Goal: Task Accomplishment & Management: Manage account settings

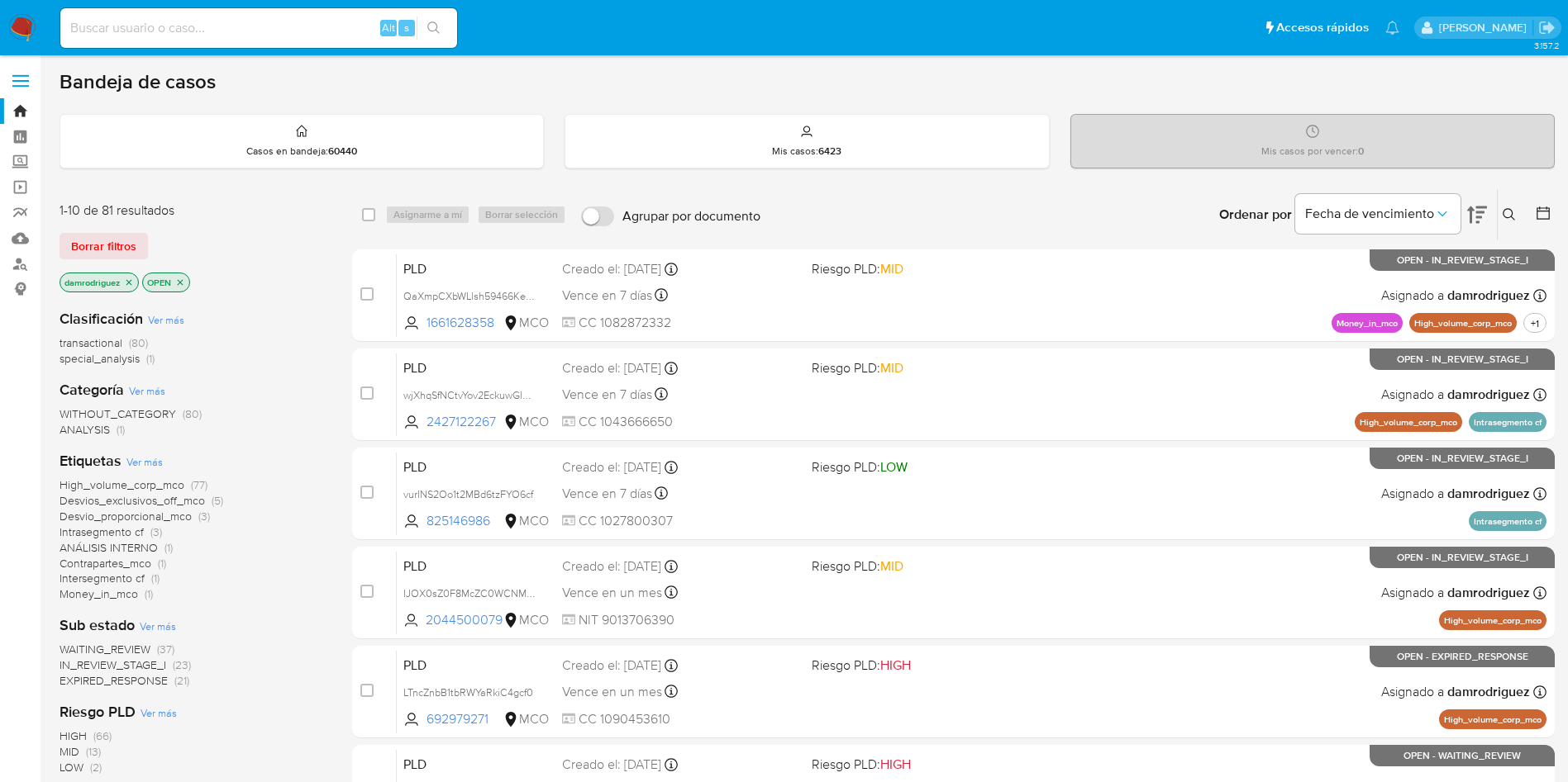
click at [514, 70] on div "Bandeja de casos" at bounding box center [807, 81] width 1495 height 25
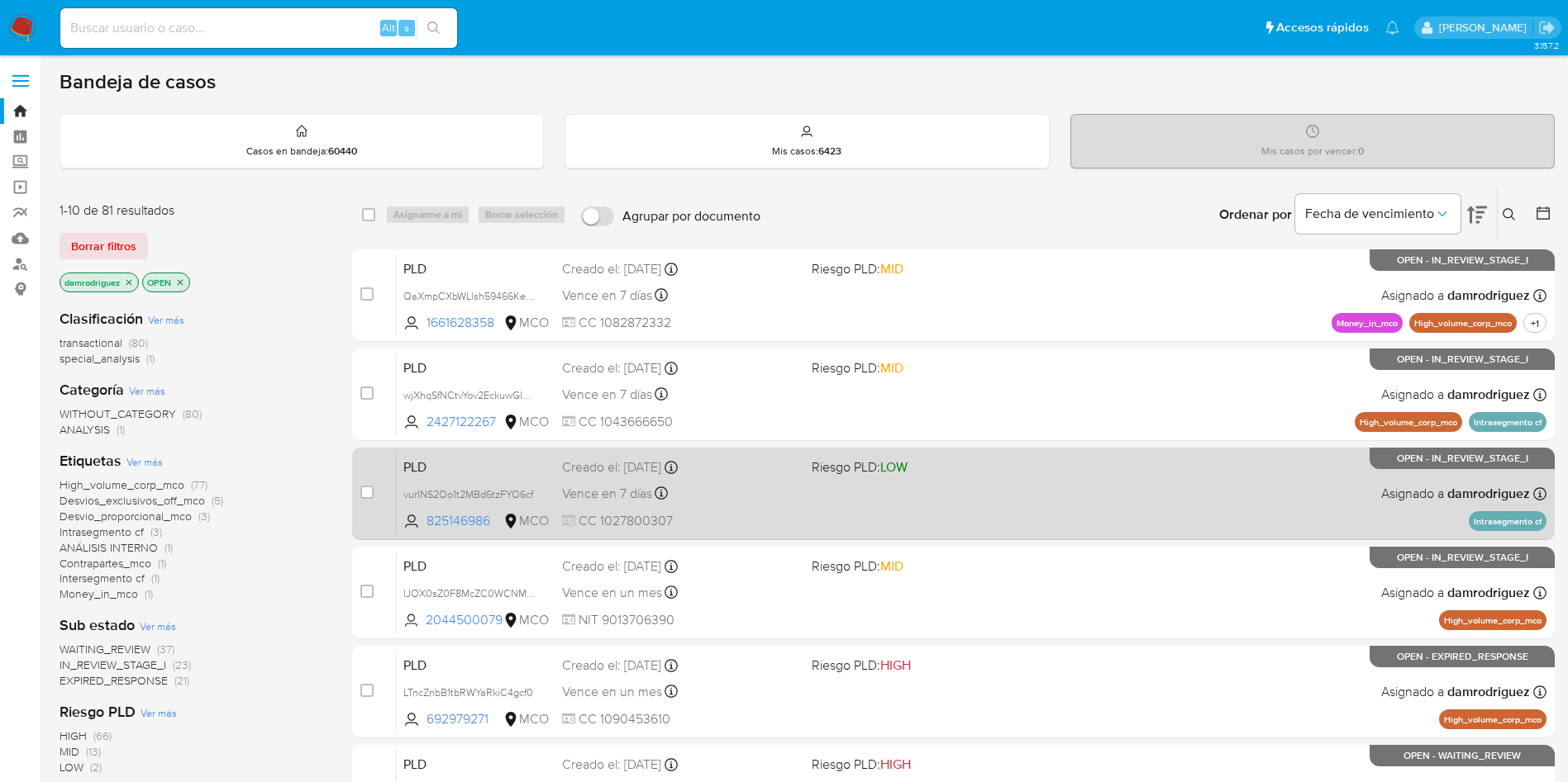
click at [447, 467] on span "PLD" at bounding box center [477, 465] width 146 height 21
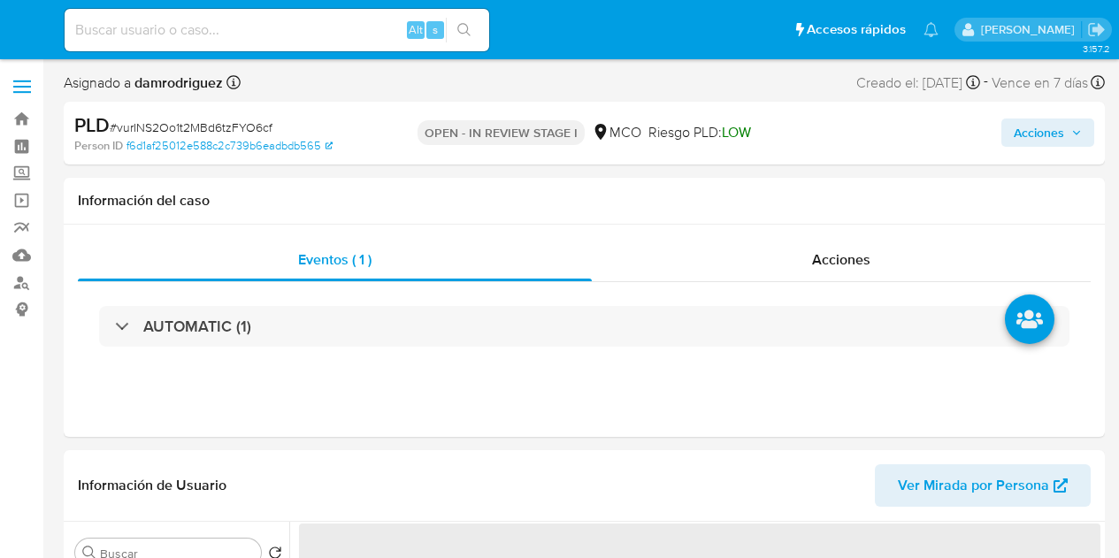
select select "10"
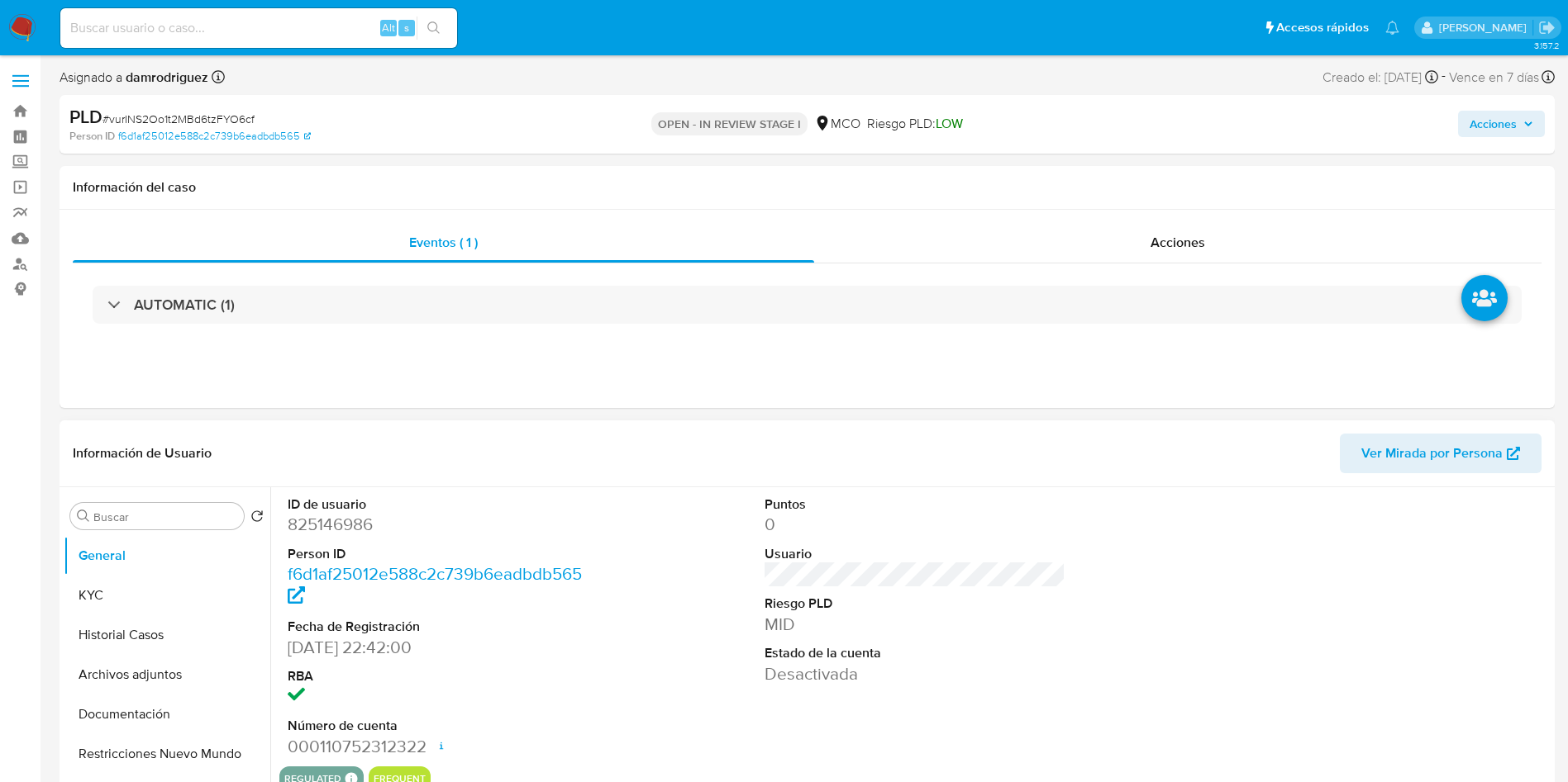
click at [299, 520] on dd "825146986" at bounding box center [438, 524] width 302 height 23
copy dd "825146986"
click at [724, 520] on div "ID de usuario 825146986 Person ID f6d1af25012e588c2c739b6eadbdb565 Fecha de Reg…" at bounding box center [915, 627] width 1271 height 279
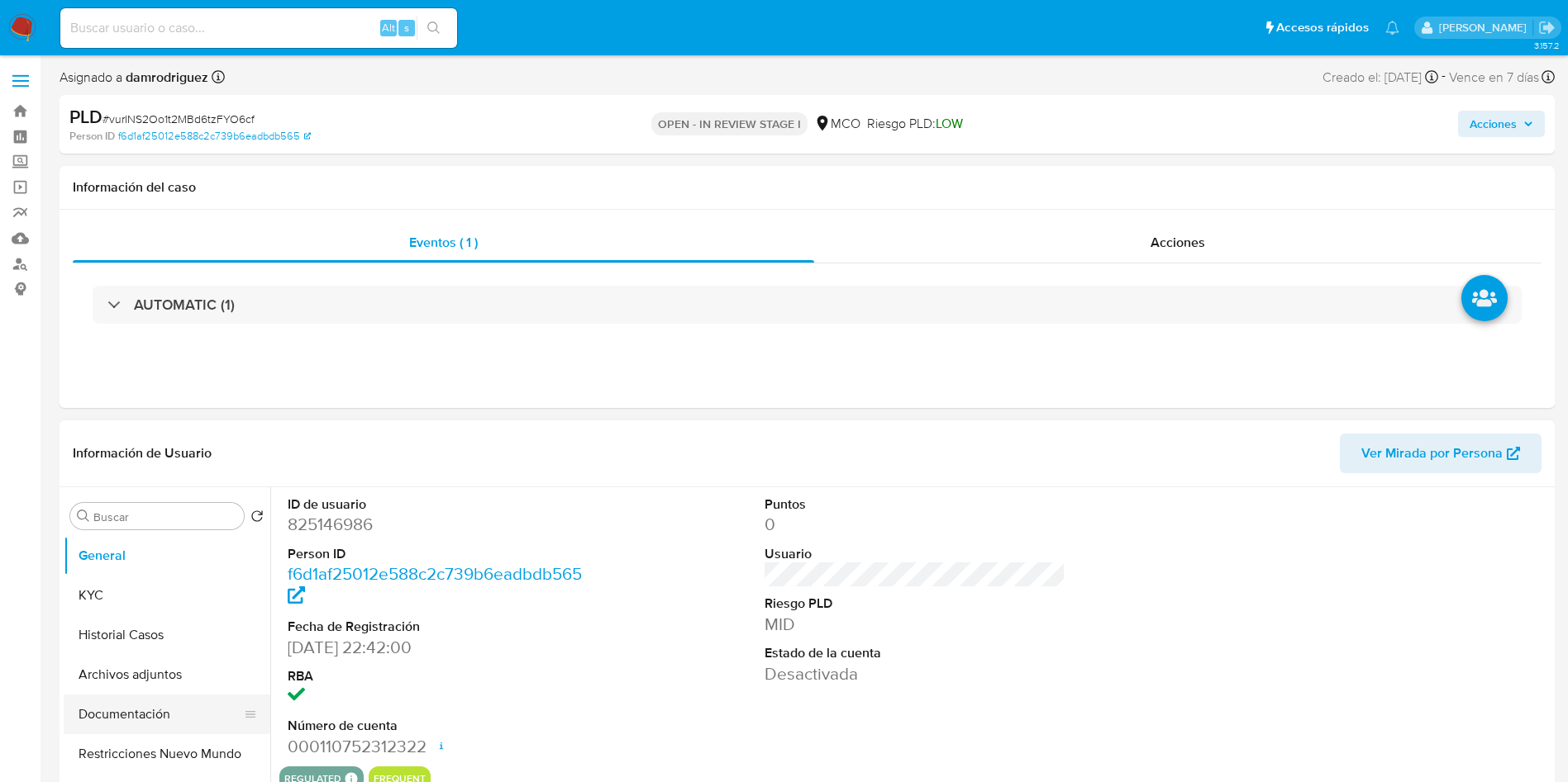
drag, startPoint x: 192, startPoint y: 748, endPoint x: 204, endPoint y: 731, distance: 20.8
click at [192, 520] on button "Restricciones Nuevo Mundo" at bounding box center [166, 754] width 207 height 39
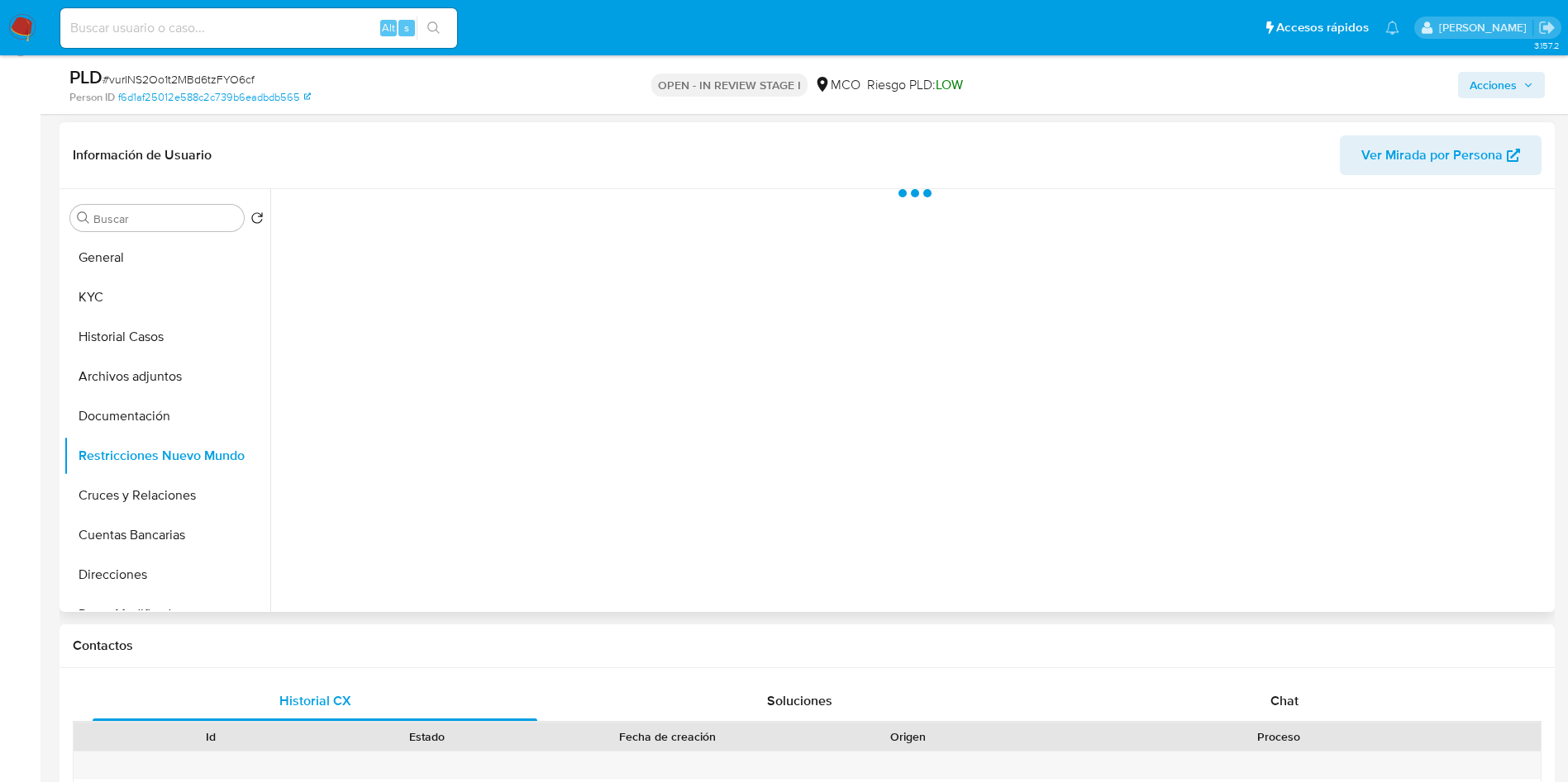
scroll to position [248, 0]
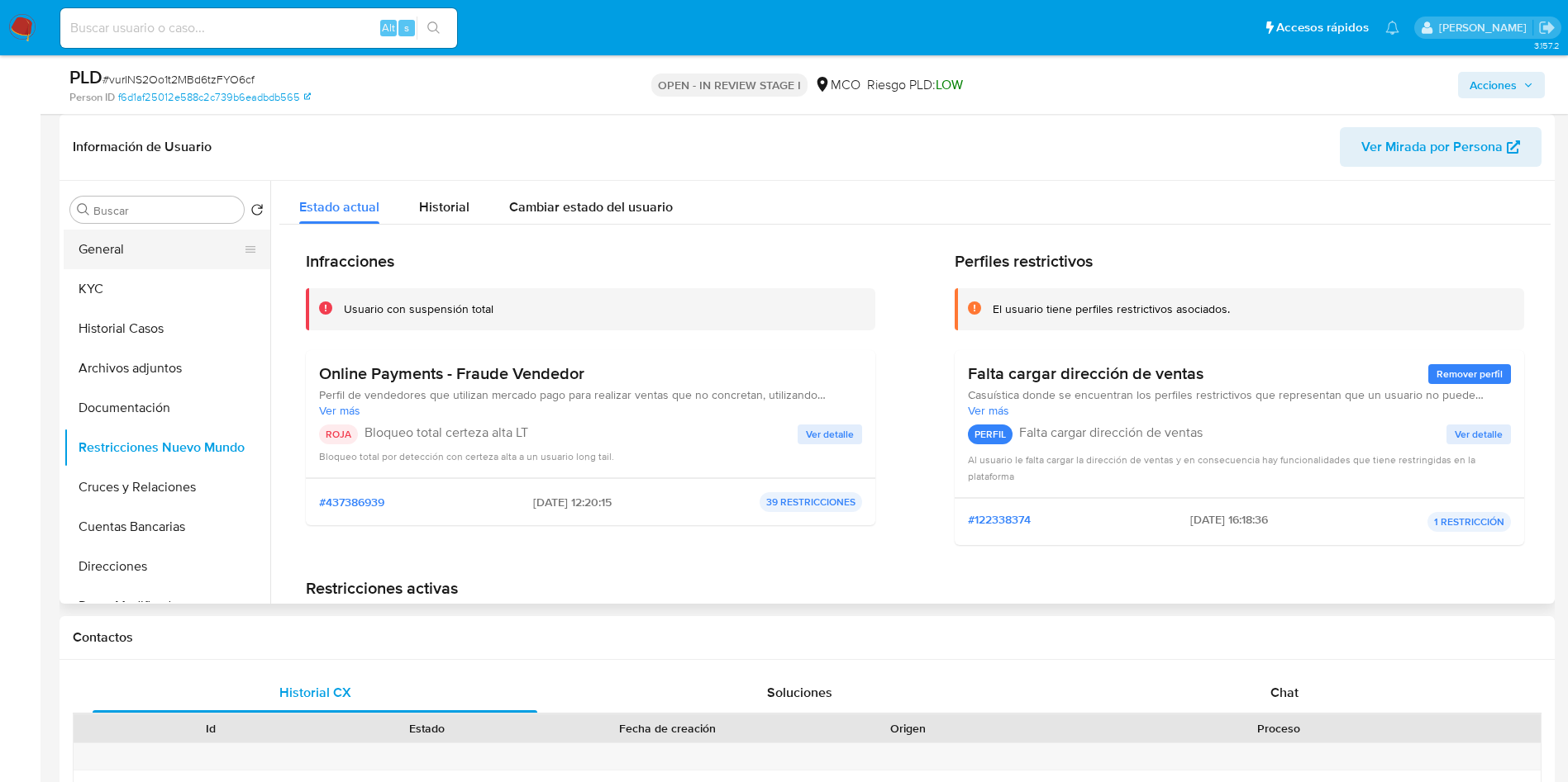
click at [150, 241] on button "General" at bounding box center [160, 249] width 193 height 39
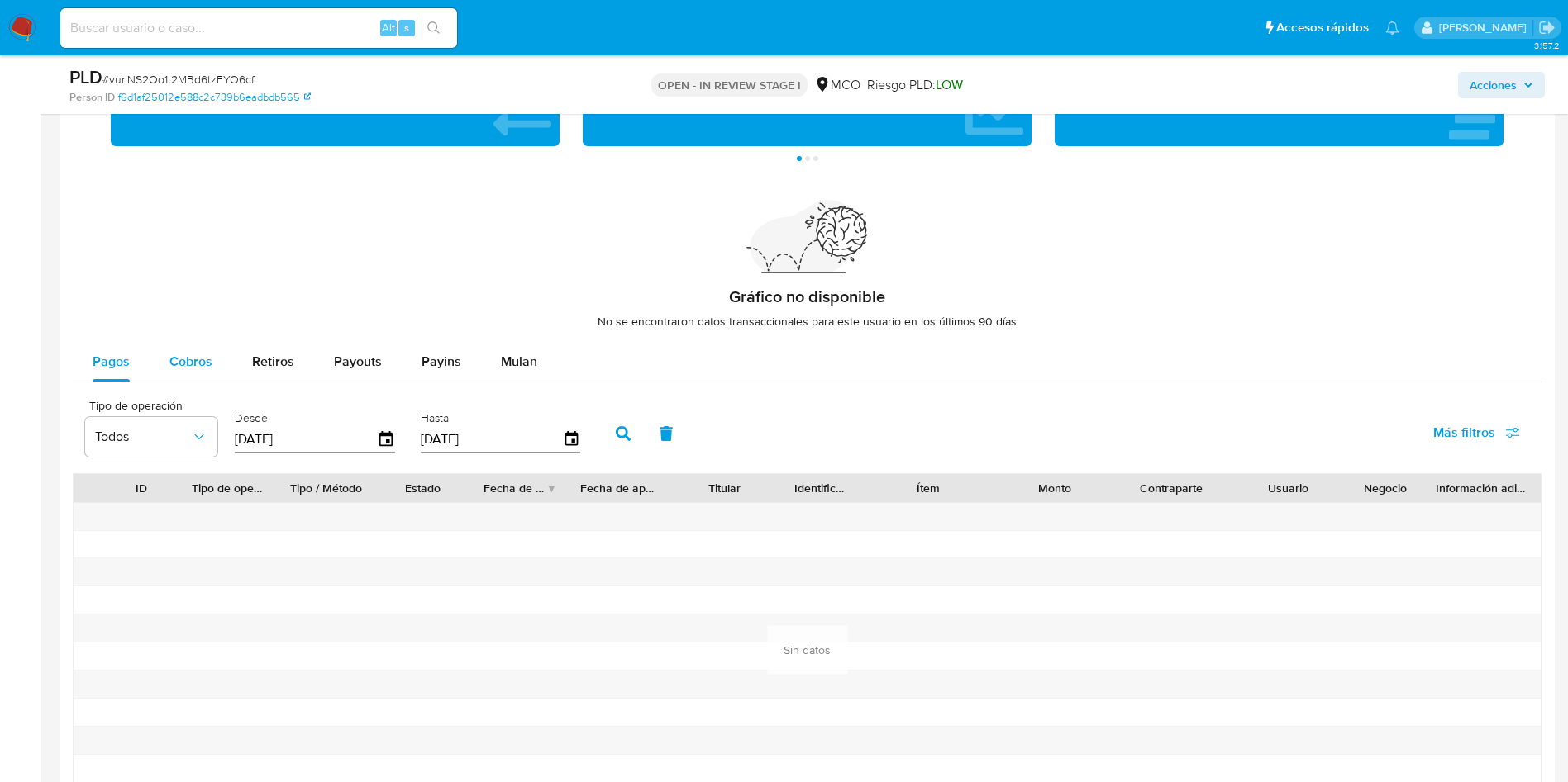
scroll to position [1363, 0]
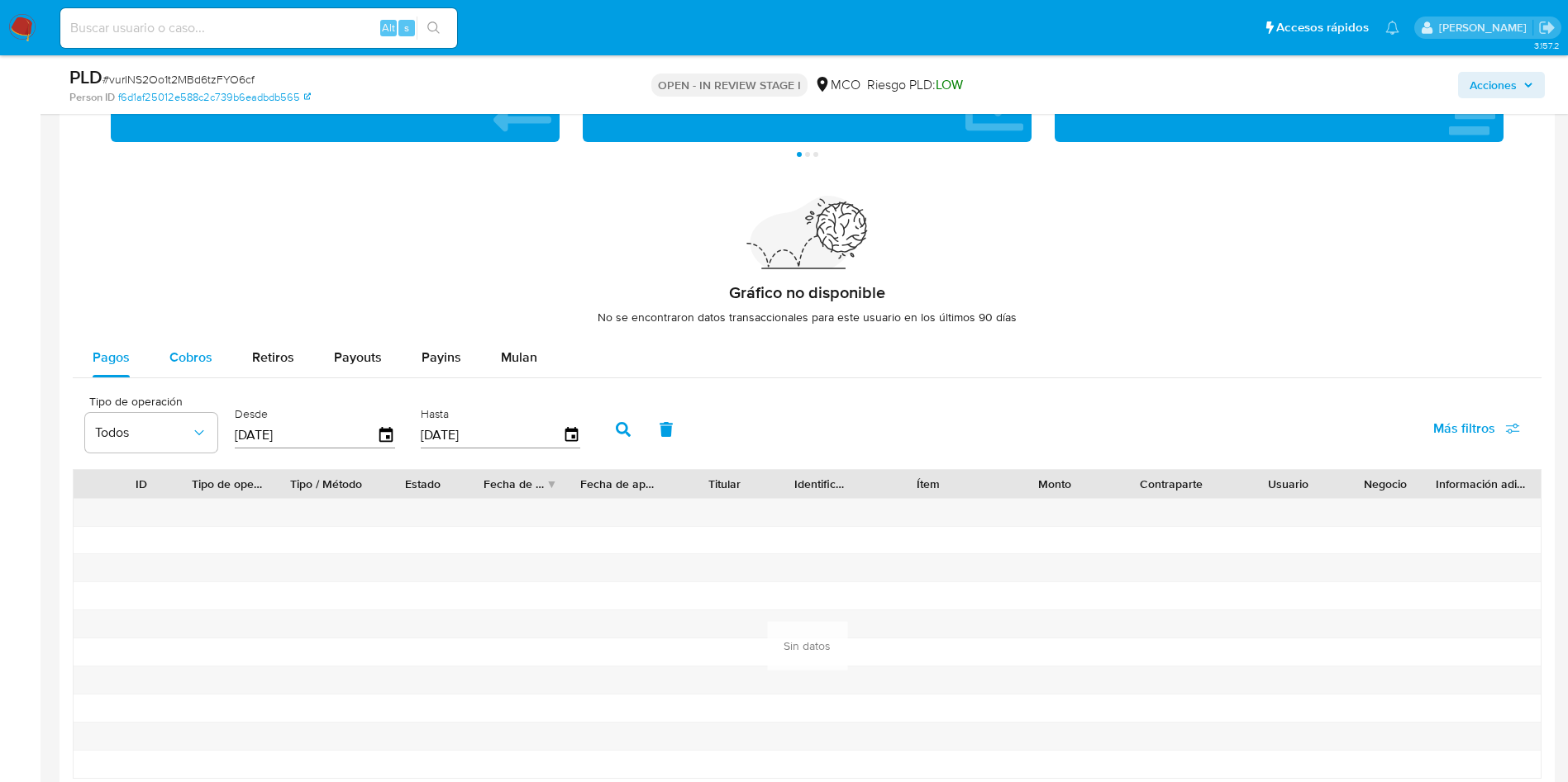
click at [198, 361] on span "Cobros" at bounding box center [191, 357] width 43 height 19
select select "10"
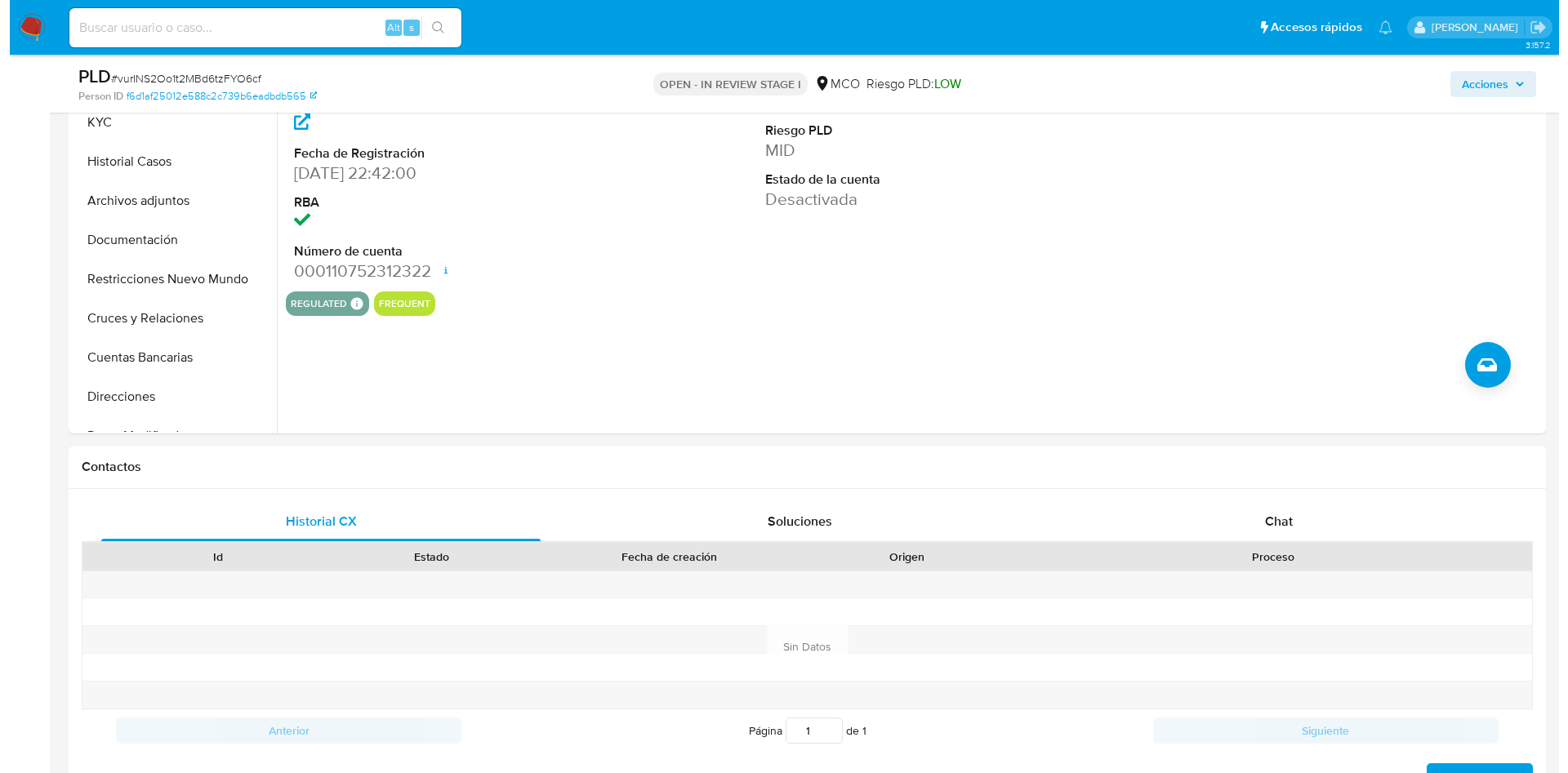
scroll to position [123, 0]
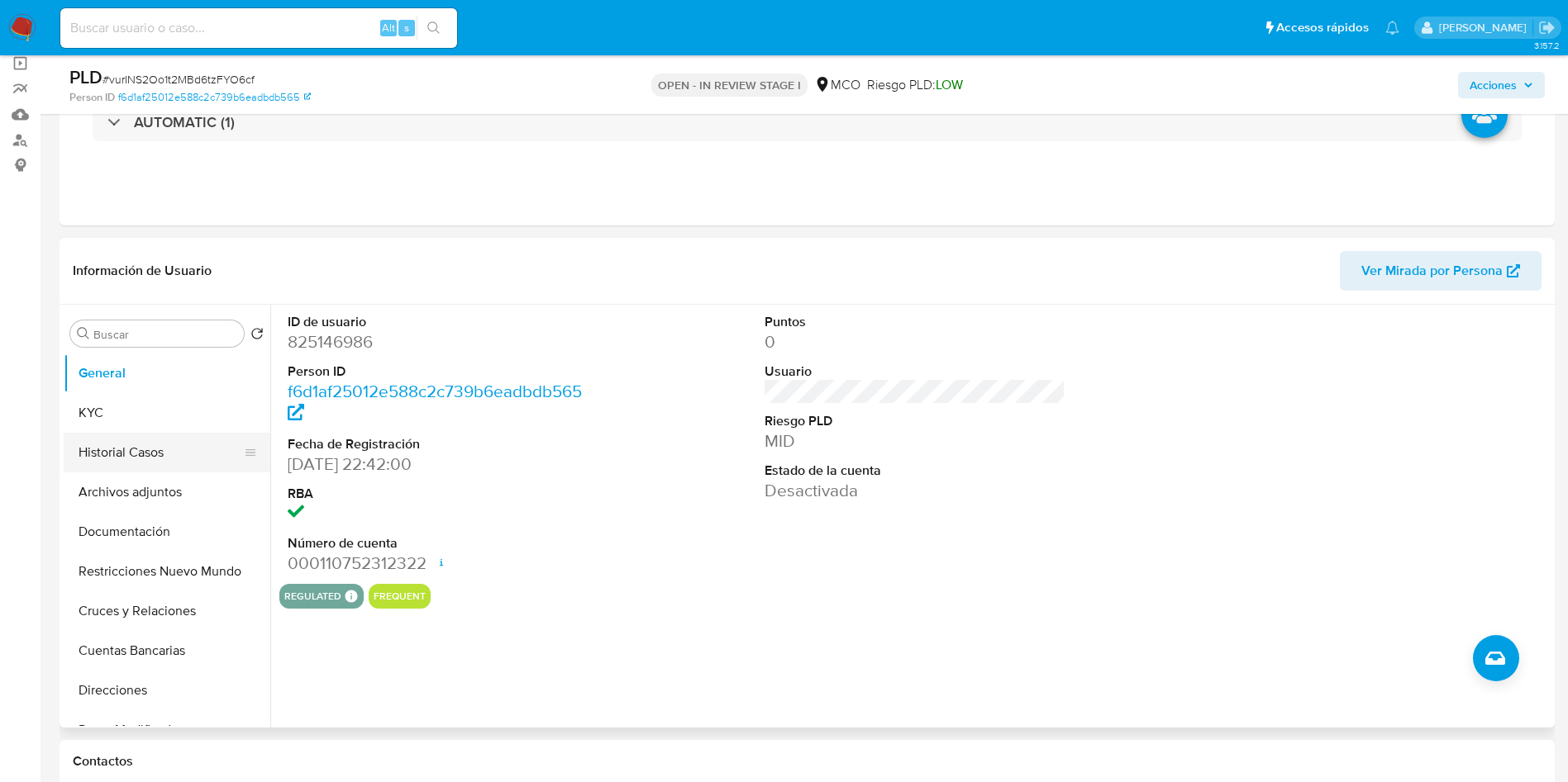
click at [154, 459] on button "Historial Casos" at bounding box center [160, 452] width 193 height 39
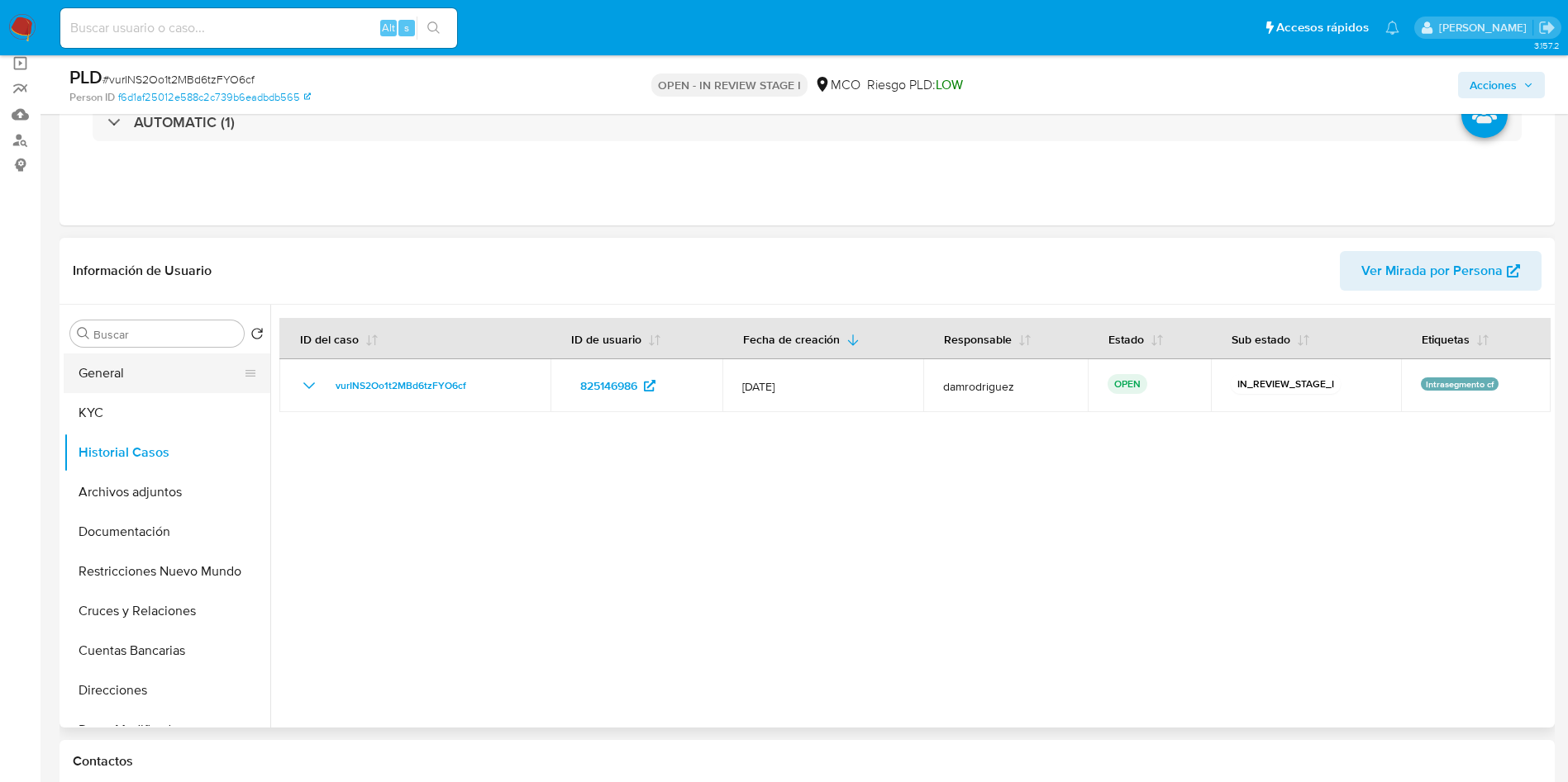
click at [118, 374] on button "General" at bounding box center [160, 373] width 193 height 39
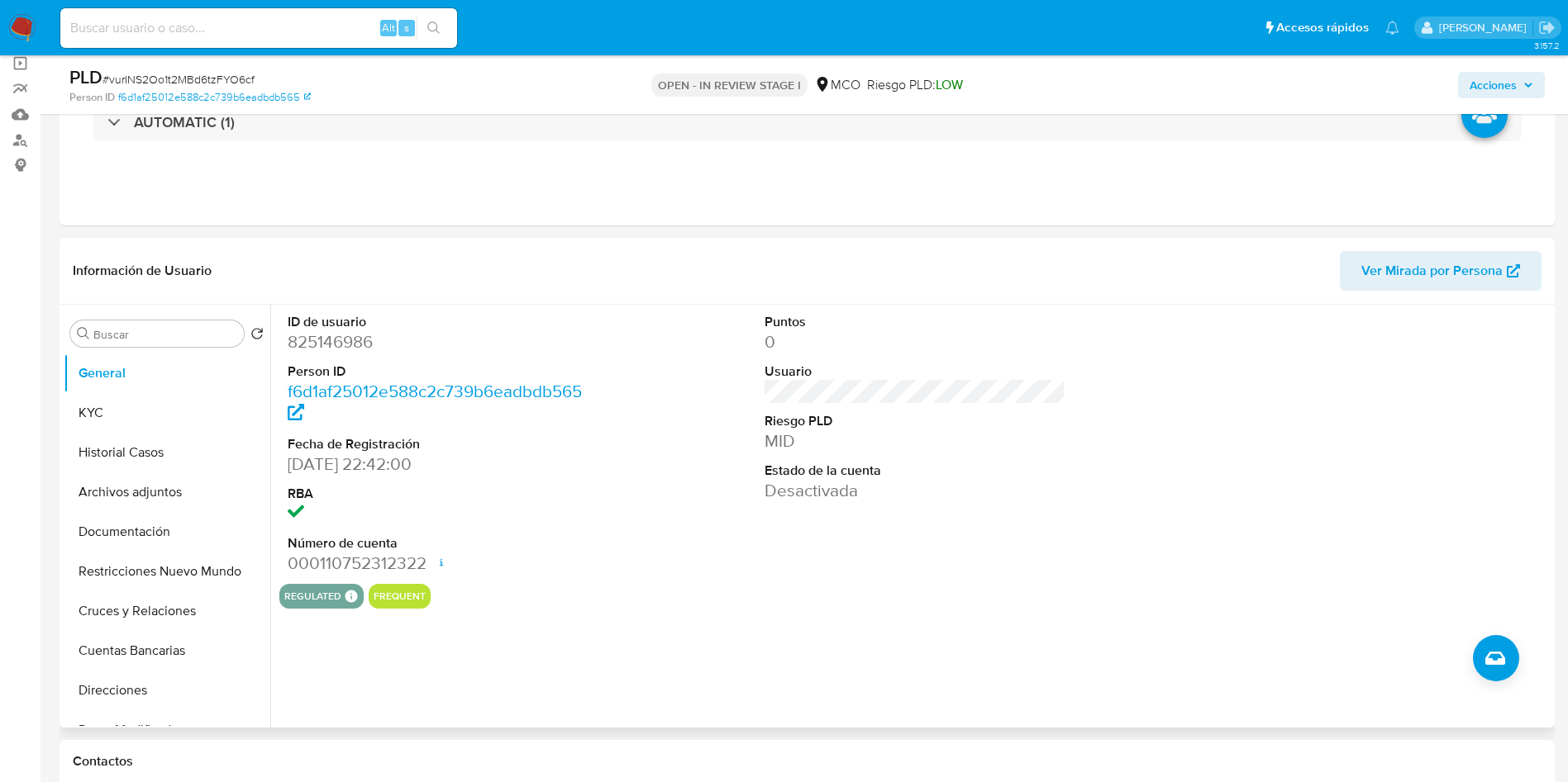
click at [333, 346] on dd "825146986" at bounding box center [438, 342] width 302 height 23
copy dd "825146986"
drag, startPoint x: 292, startPoint y: 462, endPoint x: 379, endPoint y: 462, distance: 87.0
click at [379, 462] on dd "09/04/2022 22:42:00" at bounding box center [438, 464] width 302 height 23
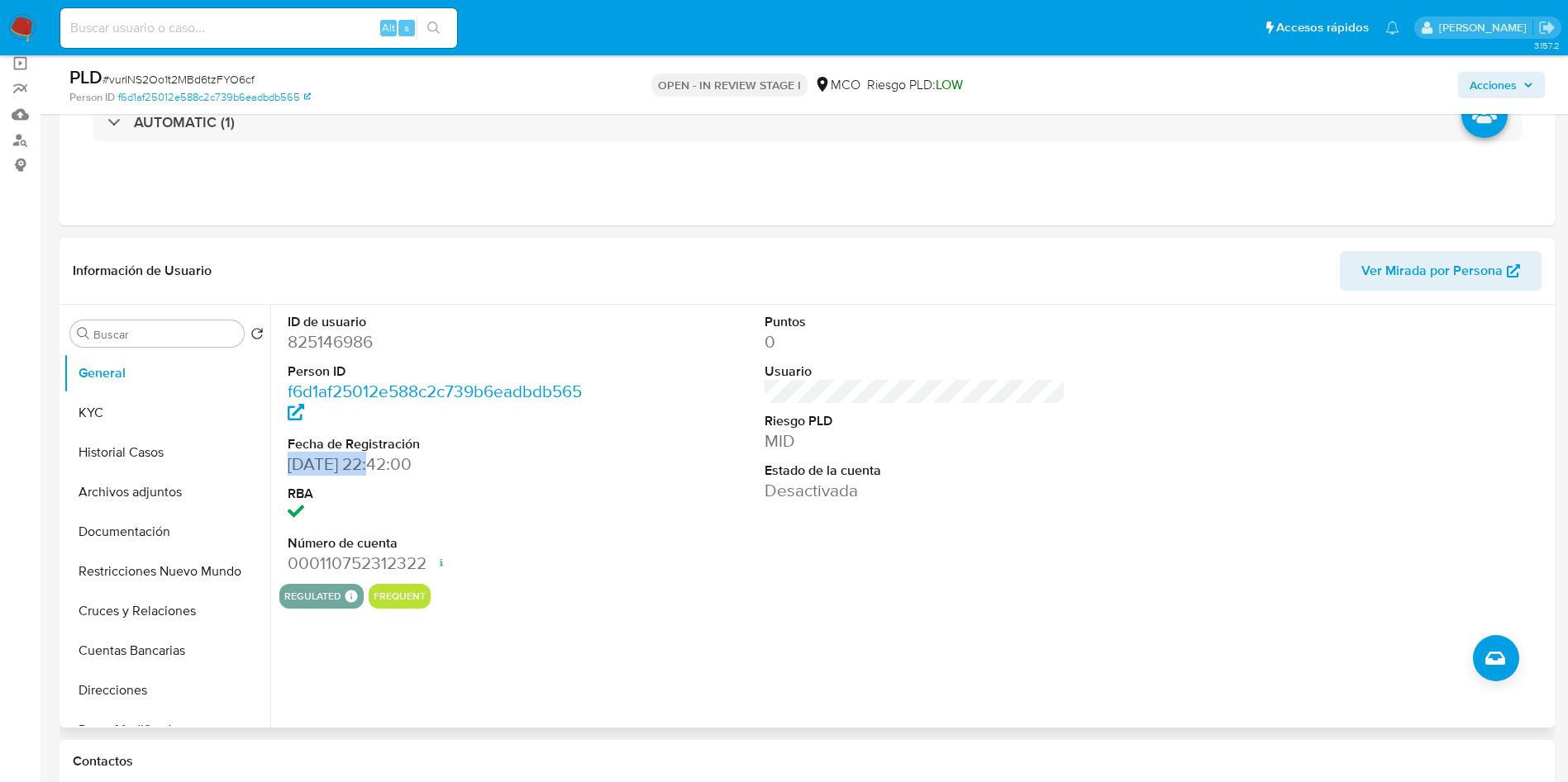
copy dd "09/04/2022"
click at [172, 520] on button "Restricciones Nuevo Mundo" at bounding box center [160, 572] width 193 height 39
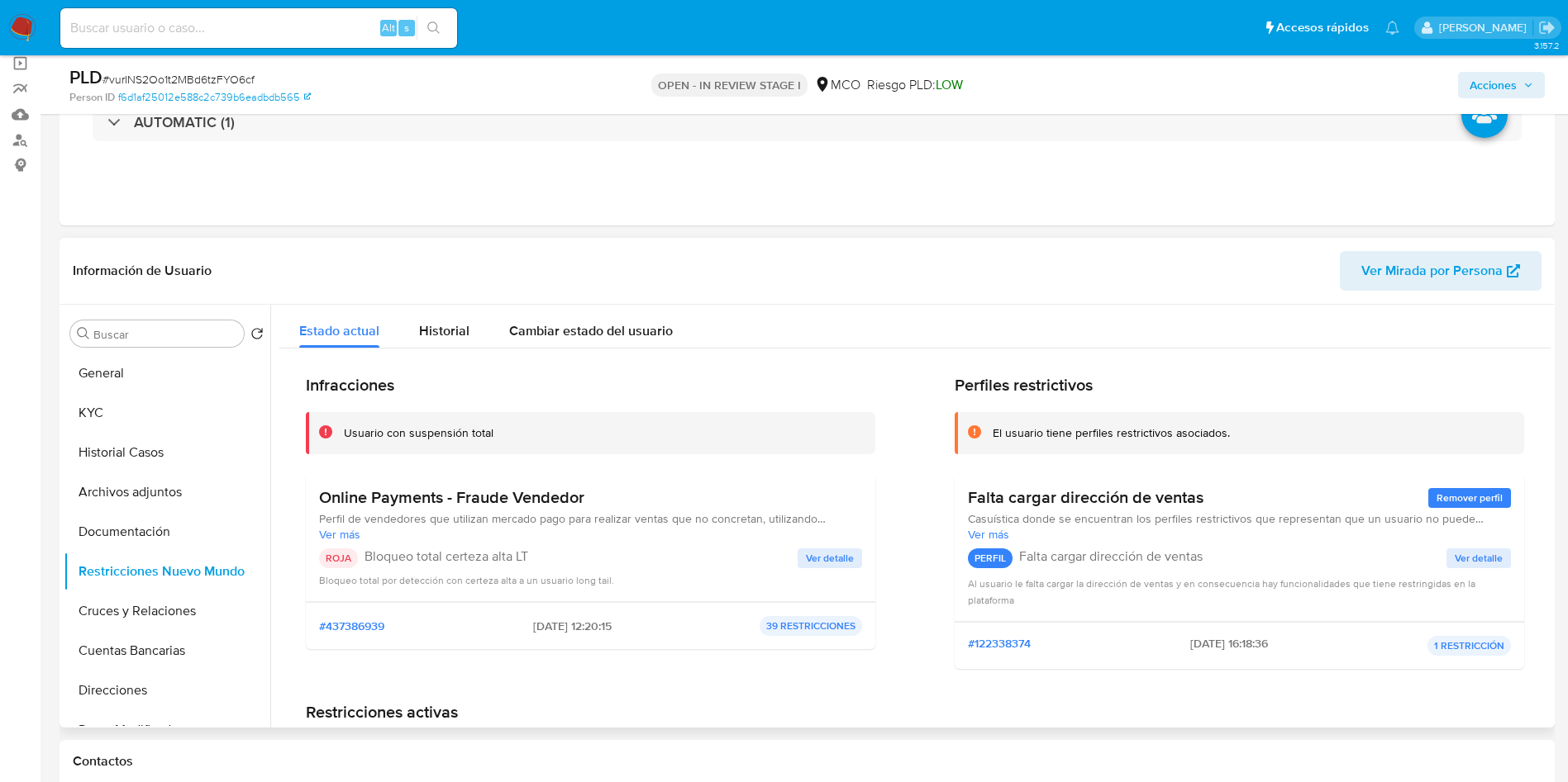
click at [862, 520] on div "Online Payments - Fraude Vendedor Perfil de vendedores que utilizan mercado pag…" at bounding box center [590, 538] width 569 height 128
click at [828, 520] on span "Ver detalle" at bounding box center [829, 559] width 48 height 17
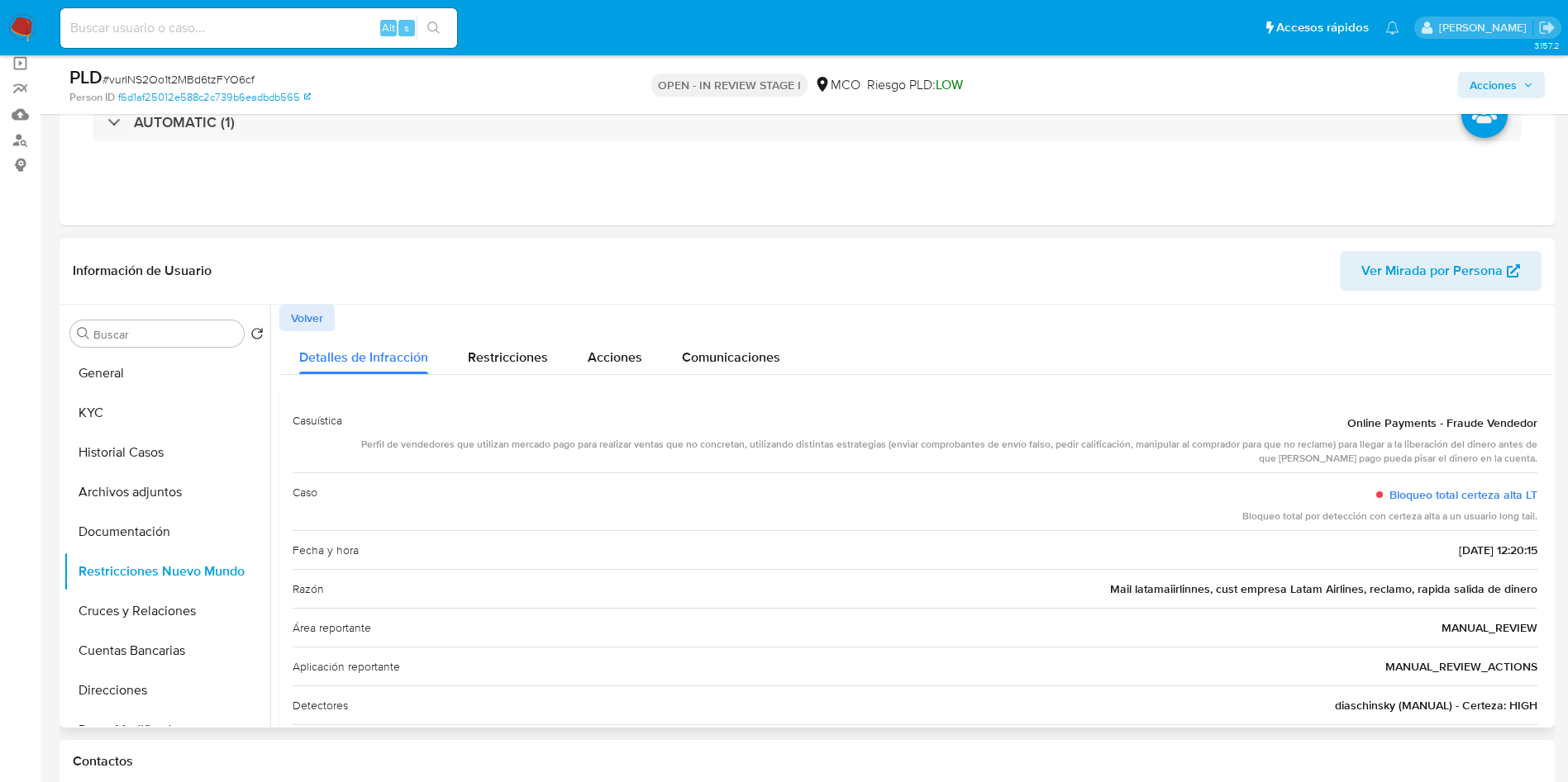
drag, startPoint x: 346, startPoint y: 445, endPoint x: 726, endPoint y: 451, distance: 380.0
click at [669, 445] on div "Casuística Online Payments - Fraude Vendedor Perfil de vendedores que utilizan …" at bounding box center [915, 437] width 1245 height 71
click at [735, 452] on div "Perfil de vendedores que utilizan mercado pago para realizar ventas que no conc…" at bounding box center [946, 452] width 1182 height 28
drag, startPoint x: 359, startPoint y: 442, endPoint x: 1537, endPoint y: 456, distance: 1178.1
click at [1045, 456] on div "Casuística Online Payments - Fraude Vendedor Perfil de vendedores que utilizan …" at bounding box center [915, 582] width 1271 height 388
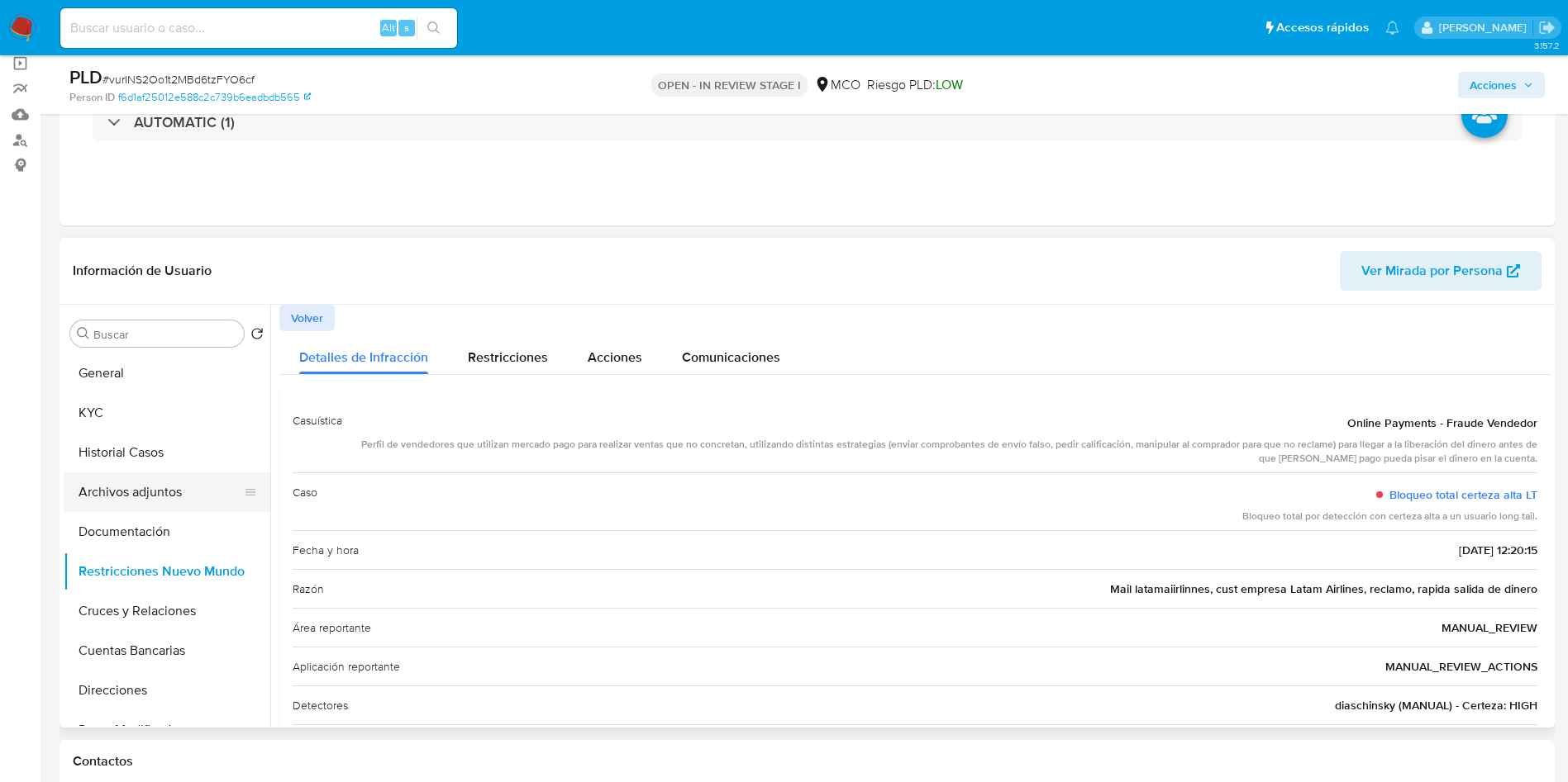
click at [153, 480] on button "Archivos adjuntos" at bounding box center [160, 492] width 193 height 39
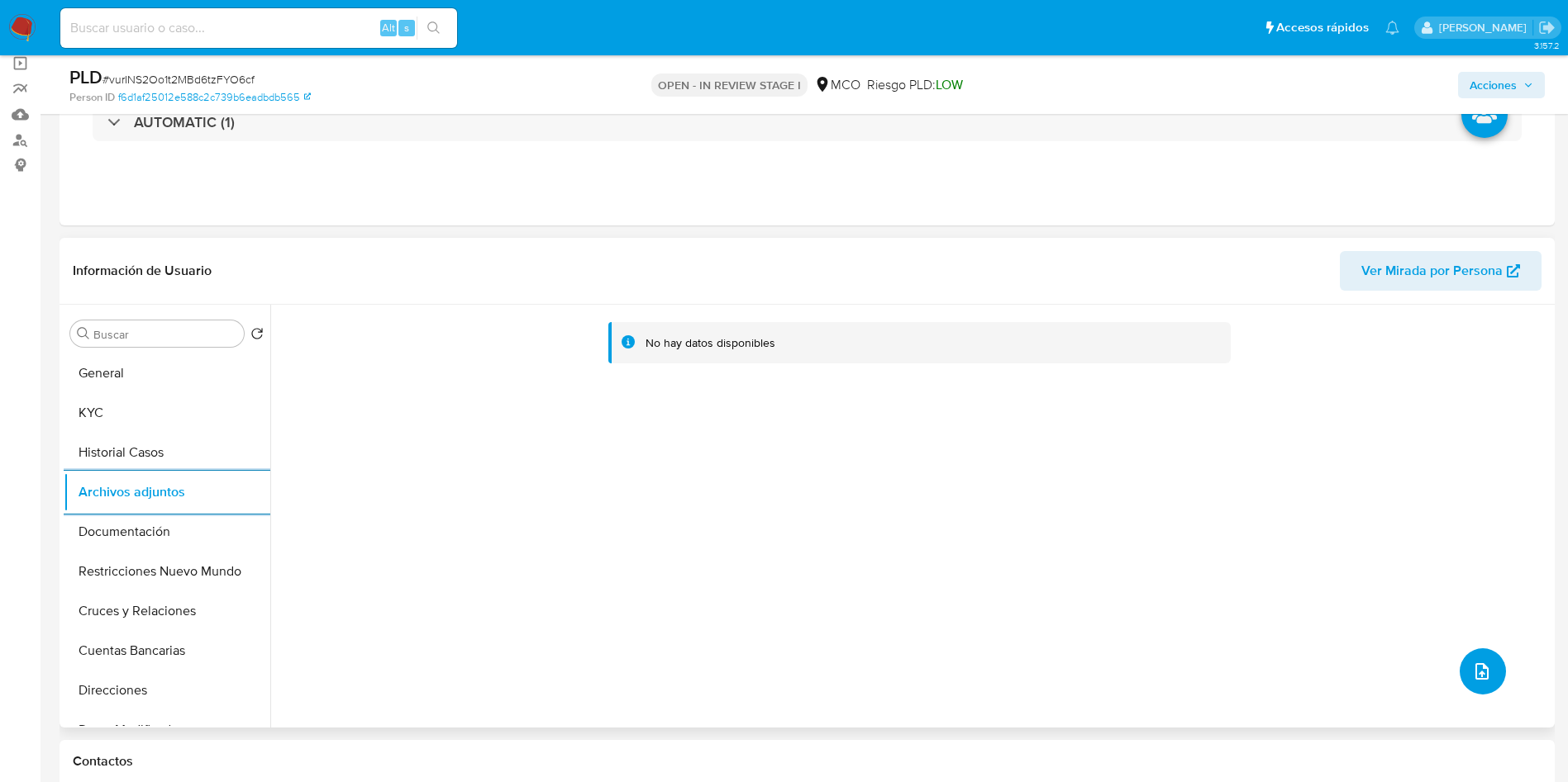
click at [1045, 520] on icon "upload-file" at bounding box center [1481, 671] width 20 height 20
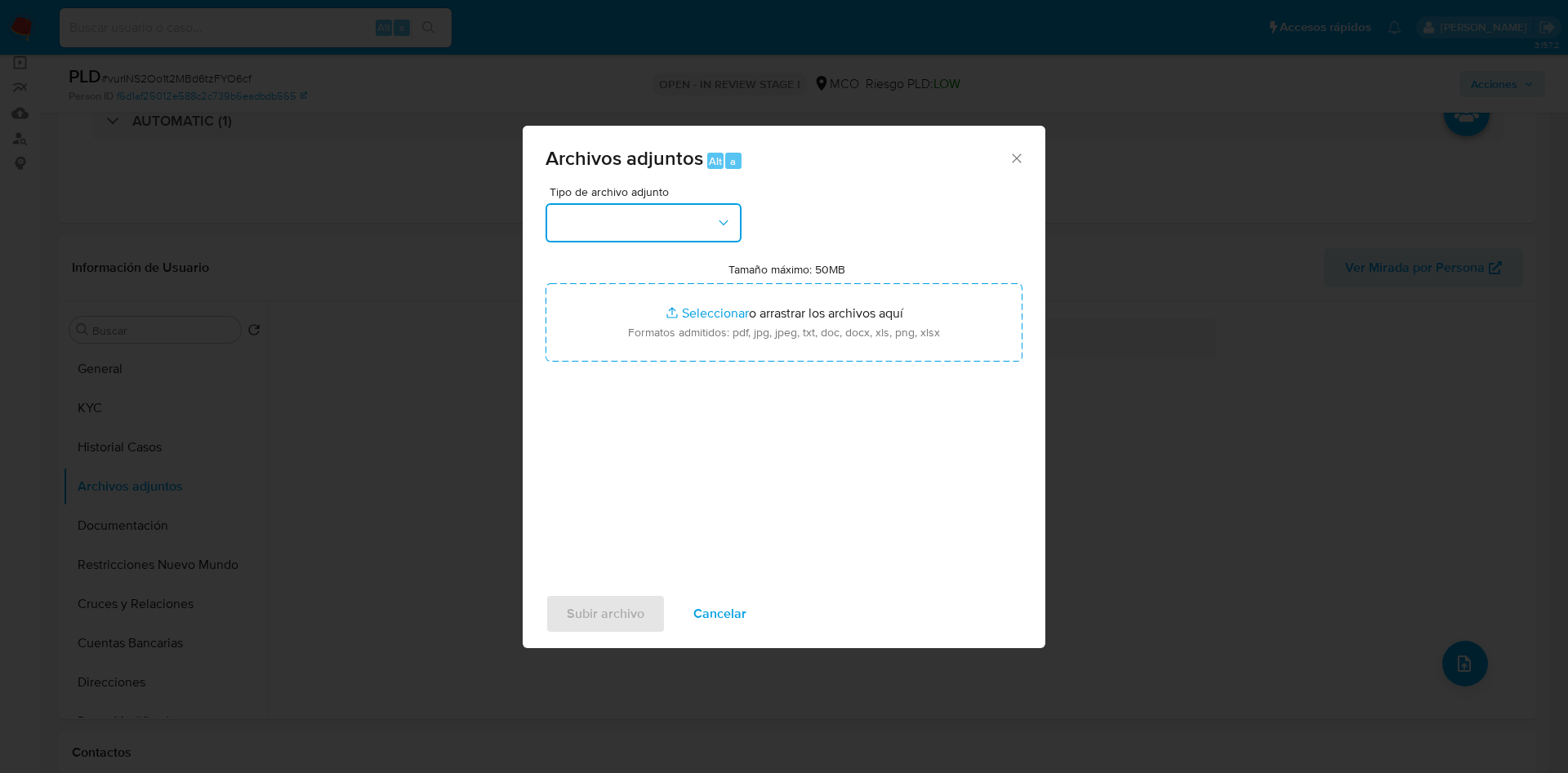
click at [667, 205] on button "button" at bounding box center [644, 223] width 196 height 39
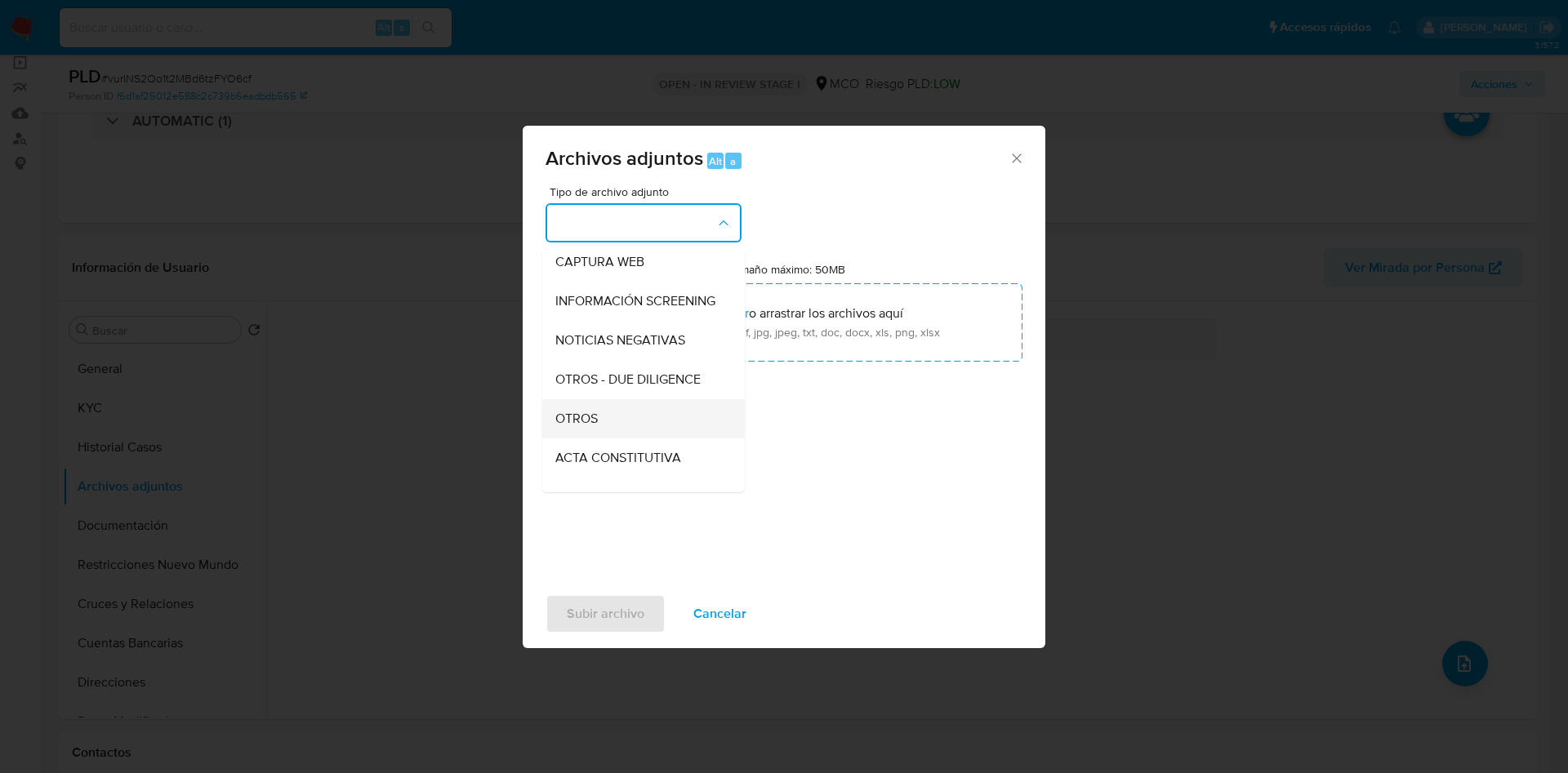
click at [602, 435] on div "OTROS" at bounding box center [638, 418] width 166 height 39
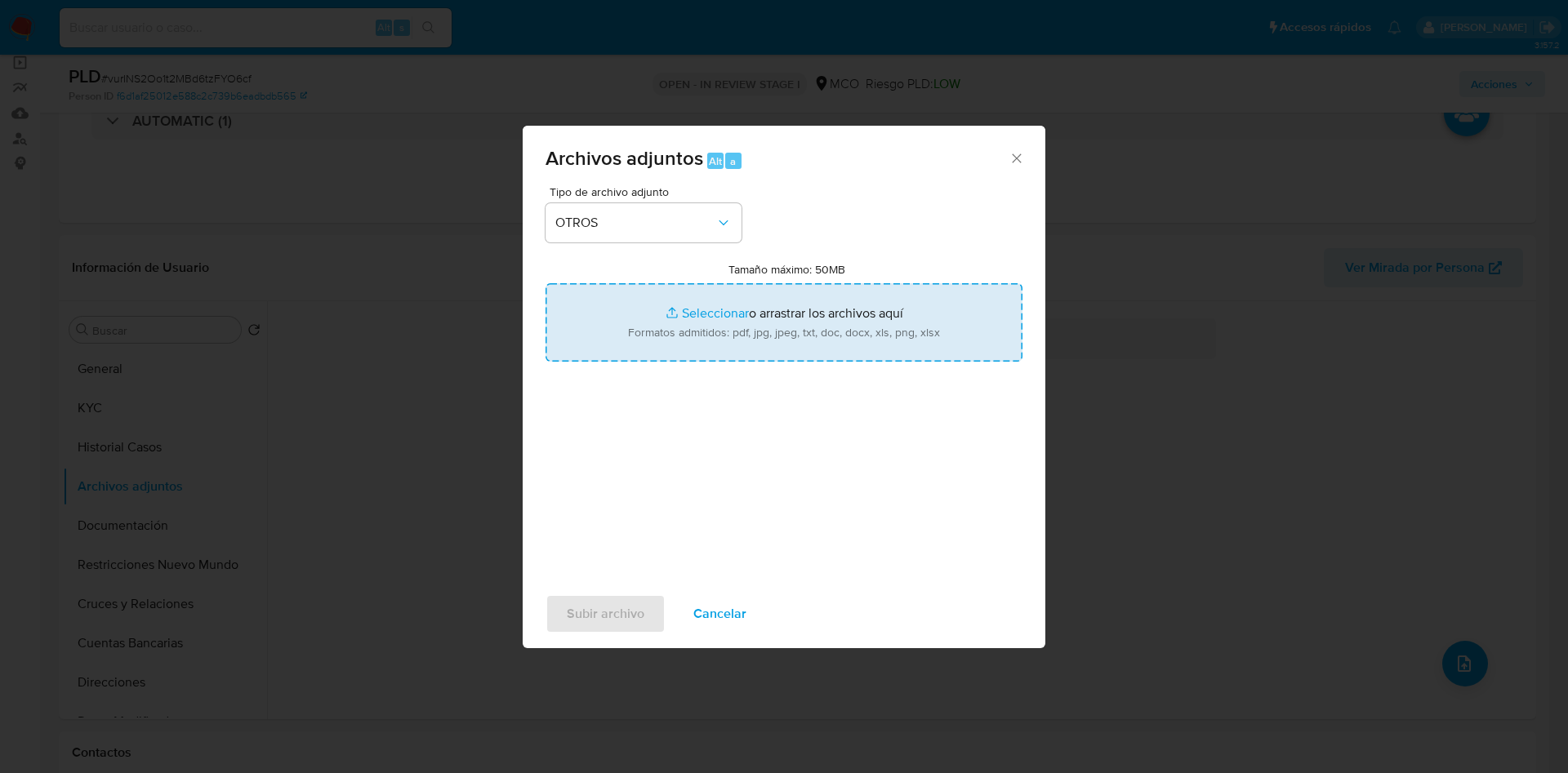
click at [651, 343] on input "Tamaño máximo: 50MB Seleccionar archivos" at bounding box center [784, 322] width 476 height 79
type input "C:\fakepath\825146986 - 03_09_2025.pdf"
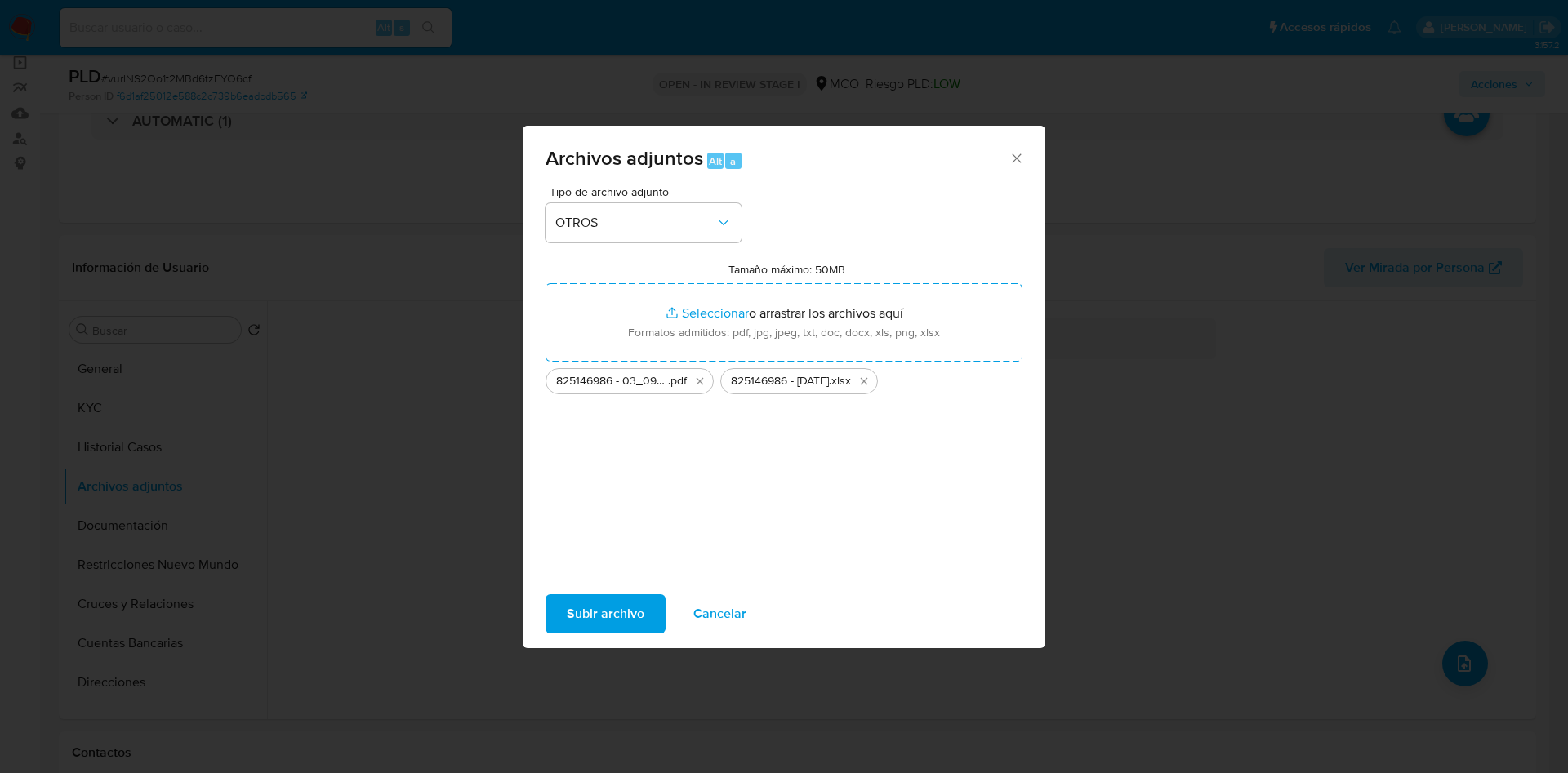
click at [604, 514] on span "Subir archivo" at bounding box center [606, 614] width 78 height 36
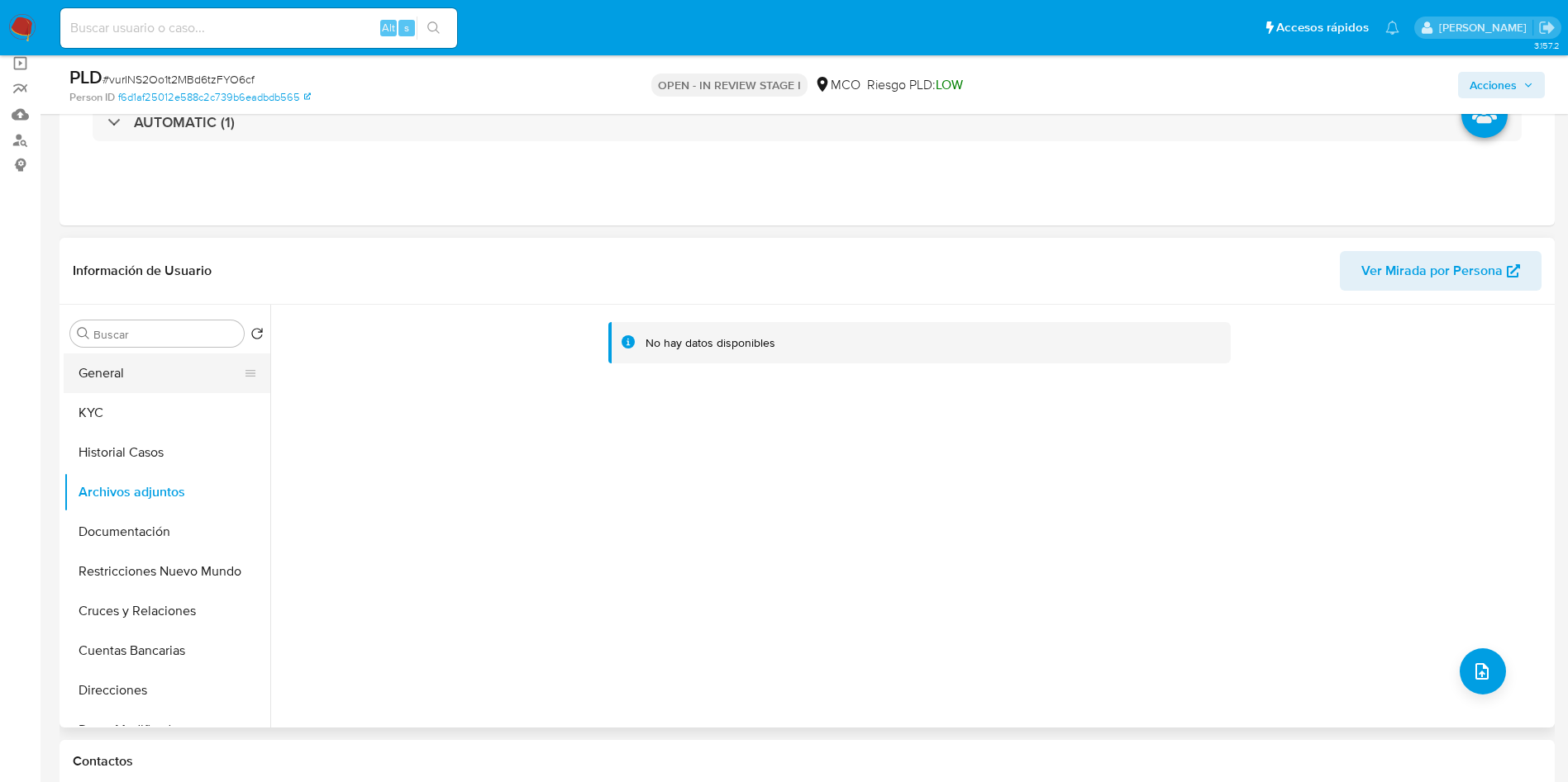
click at [133, 375] on button "General" at bounding box center [160, 373] width 193 height 39
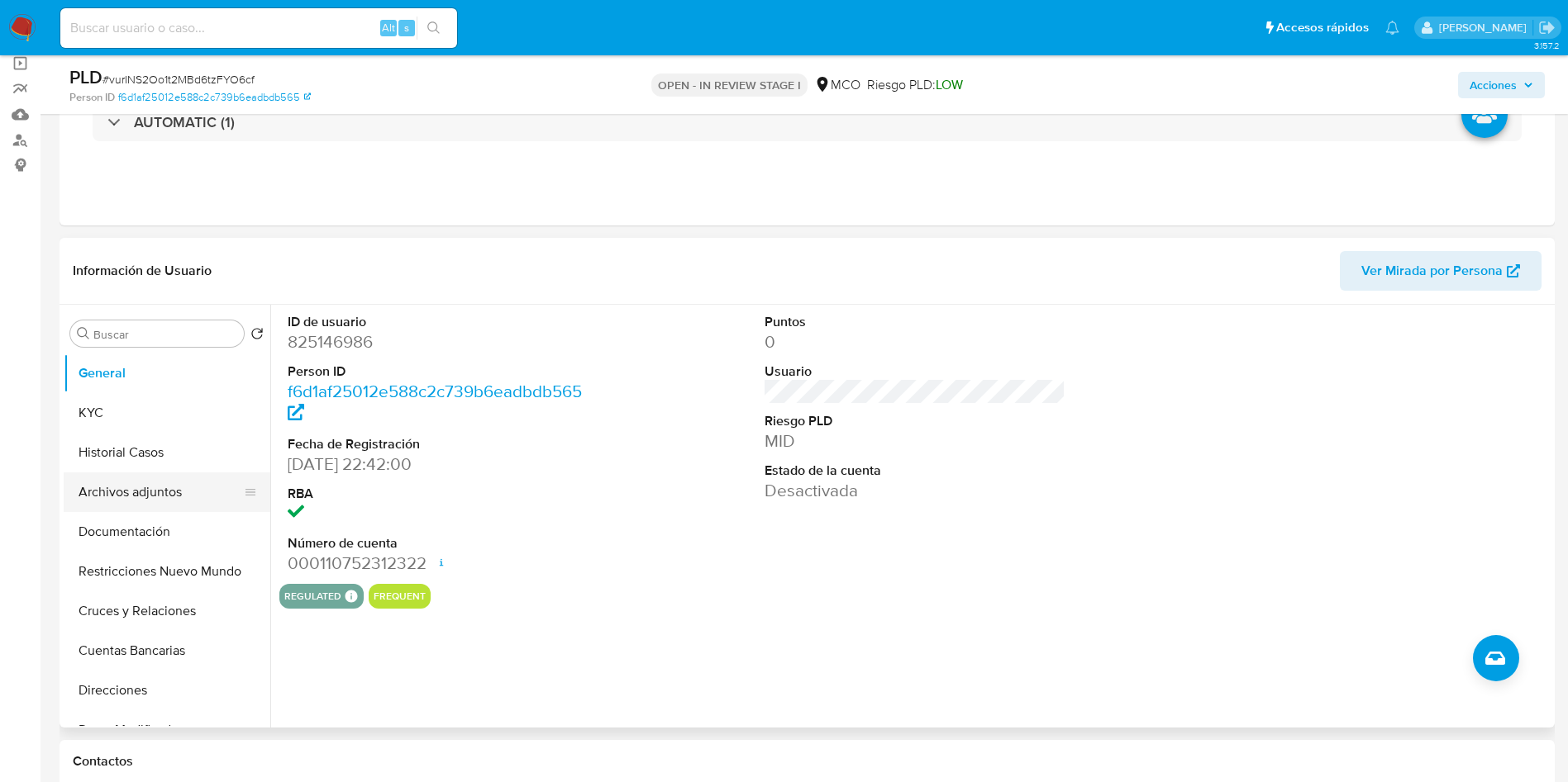
click at [138, 511] on button "Archivos adjuntos" at bounding box center [160, 492] width 193 height 39
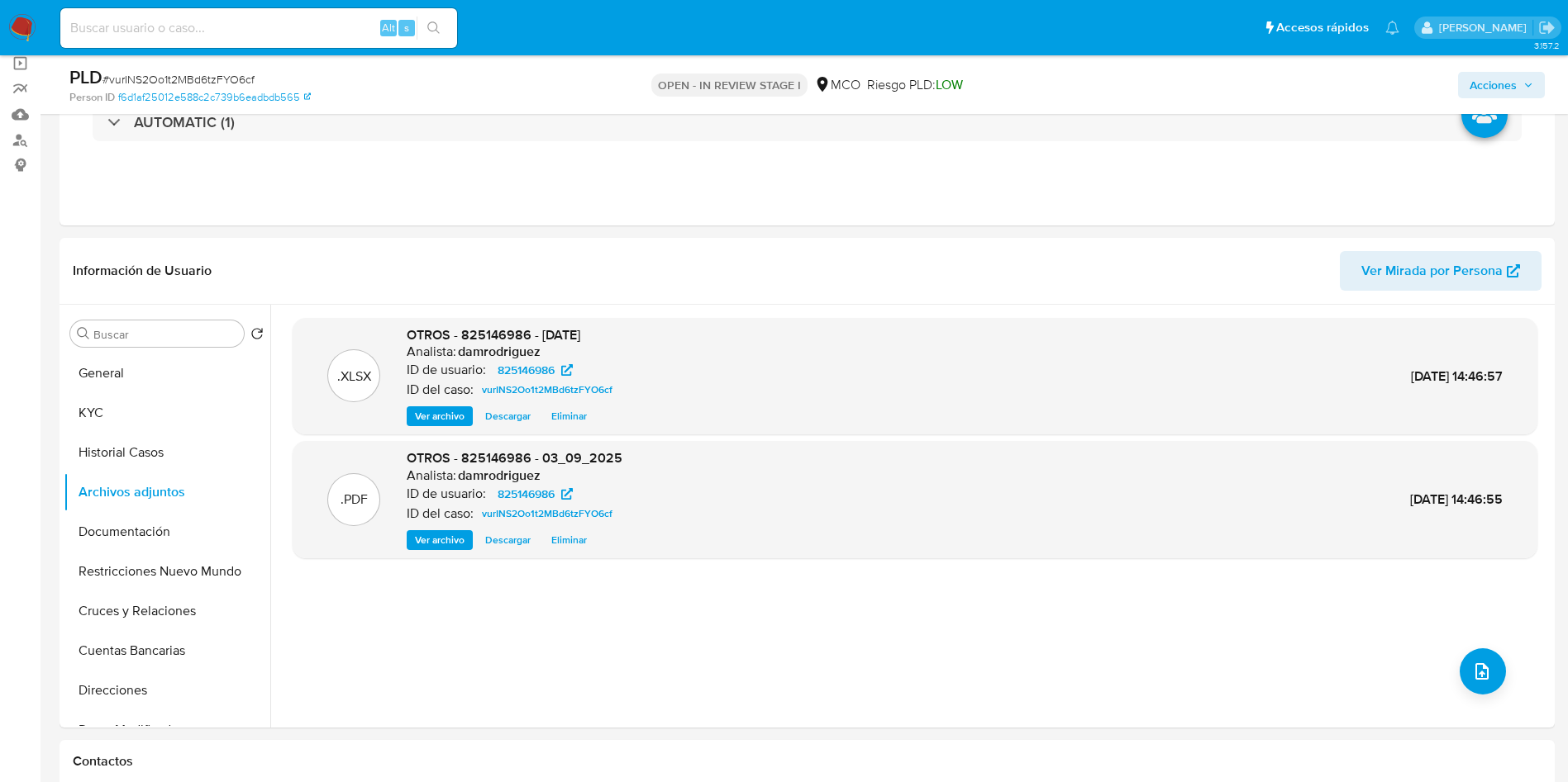
drag, startPoint x: 1517, startPoint y: 74, endPoint x: 1456, endPoint y: 94, distance: 64.2
click at [1045, 74] on span "Acciones" at bounding box center [1501, 85] width 64 height 23
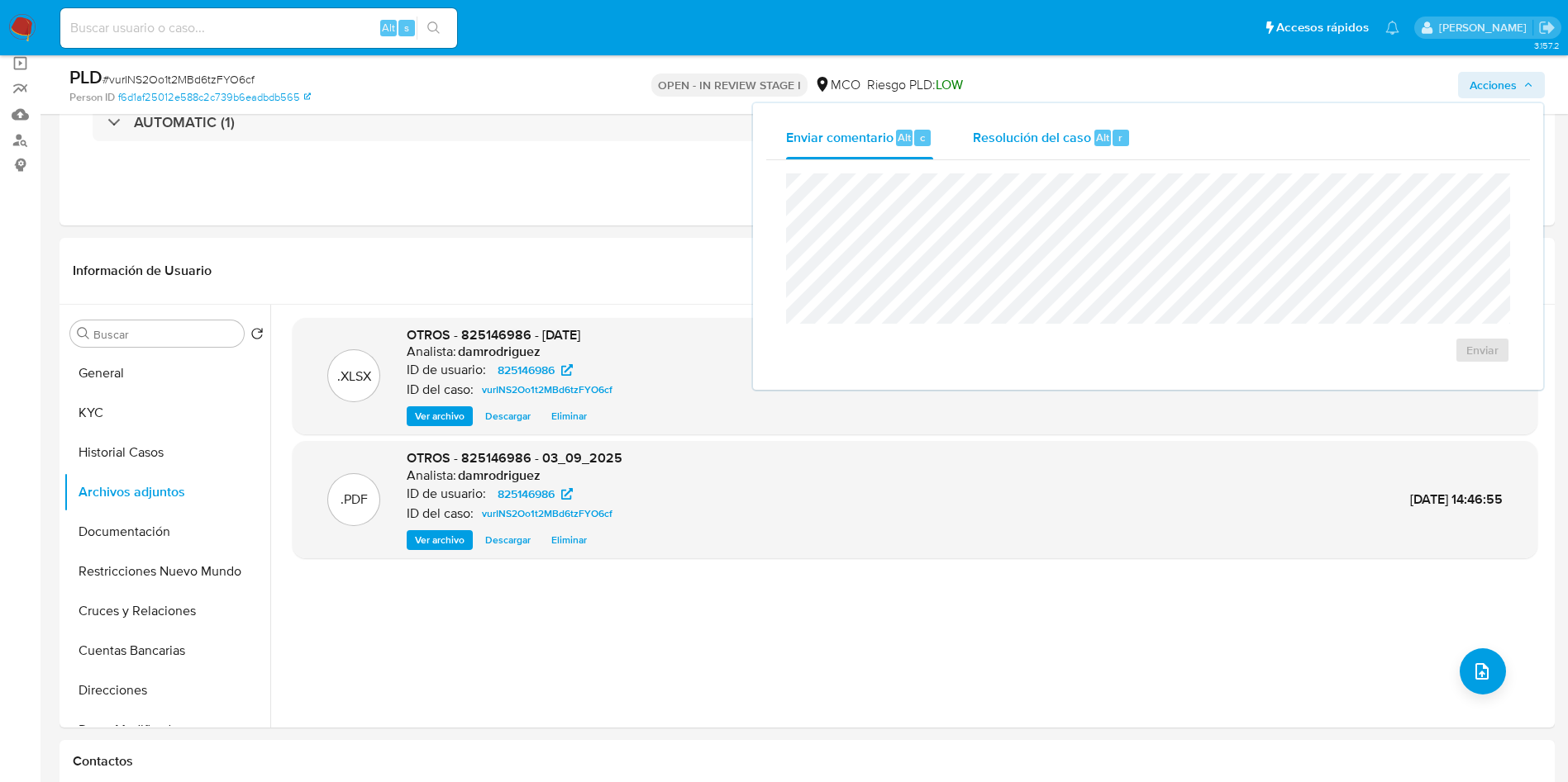
click at [1021, 148] on div "Resolución del caso Alt r" at bounding box center [1051, 138] width 158 height 43
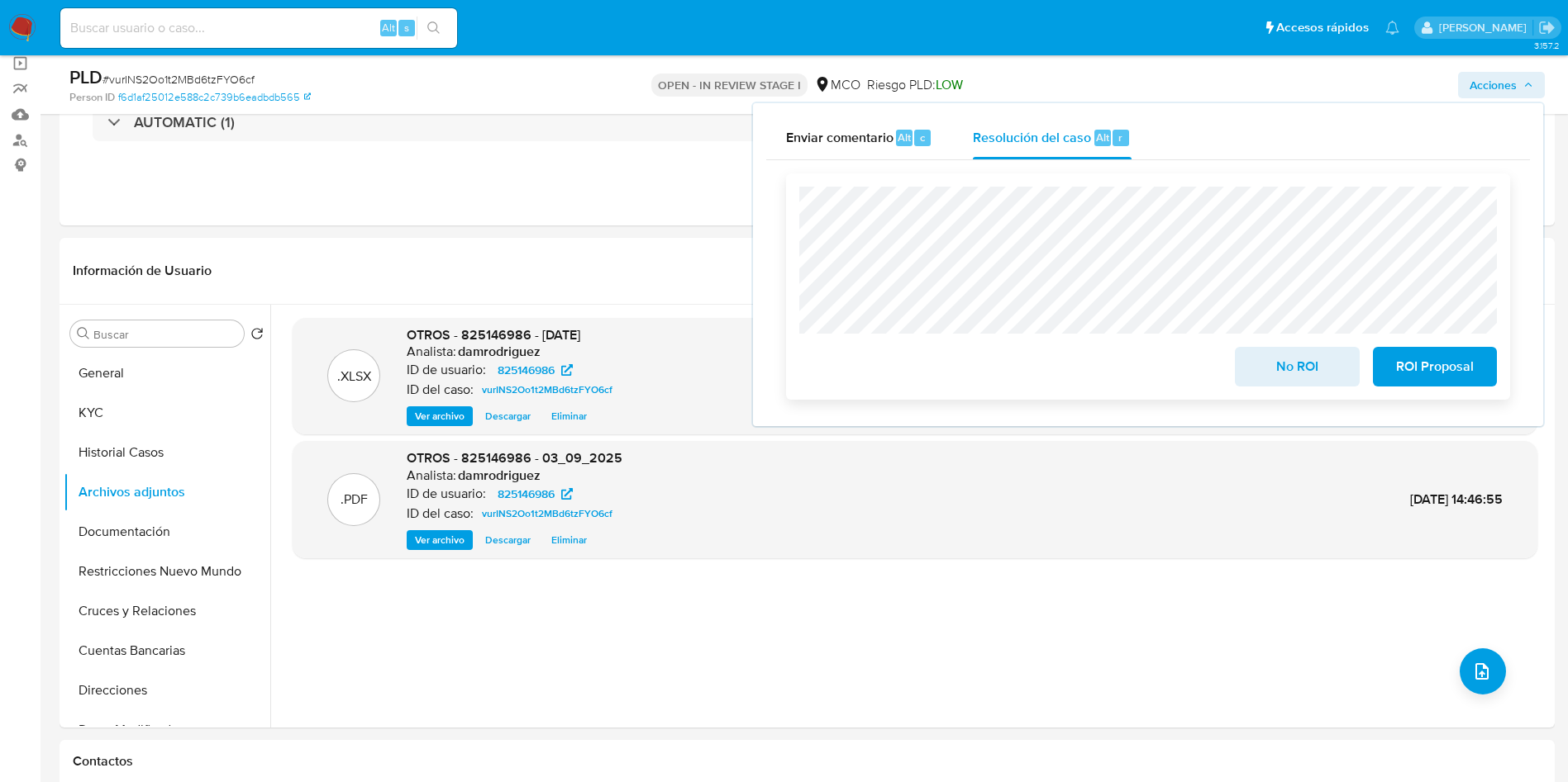
click at [1045, 361] on span "No ROI" at bounding box center [1296, 366] width 81 height 36
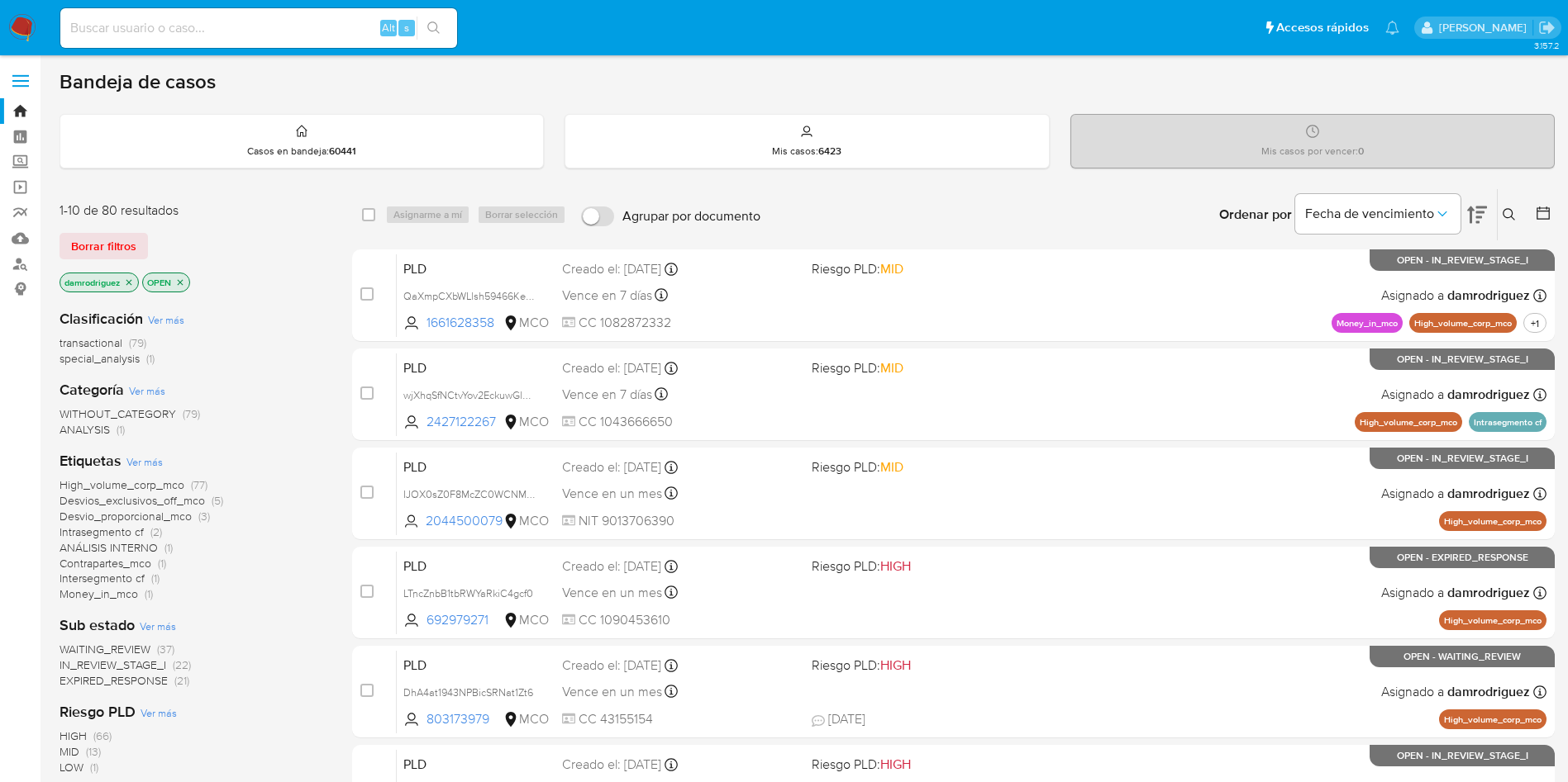
click at [261, 20] on input at bounding box center [259, 28] width 396 height 21
paste input "QaXmpCXbWLlsh59466Ke0eBb"
type input "QaXmpCXbWLlsh59466Ke0eBb"
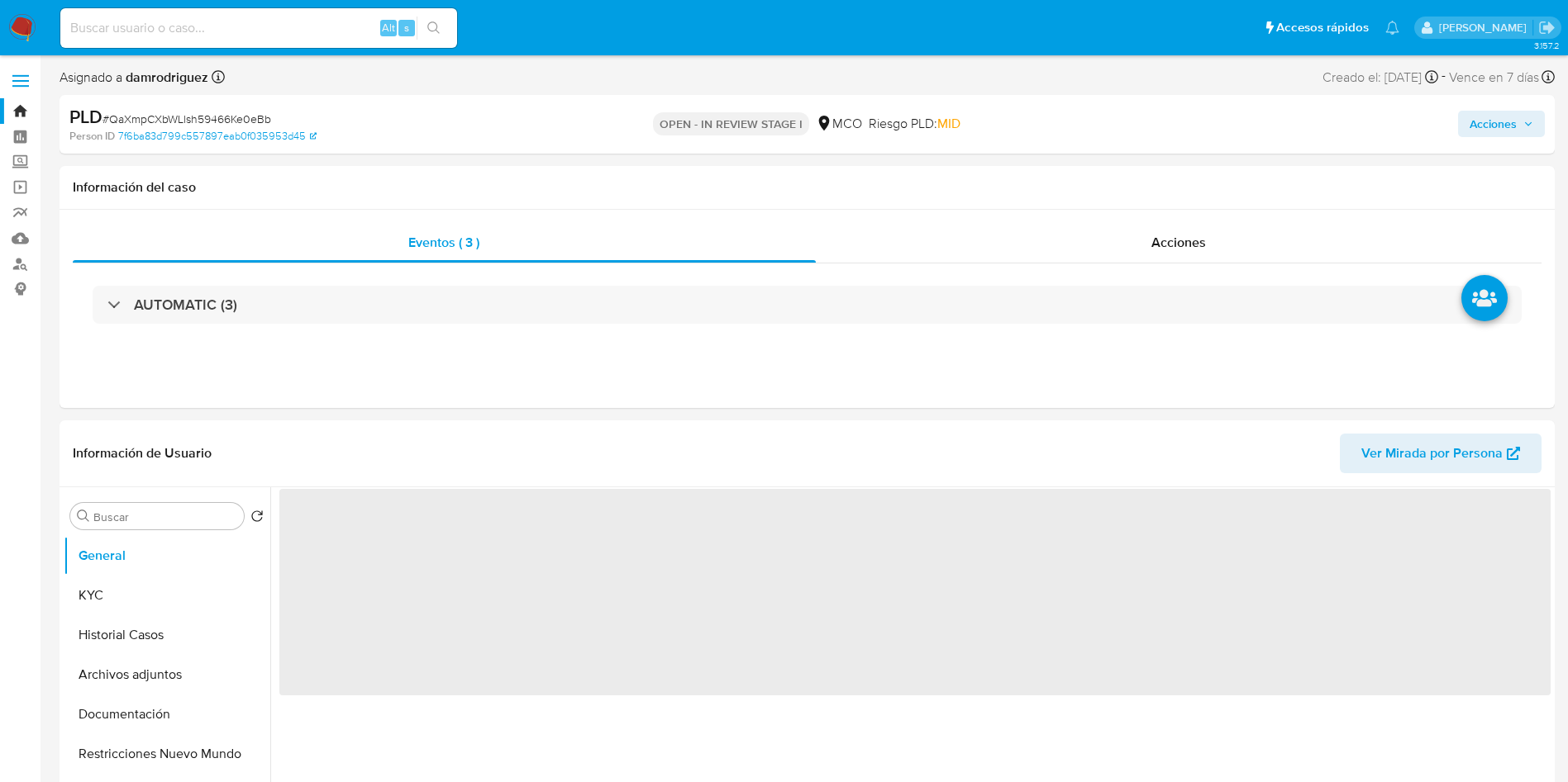
select select "10"
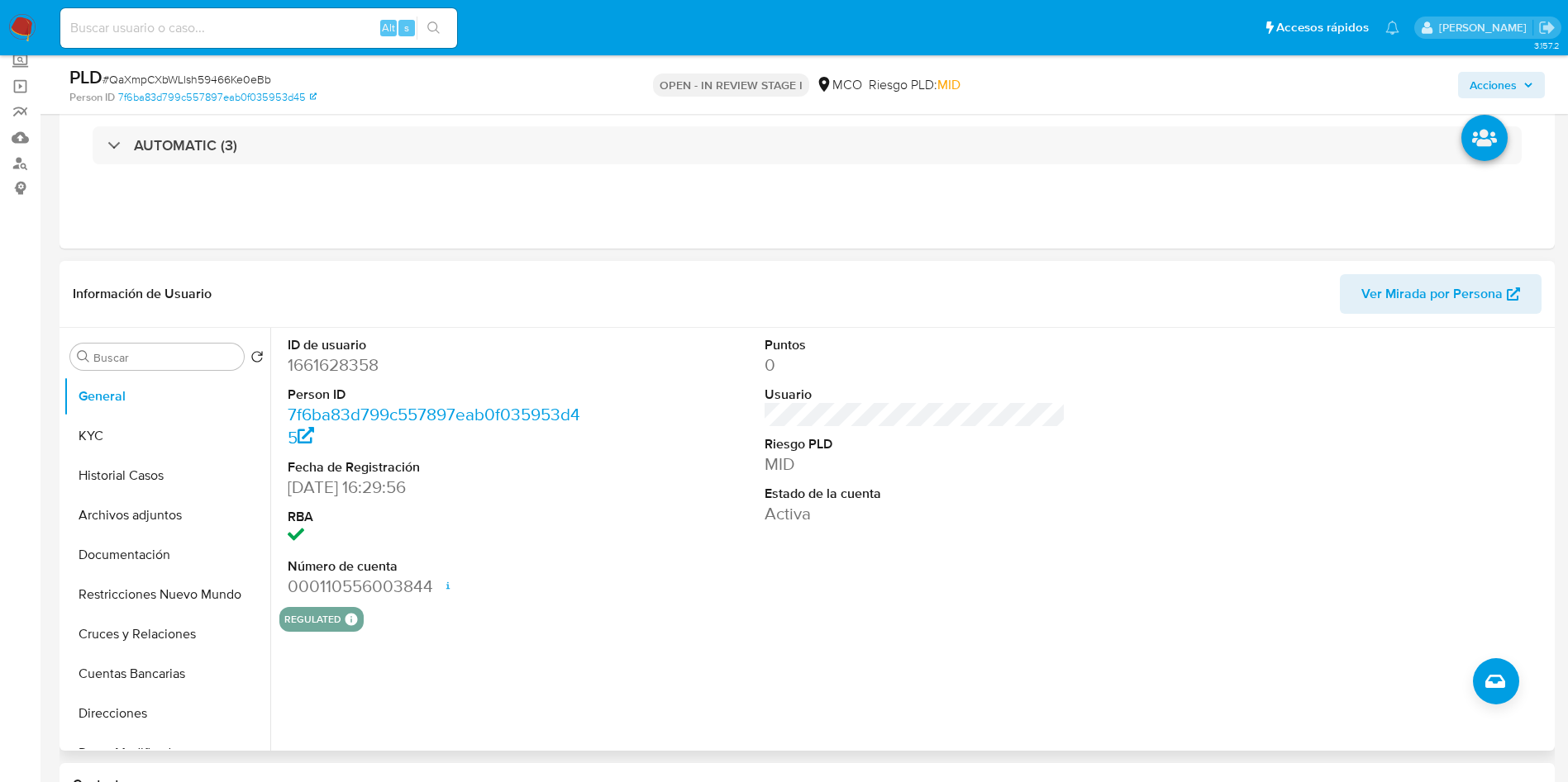
scroll to position [124, 0]
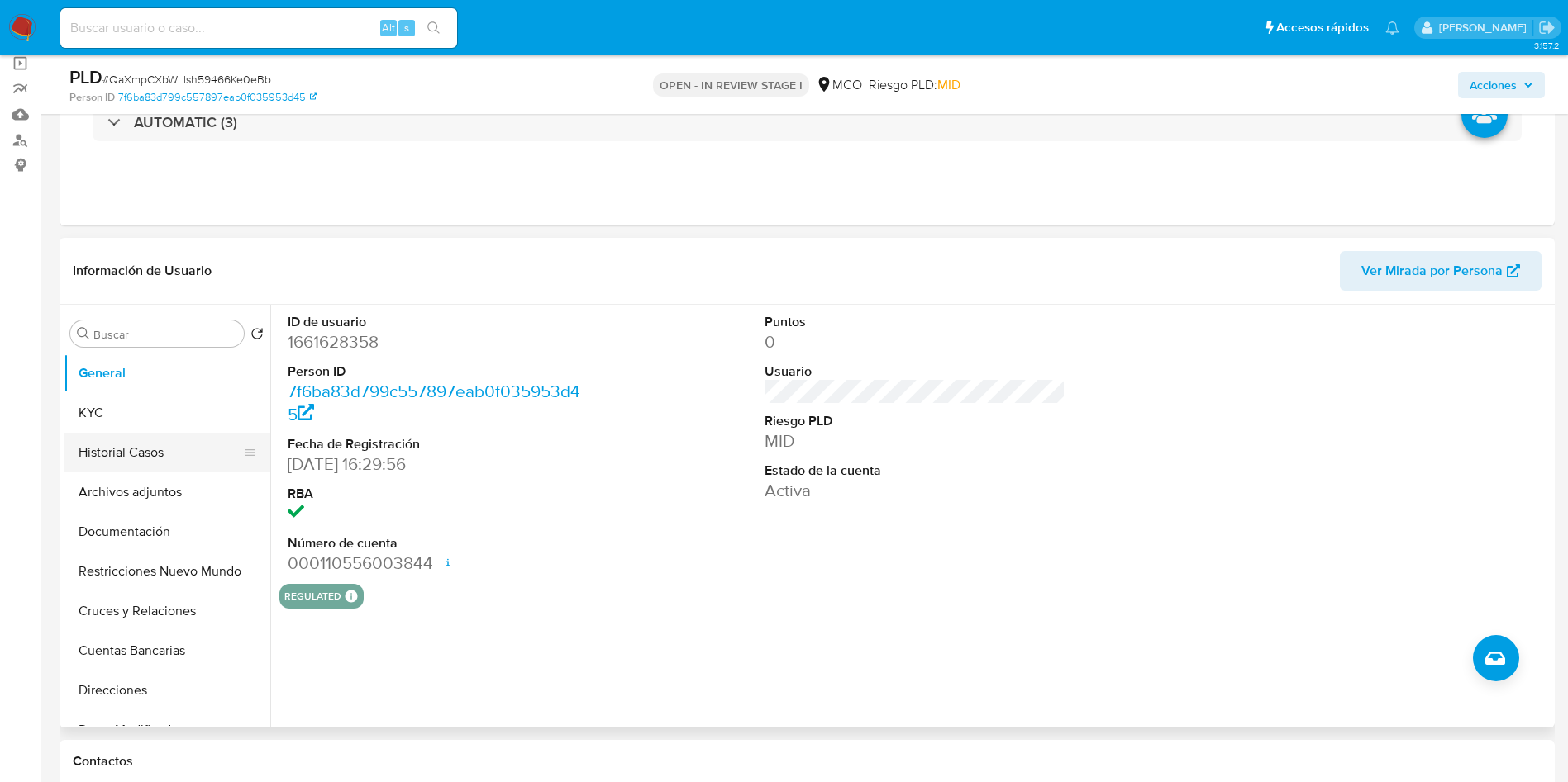
click at [150, 453] on button "Historial Casos" at bounding box center [160, 452] width 193 height 39
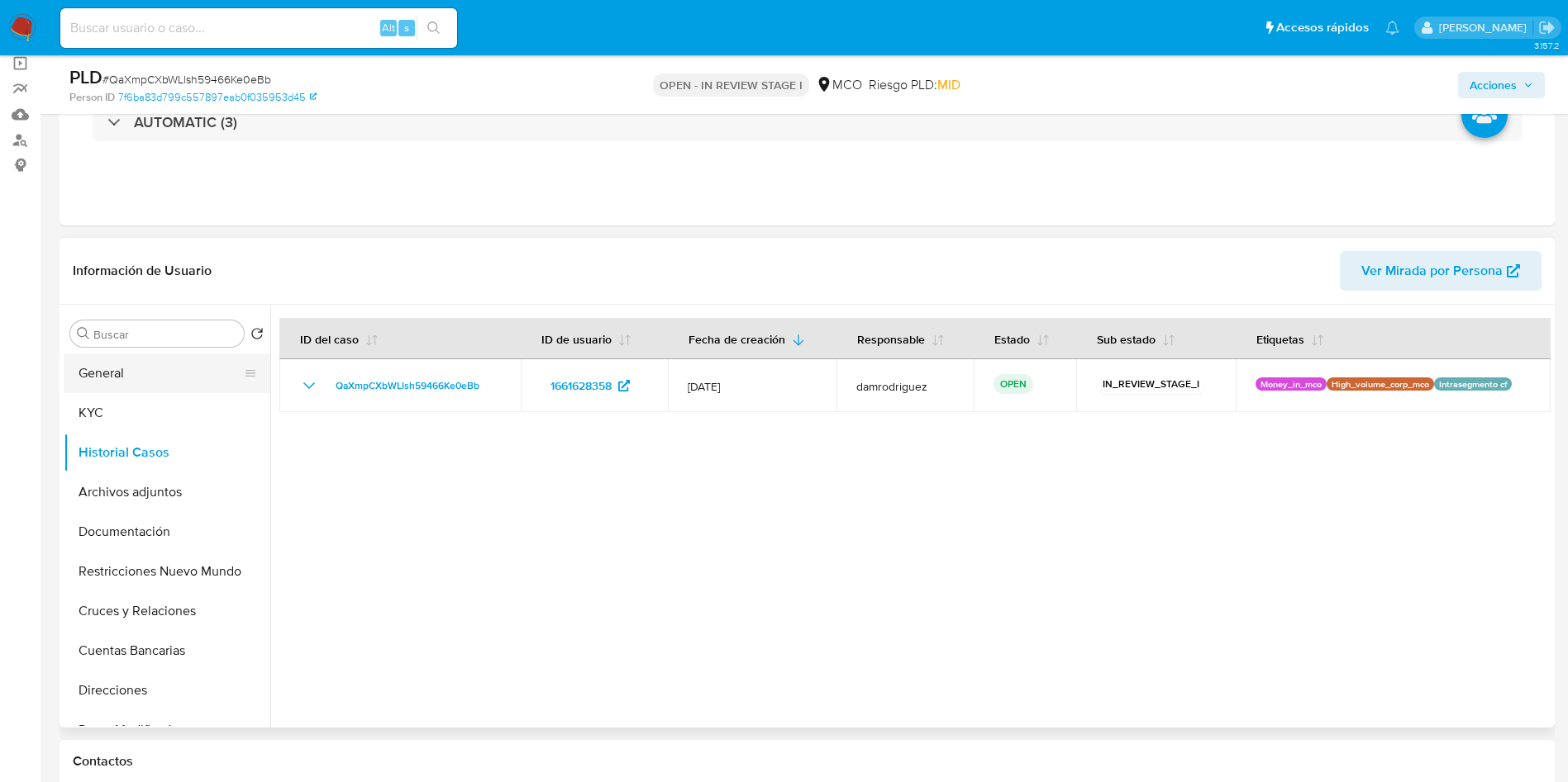
click at [118, 368] on button "General" at bounding box center [160, 373] width 193 height 39
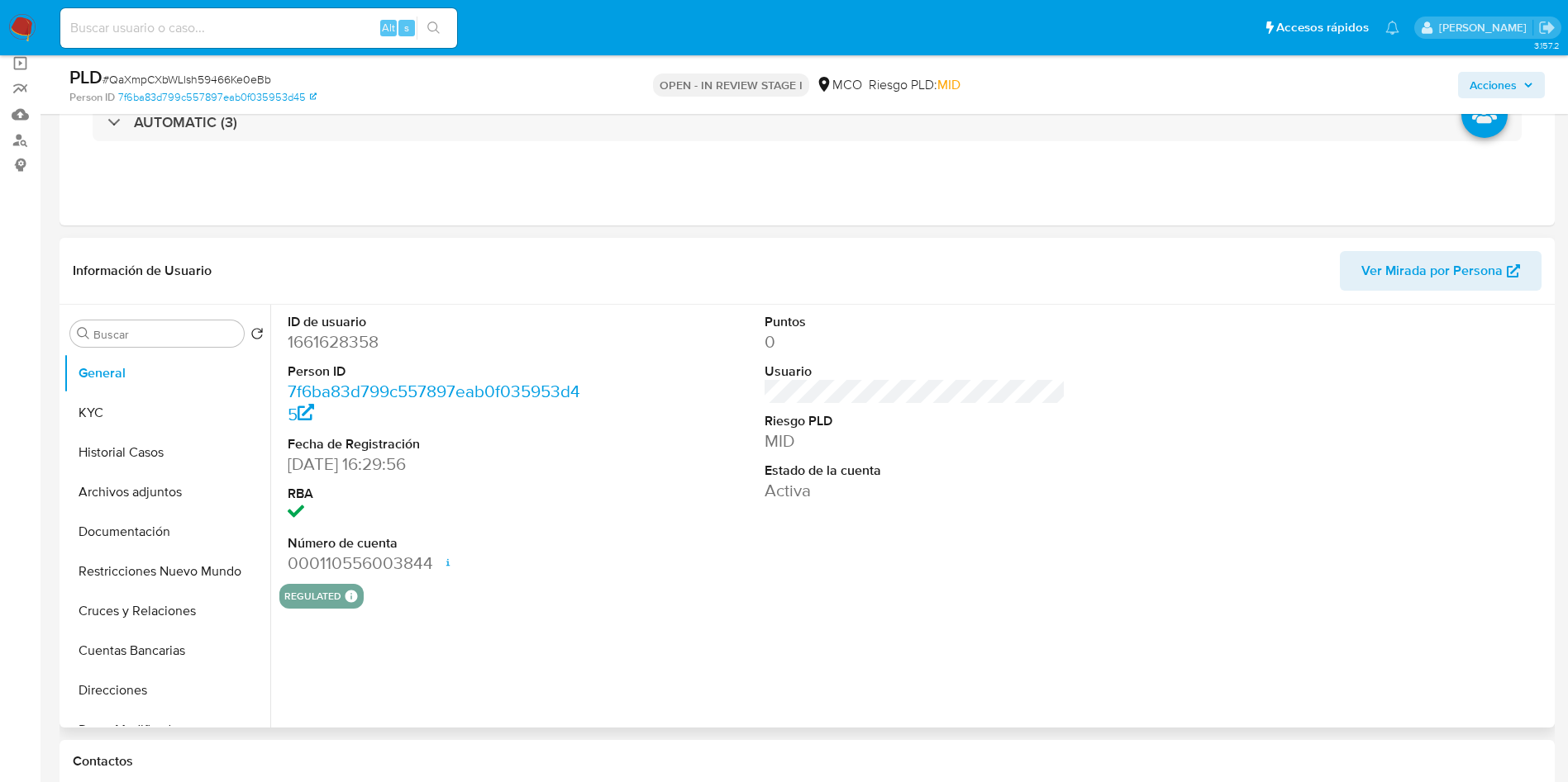
click at [354, 346] on dd "1661628358" at bounding box center [438, 342] width 302 height 23
copy dd "1661628358"
click at [353, 348] on dd "1661628358" at bounding box center [438, 342] width 302 height 23
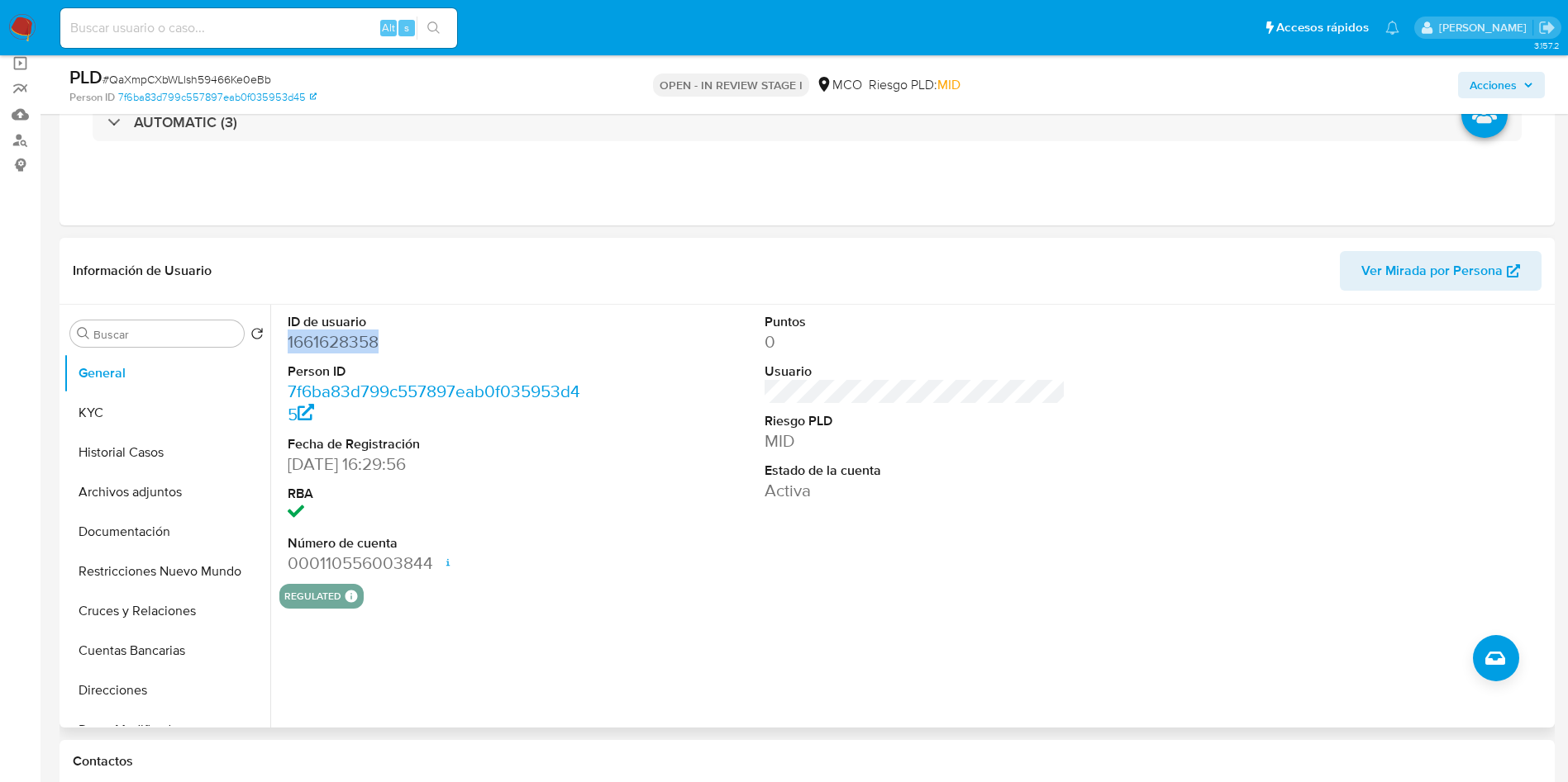
click at [353, 348] on dd "1661628358" at bounding box center [438, 342] width 302 height 23
click at [143, 448] on button "Historial Casos" at bounding box center [160, 452] width 193 height 39
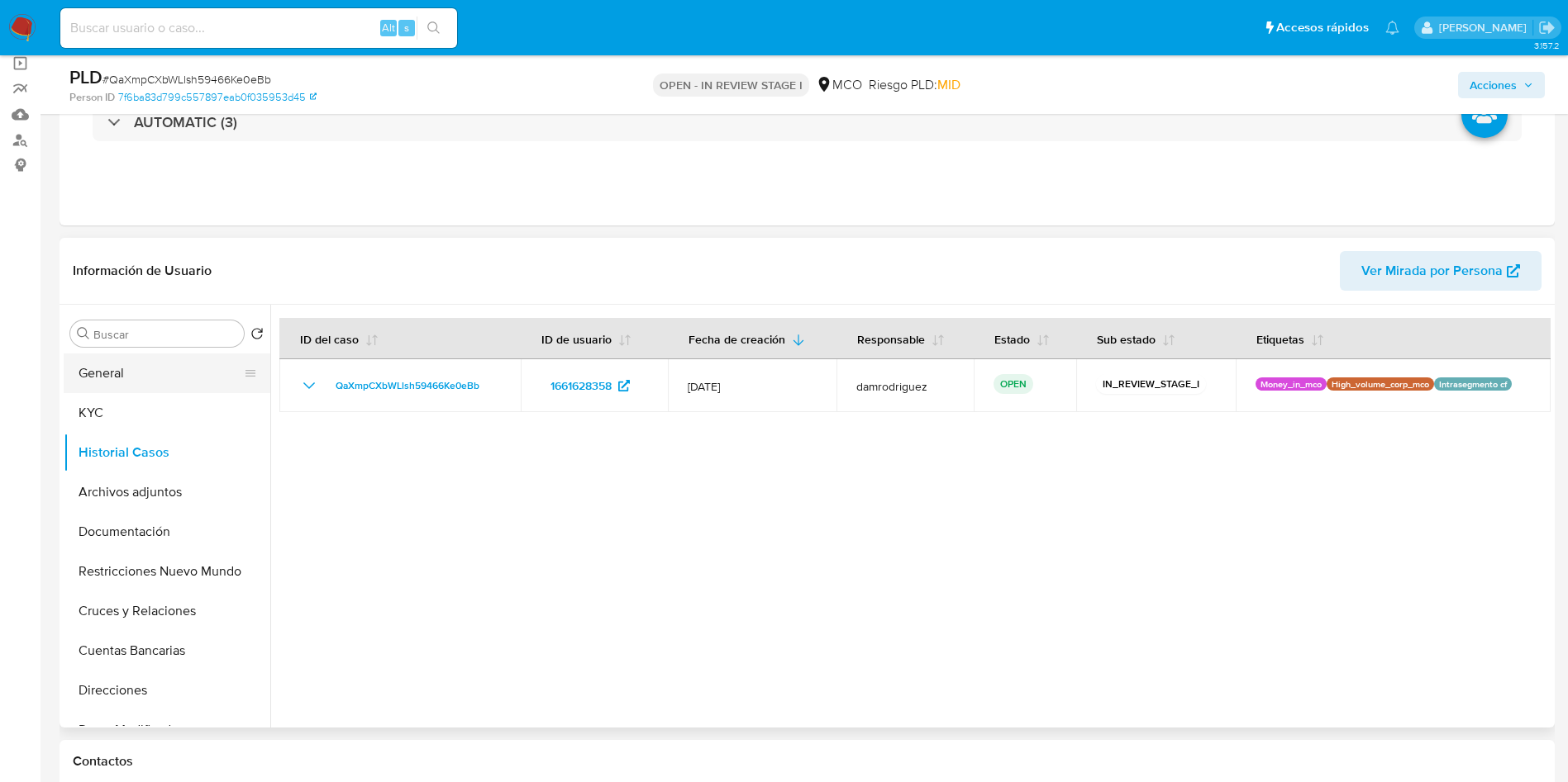
click at [92, 374] on button "General" at bounding box center [160, 373] width 193 height 39
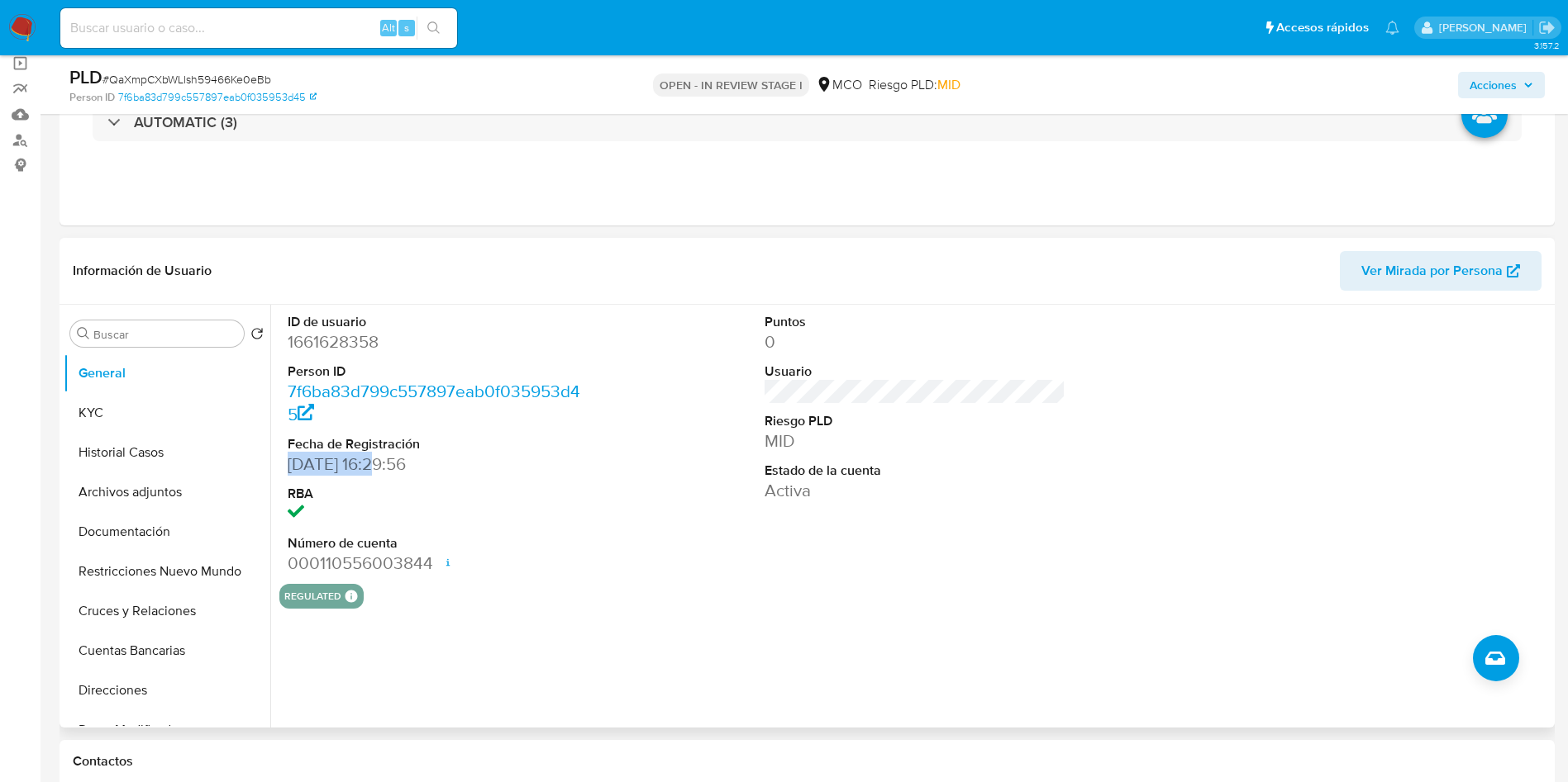
drag, startPoint x: 293, startPoint y: 468, endPoint x: 377, endPoint y: 469, distance: 84.0
click at [377, 469] on div "ID de usuario 1661628358 Person ID 7f6ba83d799c557897eab0f035953d45 Fecha de Re…" at bounding box center [438, 444] width 318 height 279
click at [125, 562] on button "Restricciones Nuevo Mundo" at bounding box center [160, 572] width 193 height 39
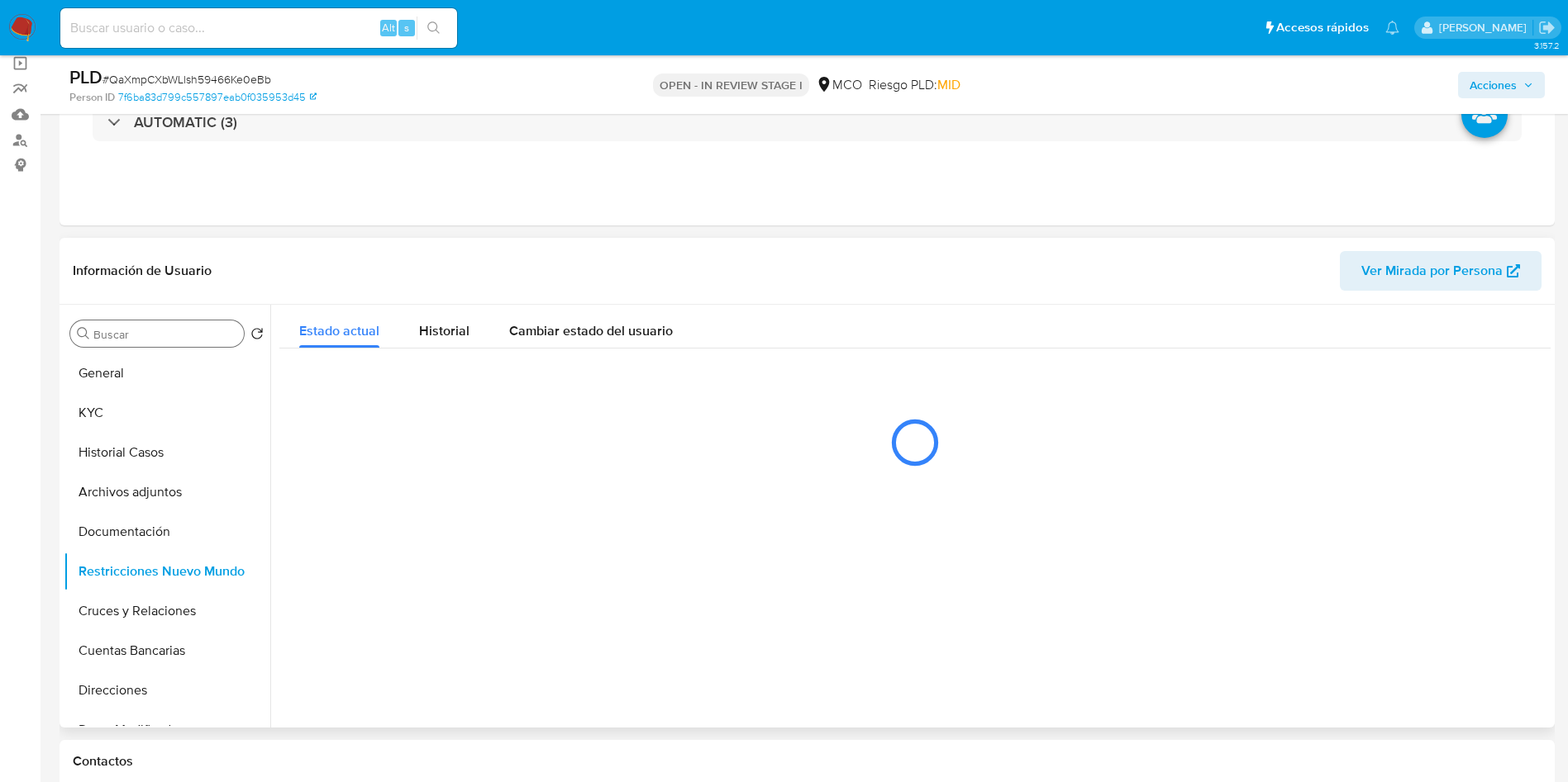
scroll to position [248, 0]
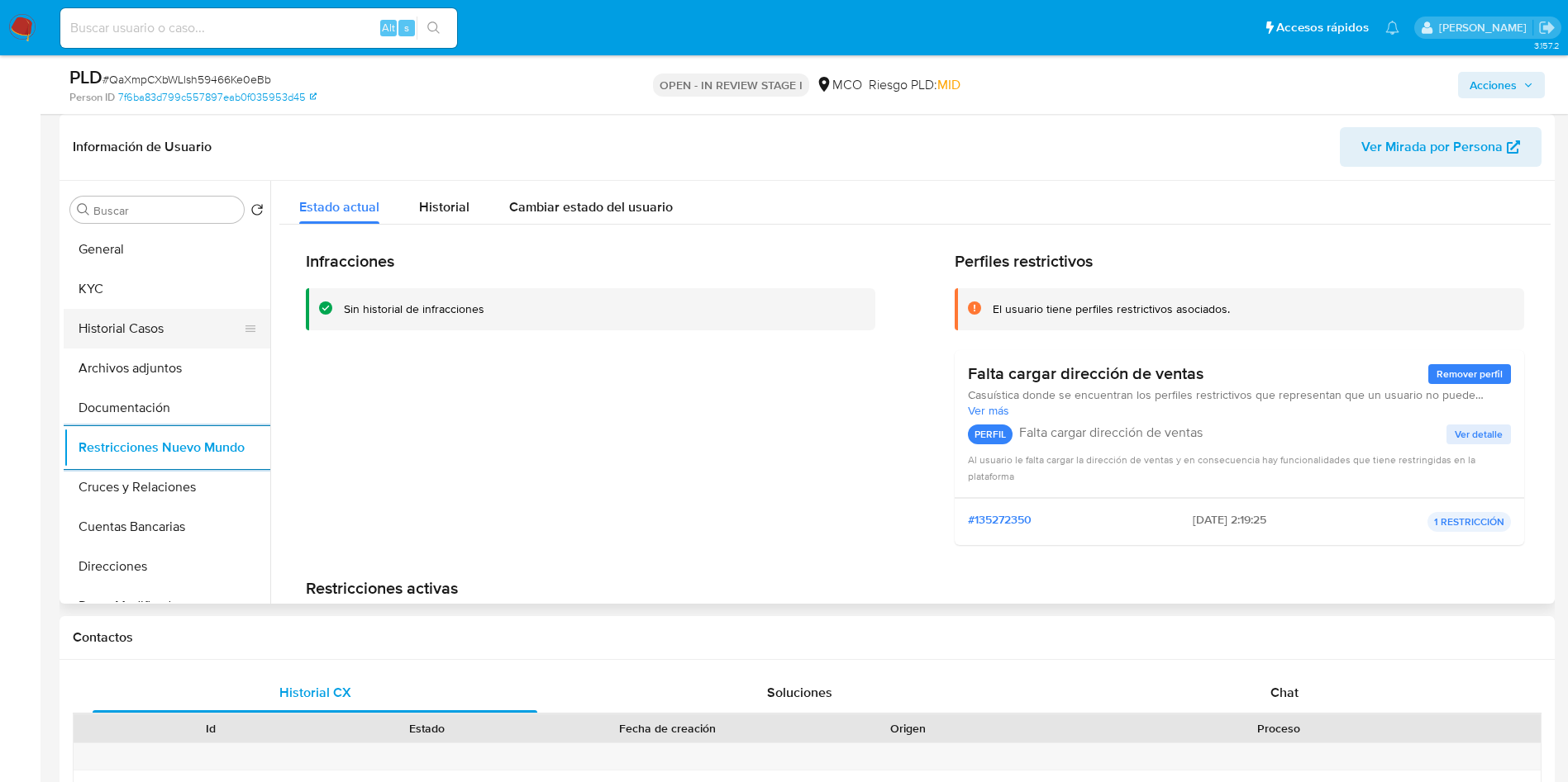
click at [126, 318] on button "Historial Casos" at bounding box center [160, 329] width 193 height 39
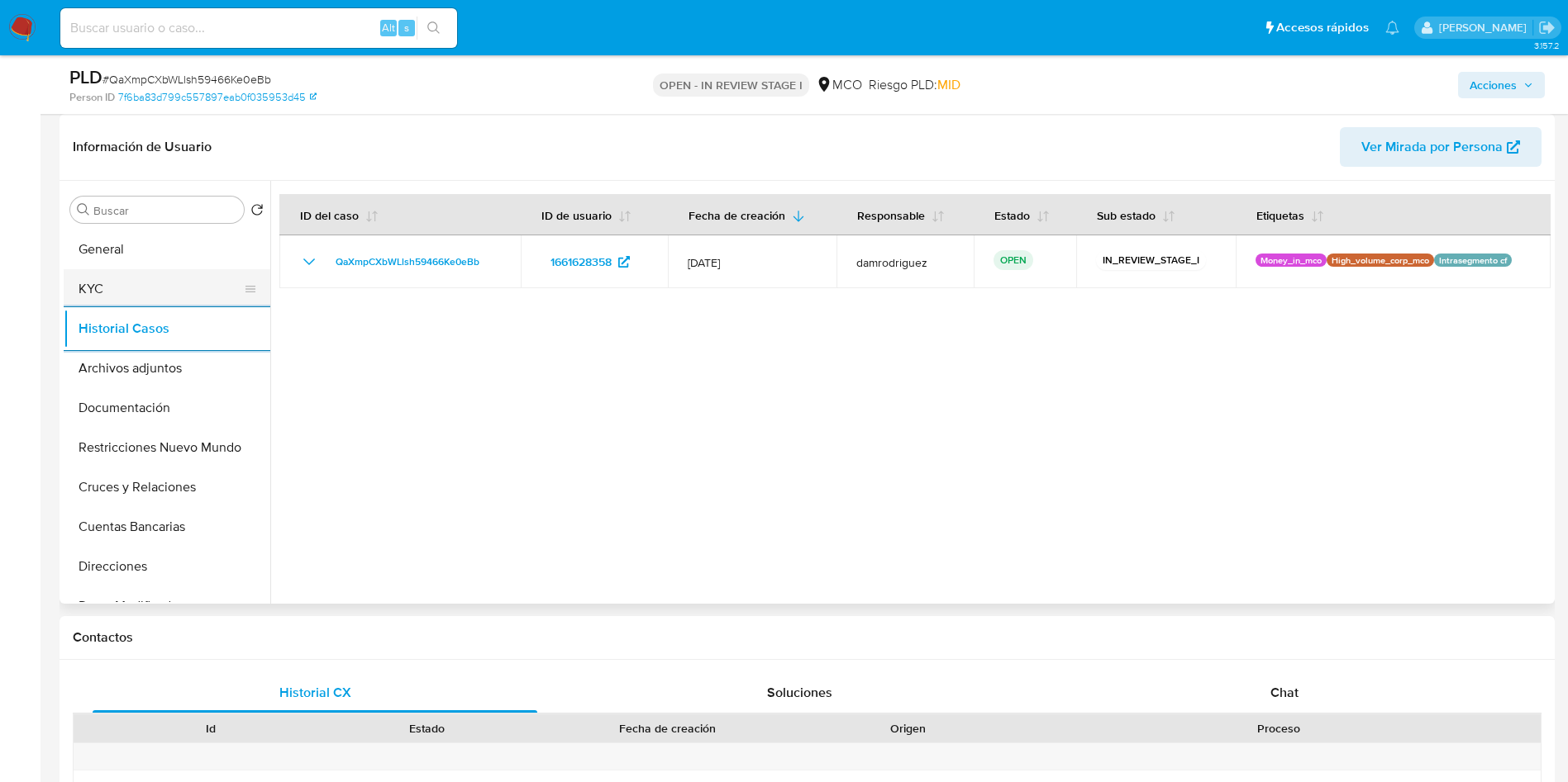
click at [109, 299] on button "KYC" at bounding box center [160, 289] width 193 height 39
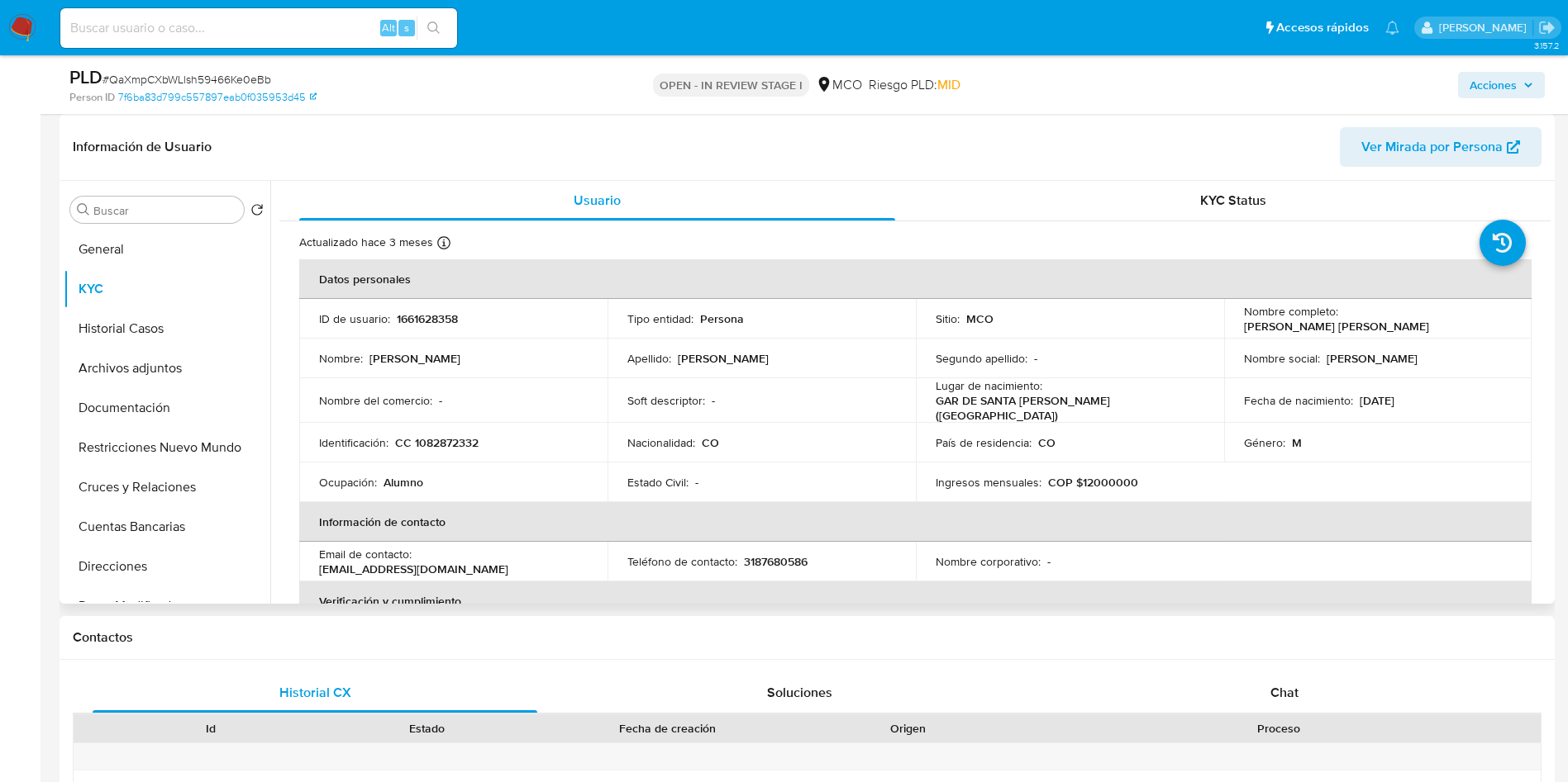
click at [1123, 478] on p "COP $12000000" at bounding box center [1092, 482] width 90 height 15
drag, startPoint x: 1107, startPoint y: 477, endPoint x: 1090, endPoint y: 476, distance: 17.0
click at [1090, 476] on p "COP $12000000" at bounding box center [1092, 482] width 90 height 15
click at [144, 528] on button "Cuentas Bancarias" at bounding box center [160, 527] width 193 height 39
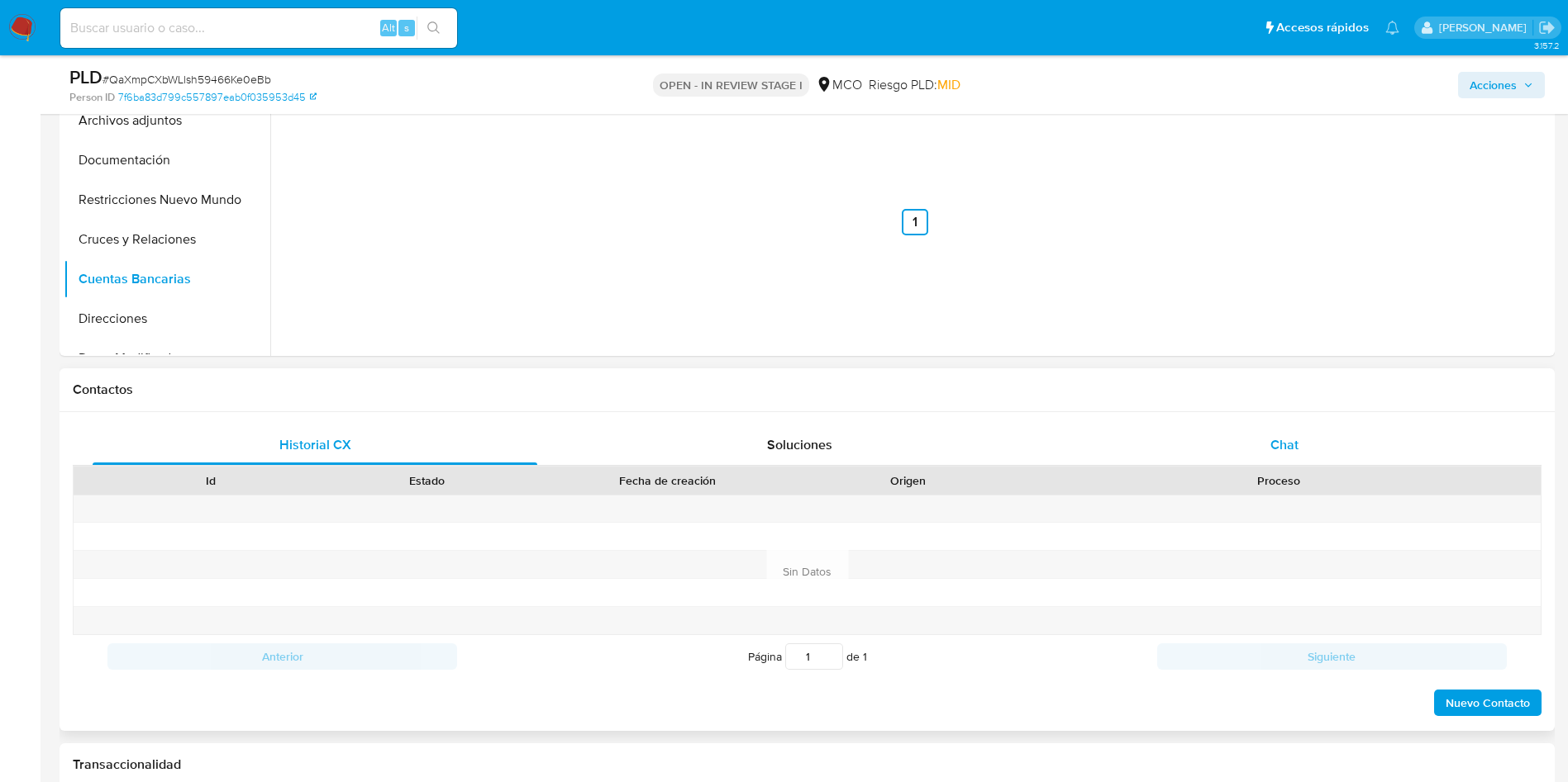
click at [1265, 450] on div "Chat" at bounding box center [1284, 445] width 445 height 39
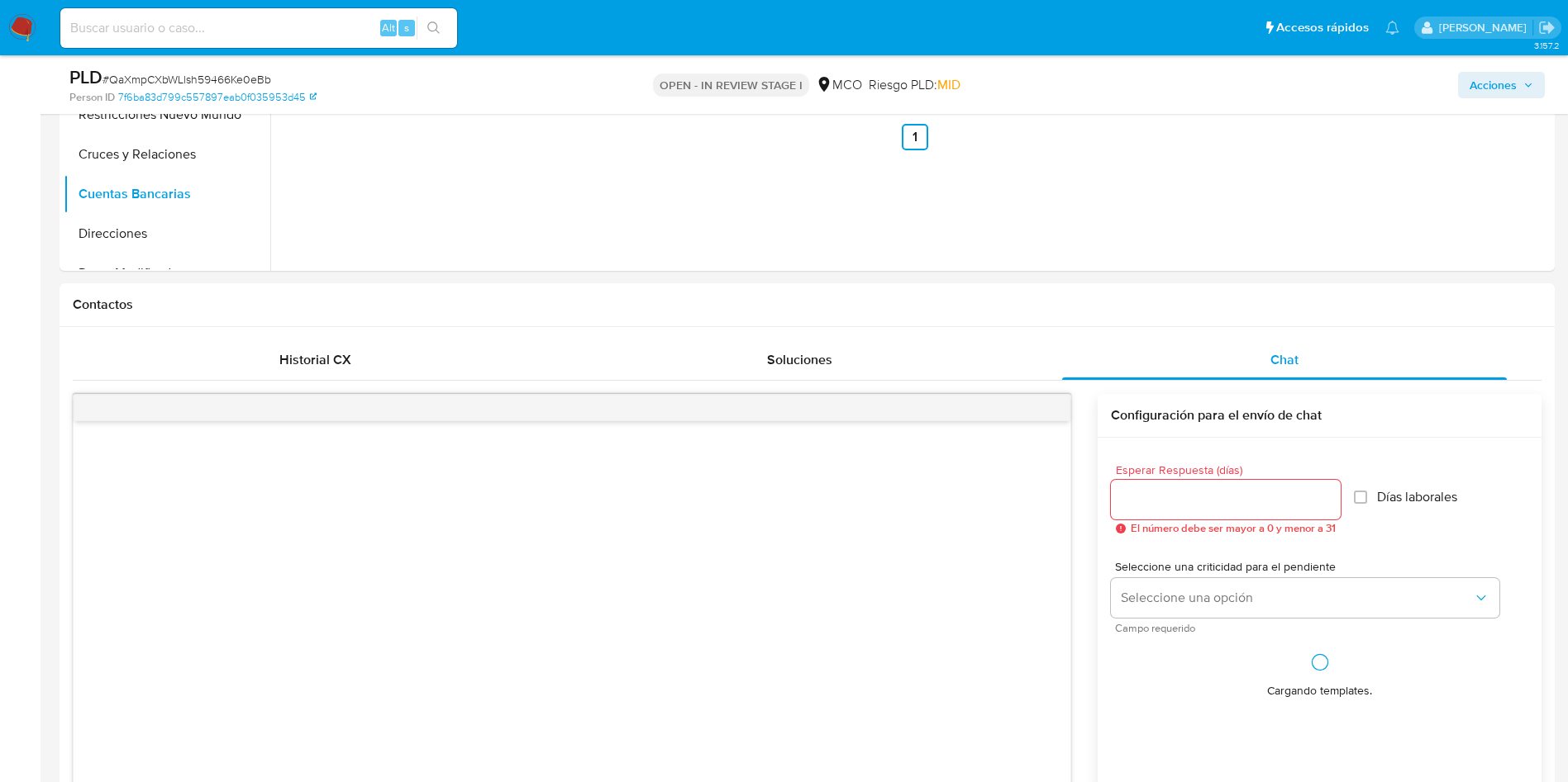
scroll to position [619, 0]
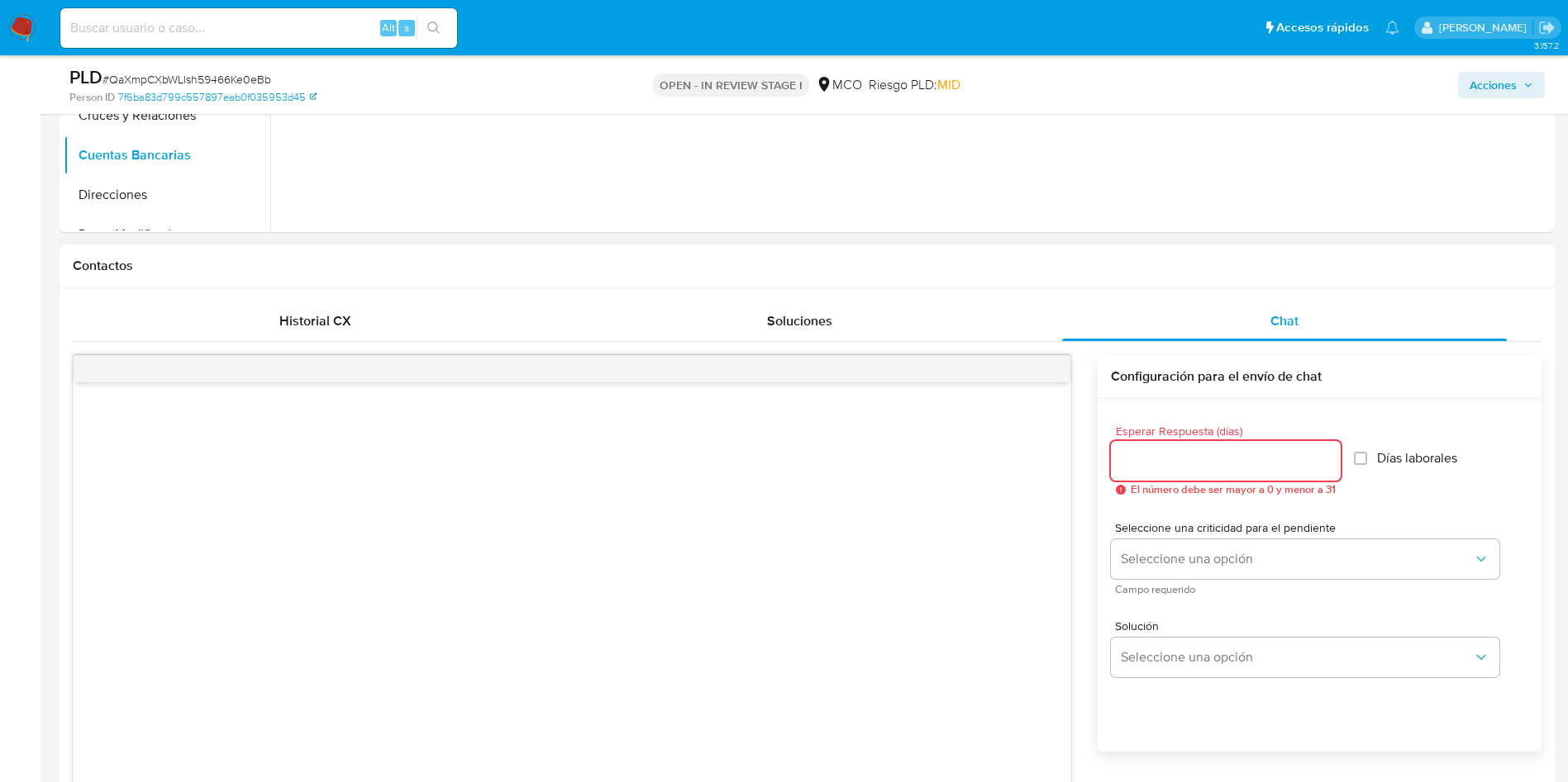
click at [1168, 455] on input "Esperar Respuesta (días)" at bounding box center [1226, 461] width 230 height 21
type input "2"
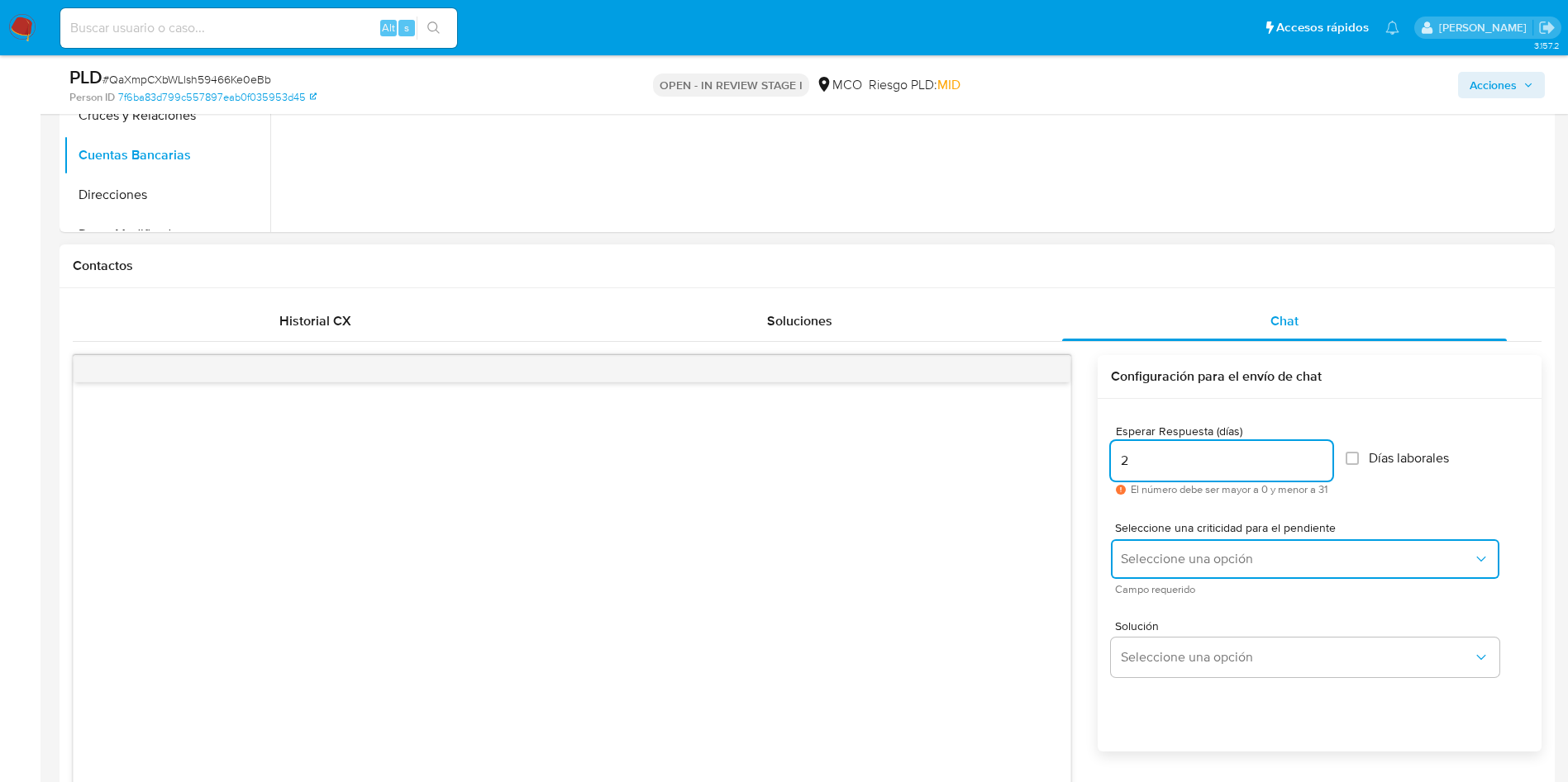
click at [1188, 551] on span "Seleccione una opción" at bounding box center [1296, 560] width 352 height 17
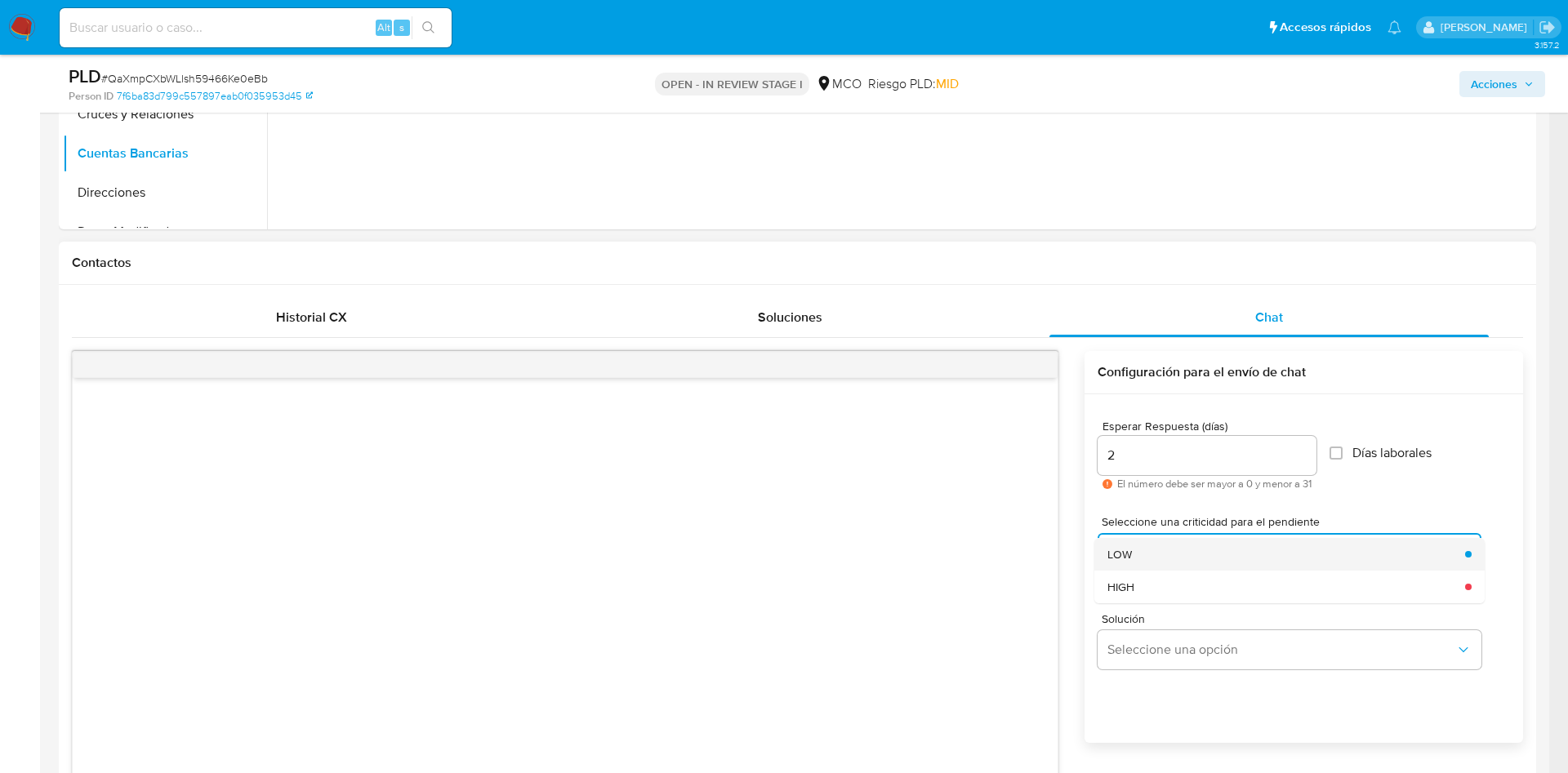
click at [1157, 547] on div "LOW" at bounding box center [1281, 554] width 348 height 32
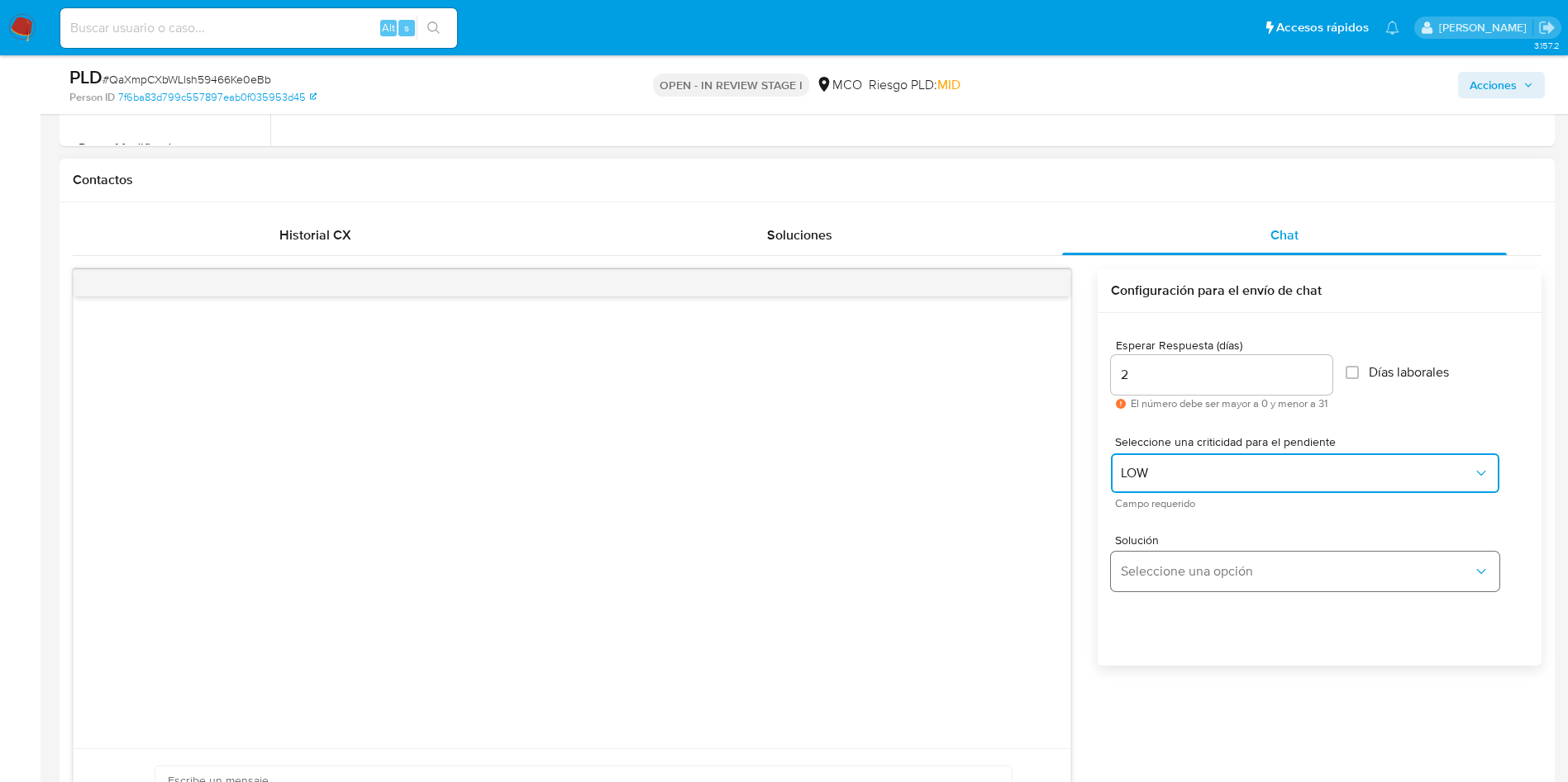
scroll to position [744, 0]
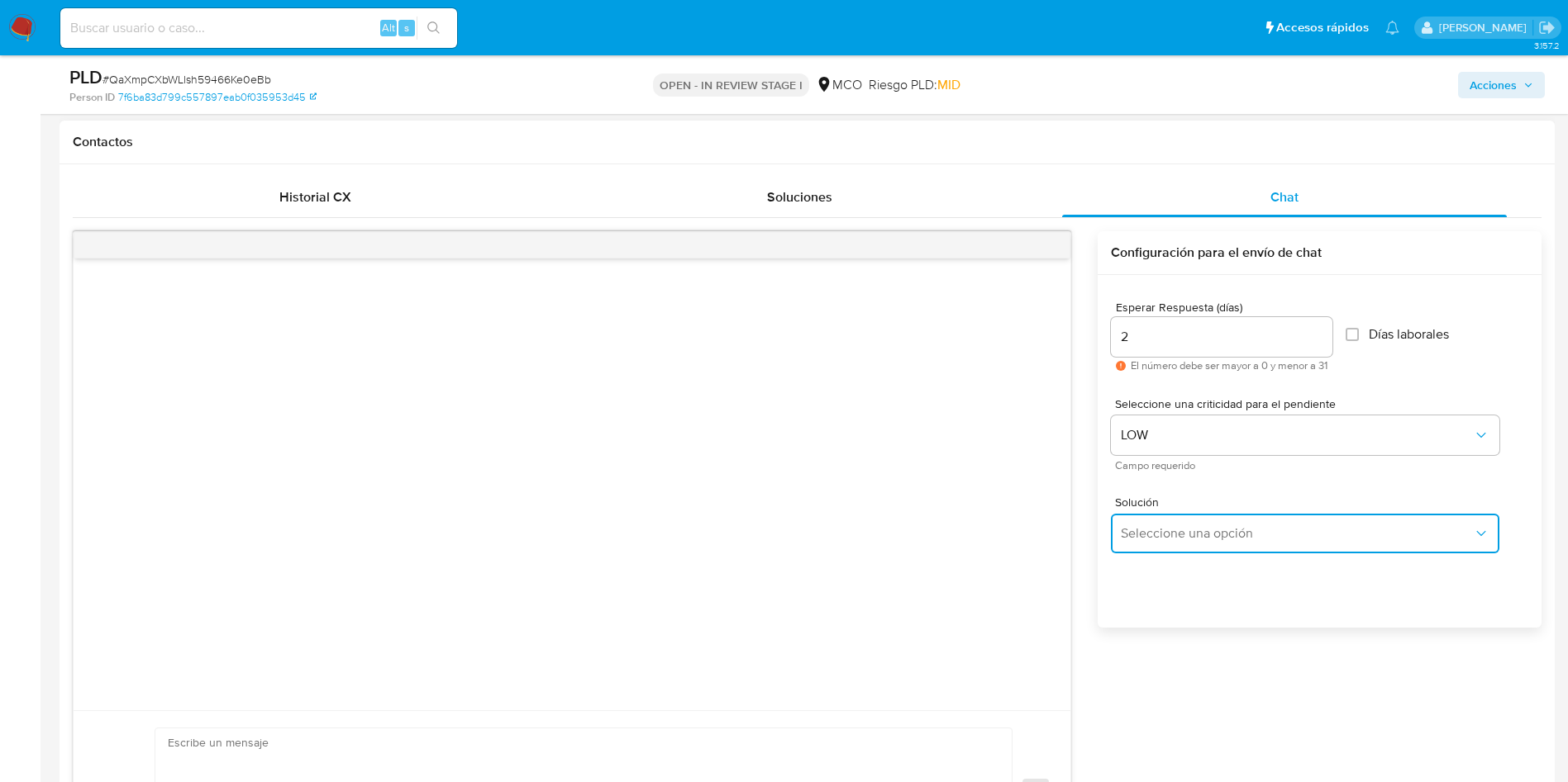
click at [1220, 529] on span "Seleccione una opción" at bounding box center [1296, 533] width 352 height 17
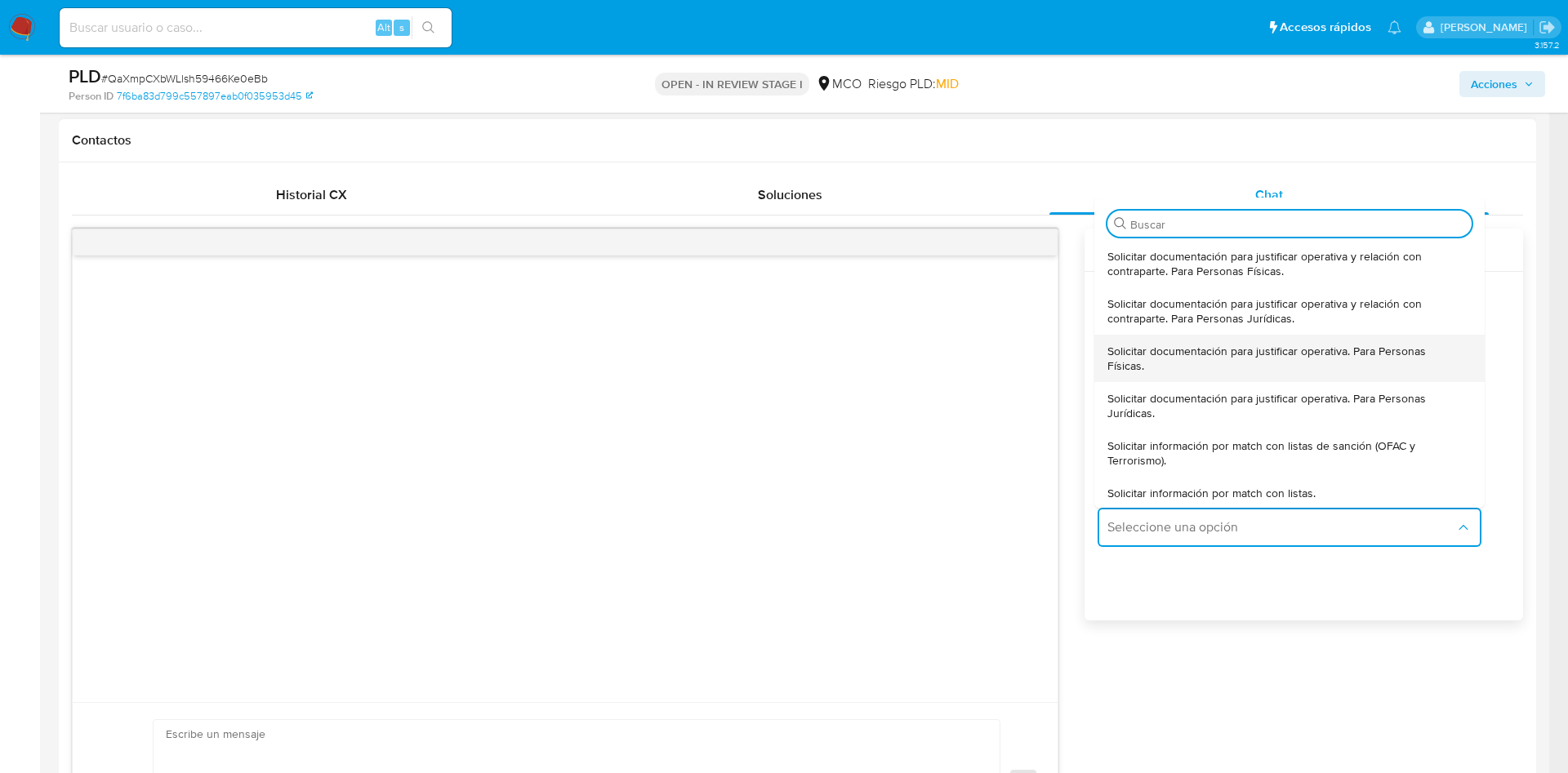
click at [1251, 345] on span "Solicitar documentación para justificar operativa. Para Personas Físicas." at bounding box center [1285, 358] width 355 height 30
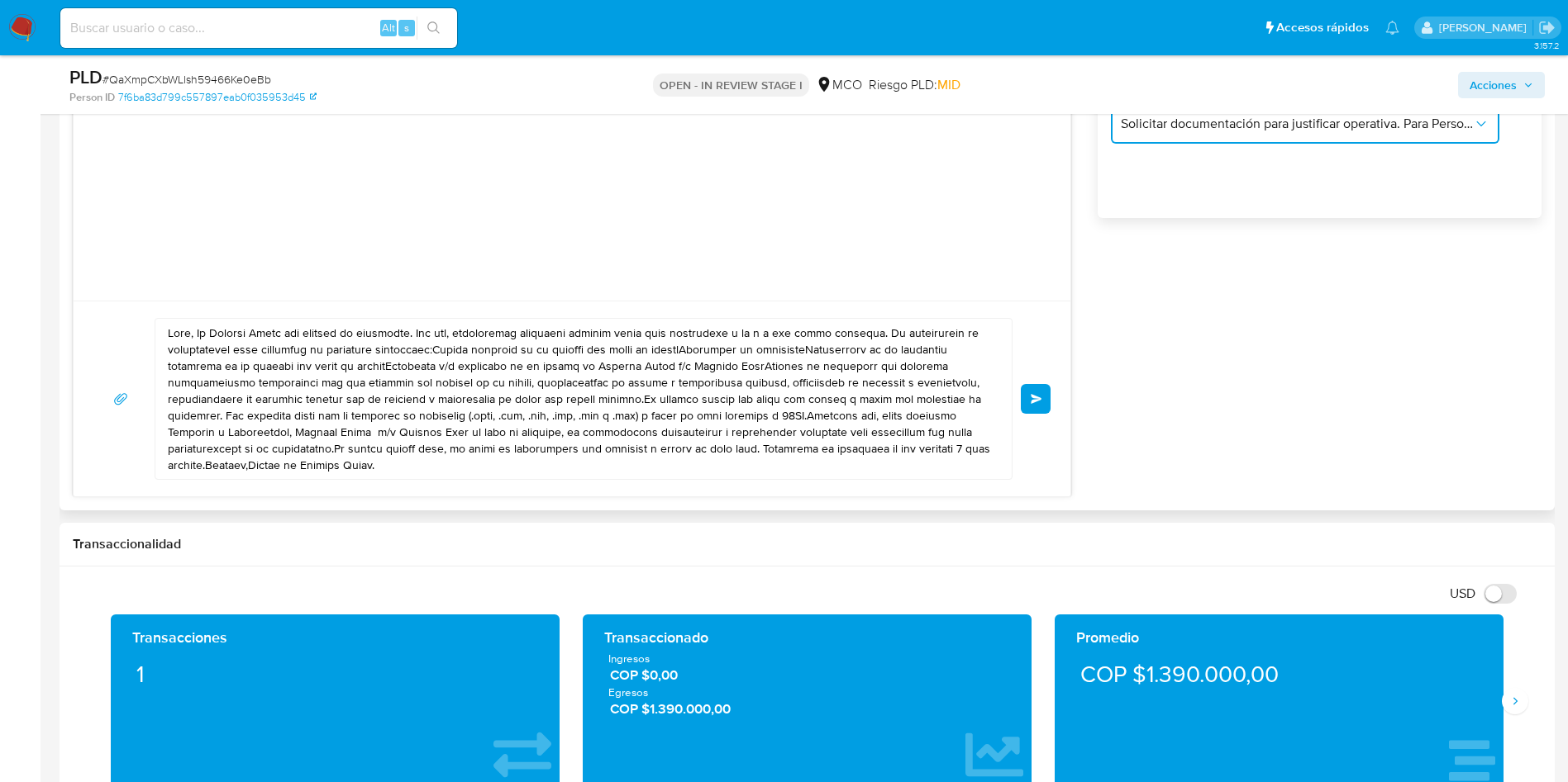
scroll to position [1116, 0]
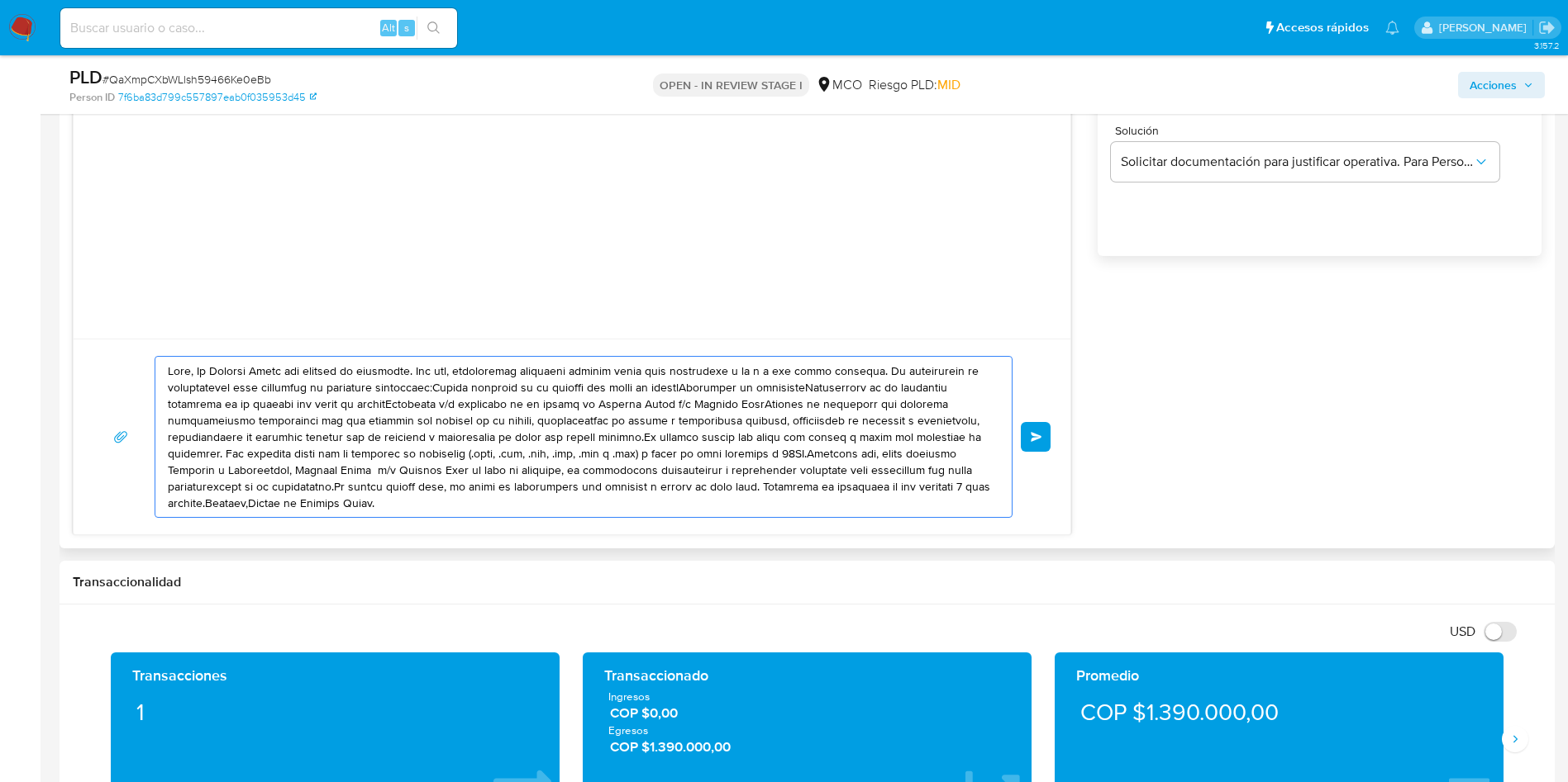
click at [196, 374] on textarea at bounding box center [579, 437] width 823 height 161
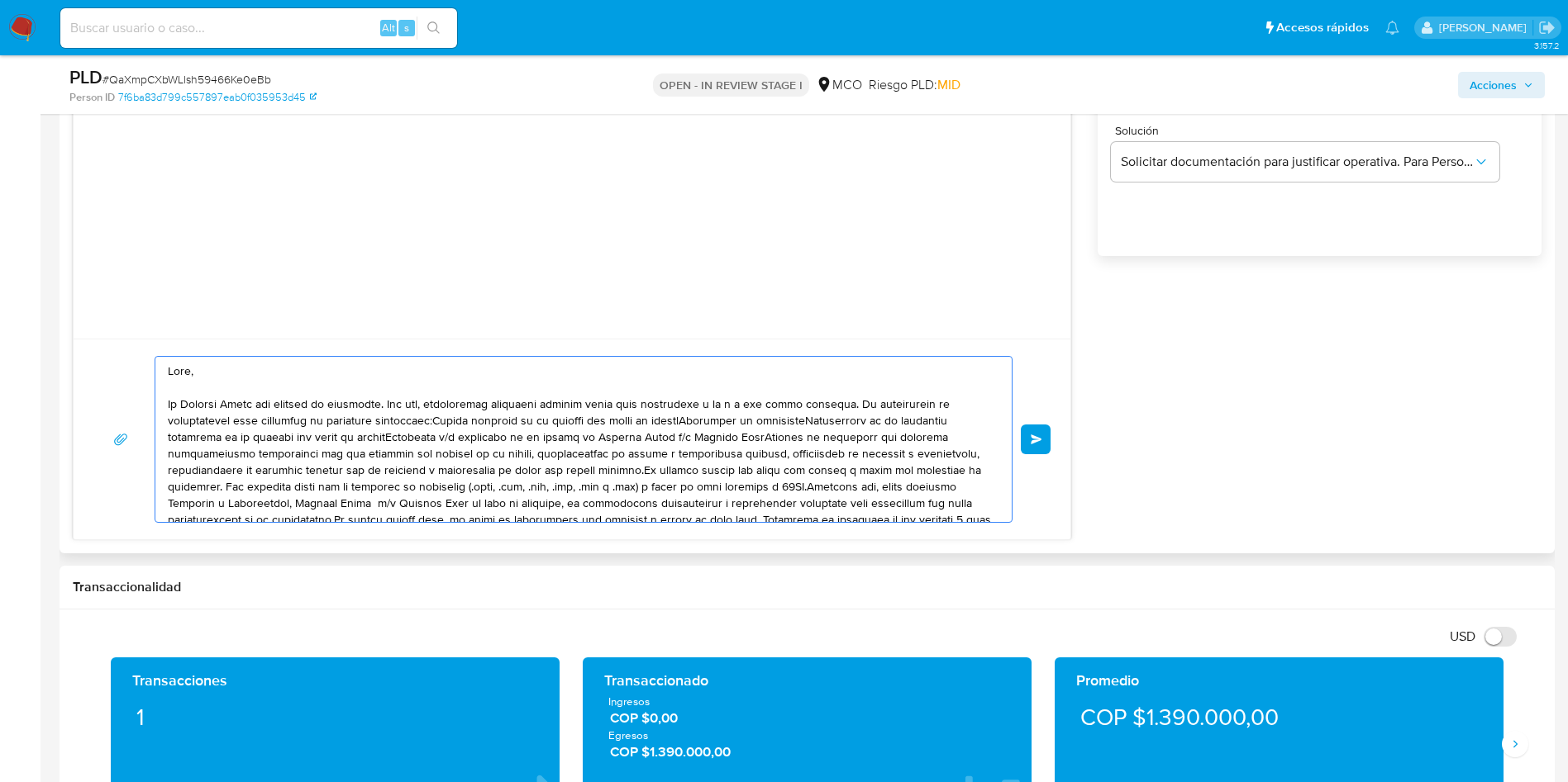
click at [714, 474] on textarea at bounding box center [579, 439] width 823 height 165
paste textarea "En Mercado Libre nos importa tu seguridad. Por eso, necesitamos verificar algun…"
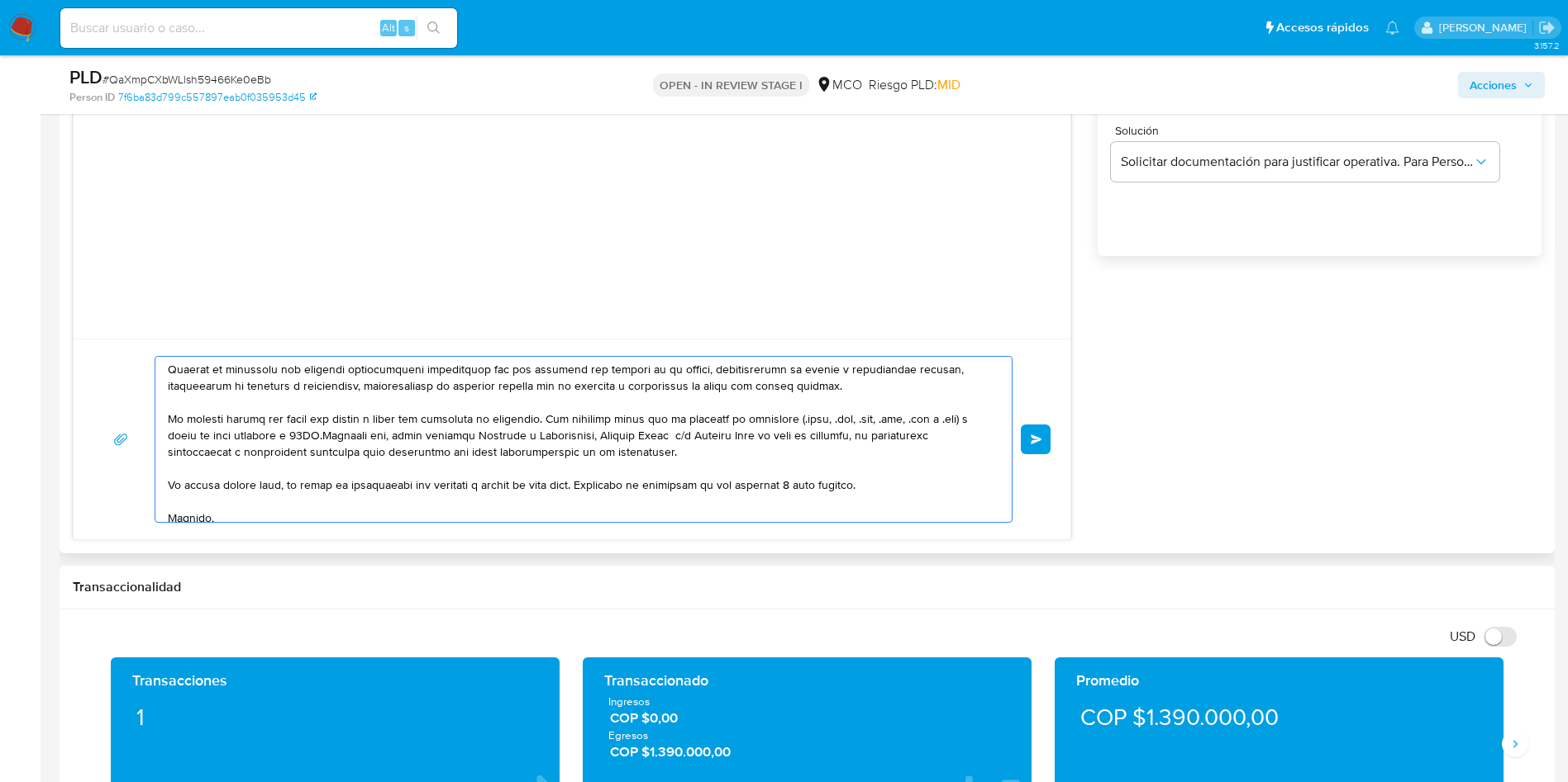
scroll to position [210, 0]
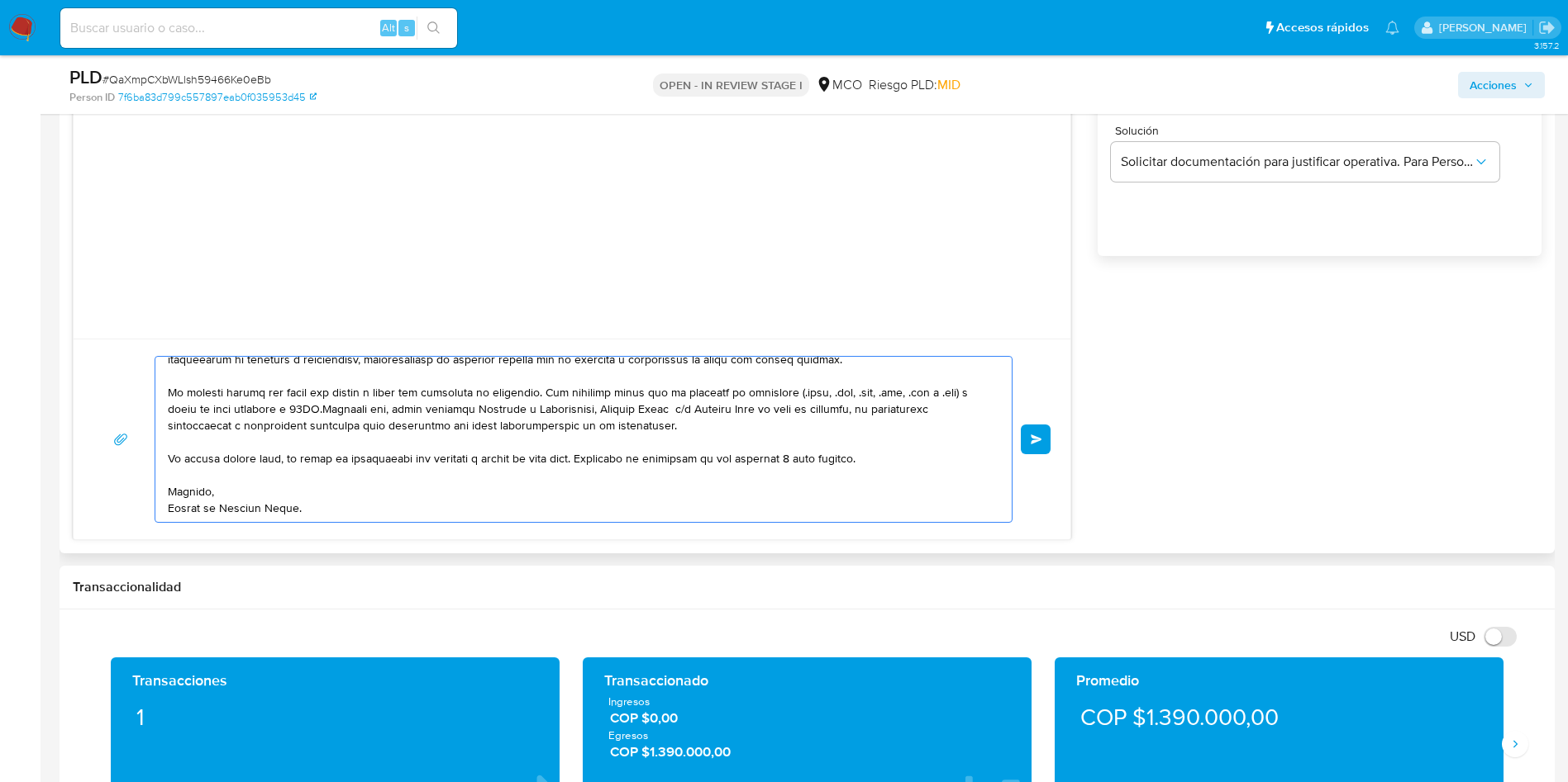
drag, startPoint x: 596, startPoint y: 462, endPoint x: 912, endPoint y: 459, distance: 316.0
click at [912, 459] on textarea at bounding box center [579, 439] width 823 height 165
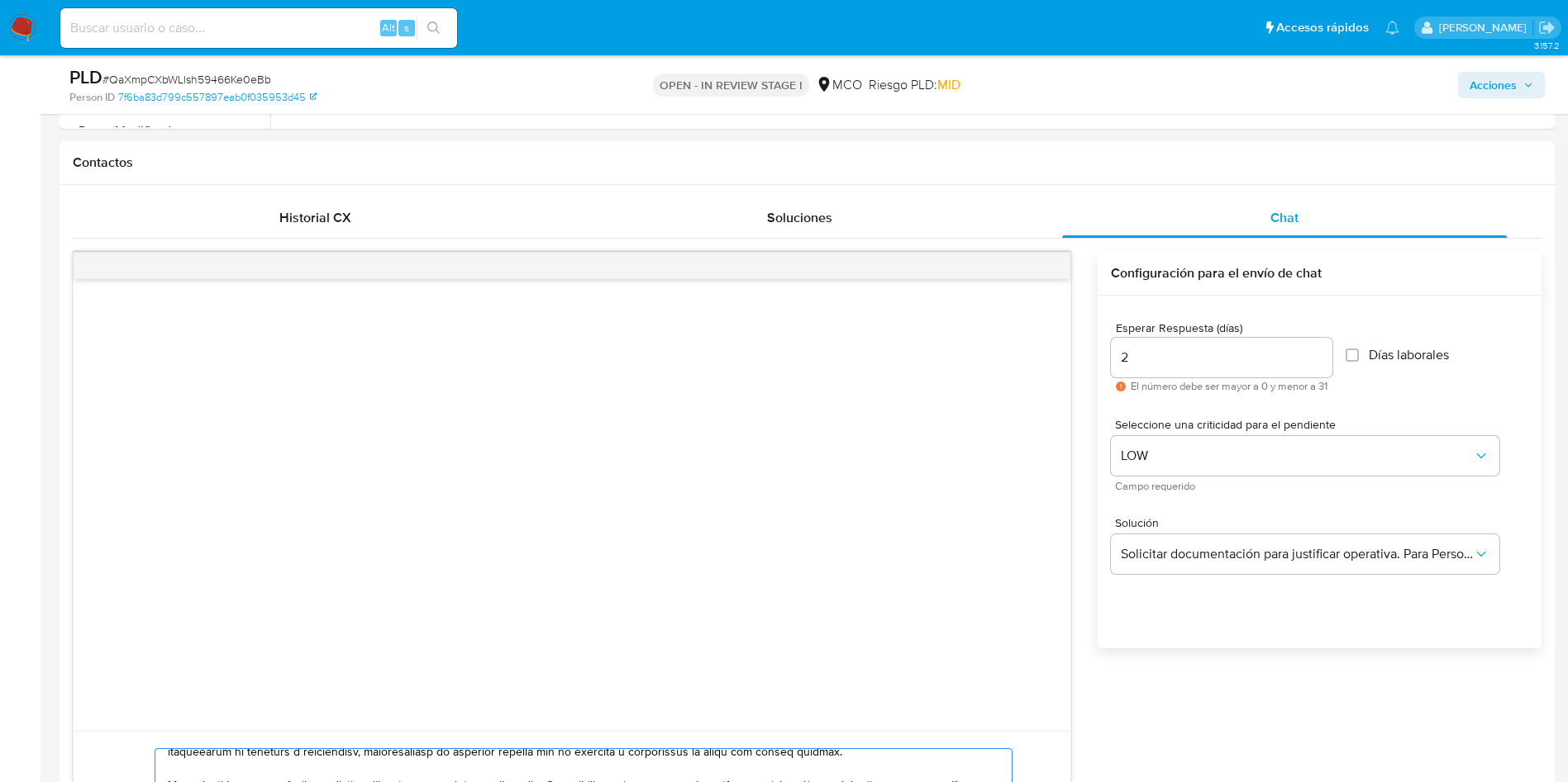
scroll to position [619, 0]
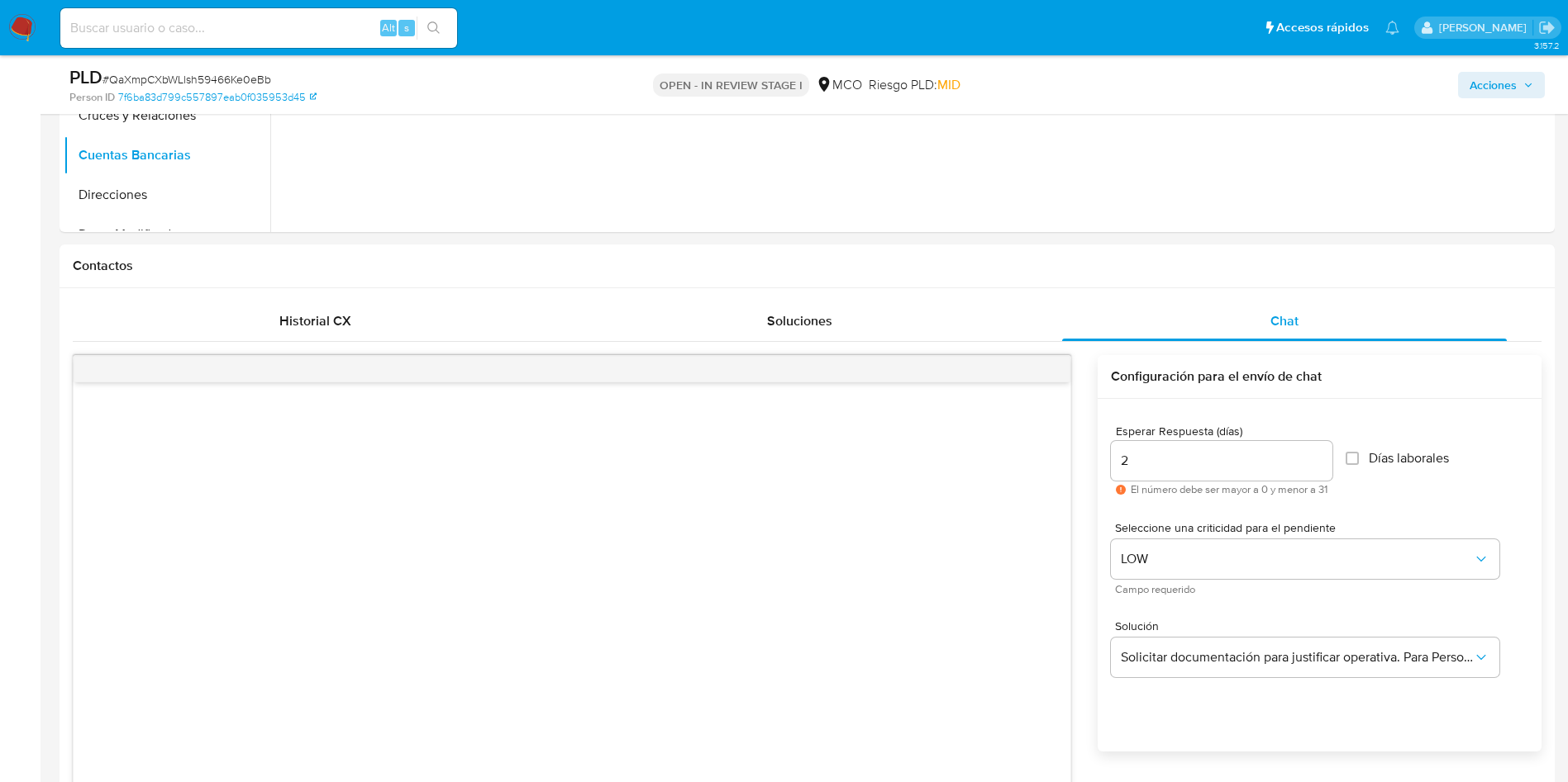
type textarea "Hola, En Mercado Libre nos importa tu seguridad. Por eso, necesitamos verificar…"
click at [1168, 463] on input "2" at bounding box center [1221, 461] width 221 height 21
type input "1"
click at [1445, 406] on div "Esperar Respuesta (días) 1 El número debe ser mayor a 0 y menor a 31 Días labor…" at bounding box center [1319, 597] width 444 height 396
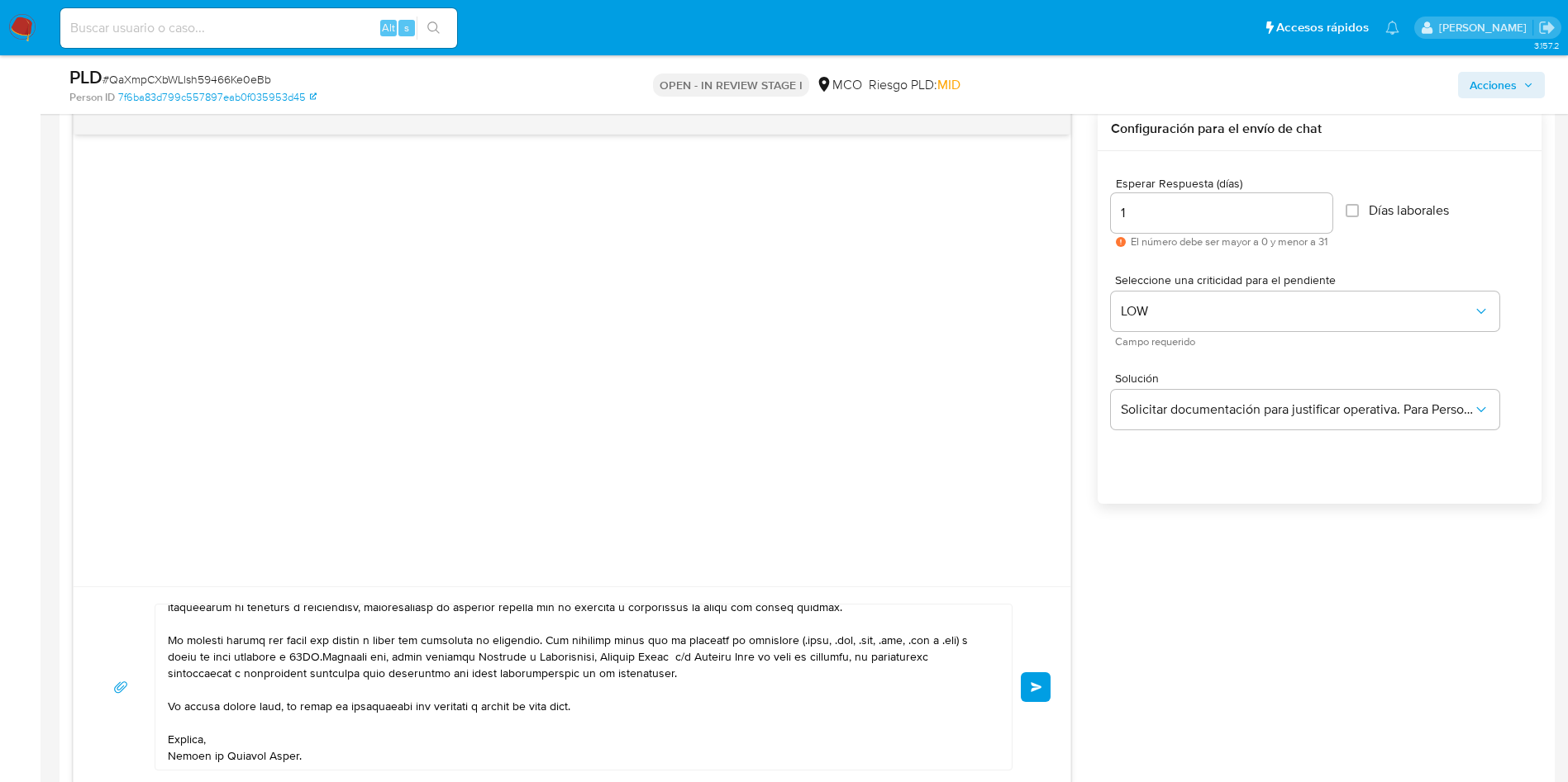
scroll to position [991, 0]
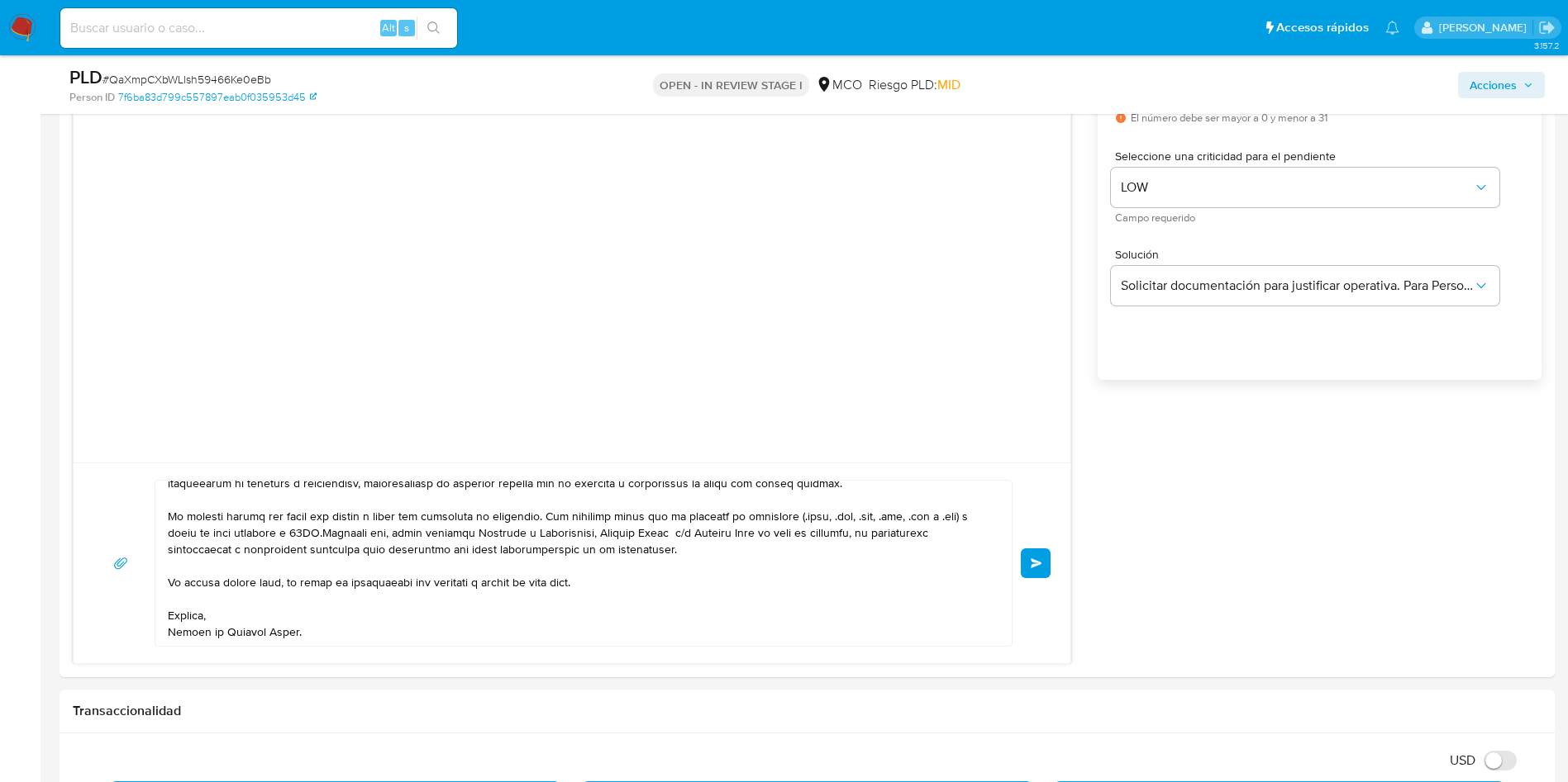
click at [1042, 561] on span "Enviar" at bounding box center [1036, 563] width 11 height 10
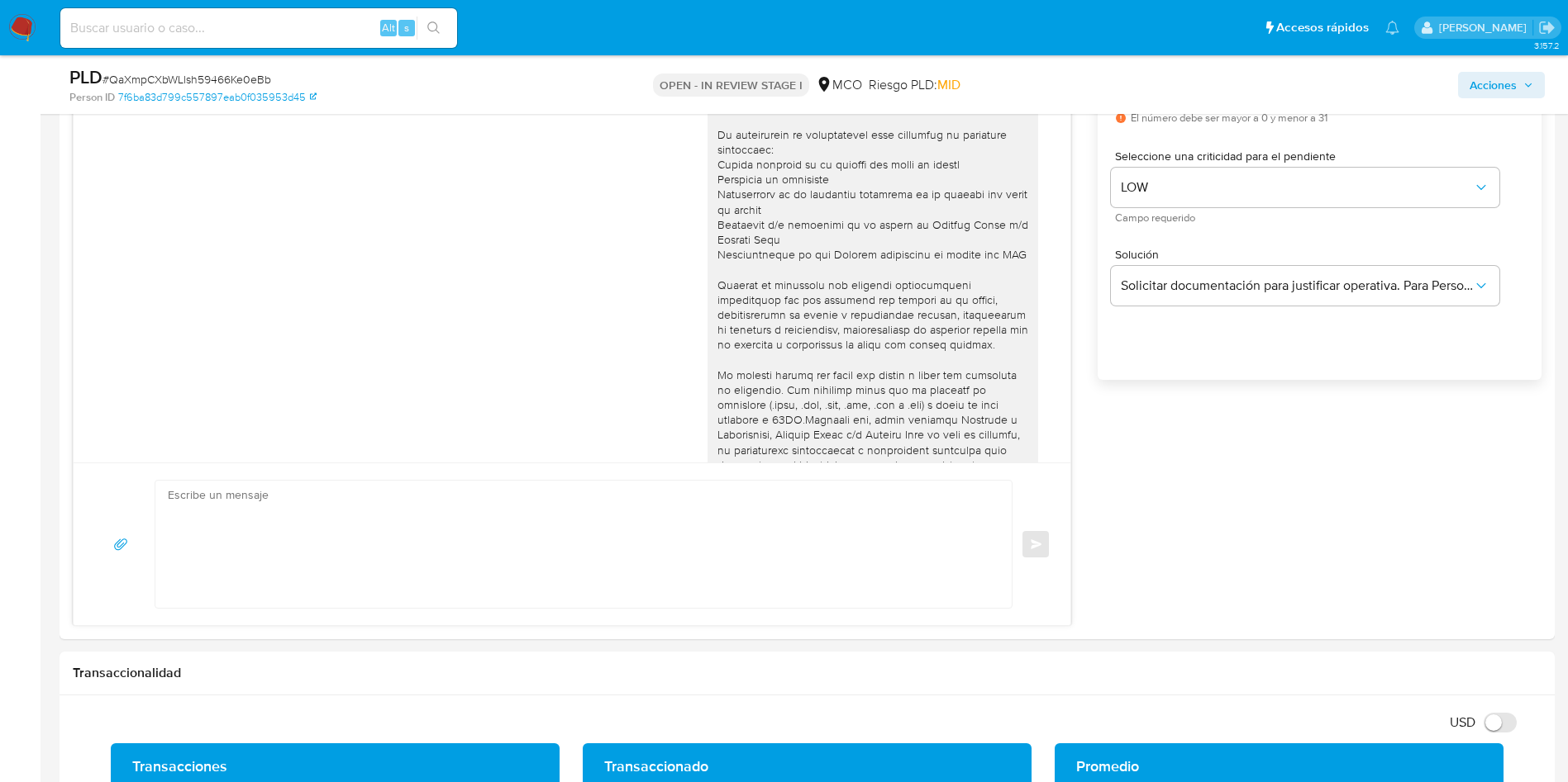
scroll to position [139, 0]
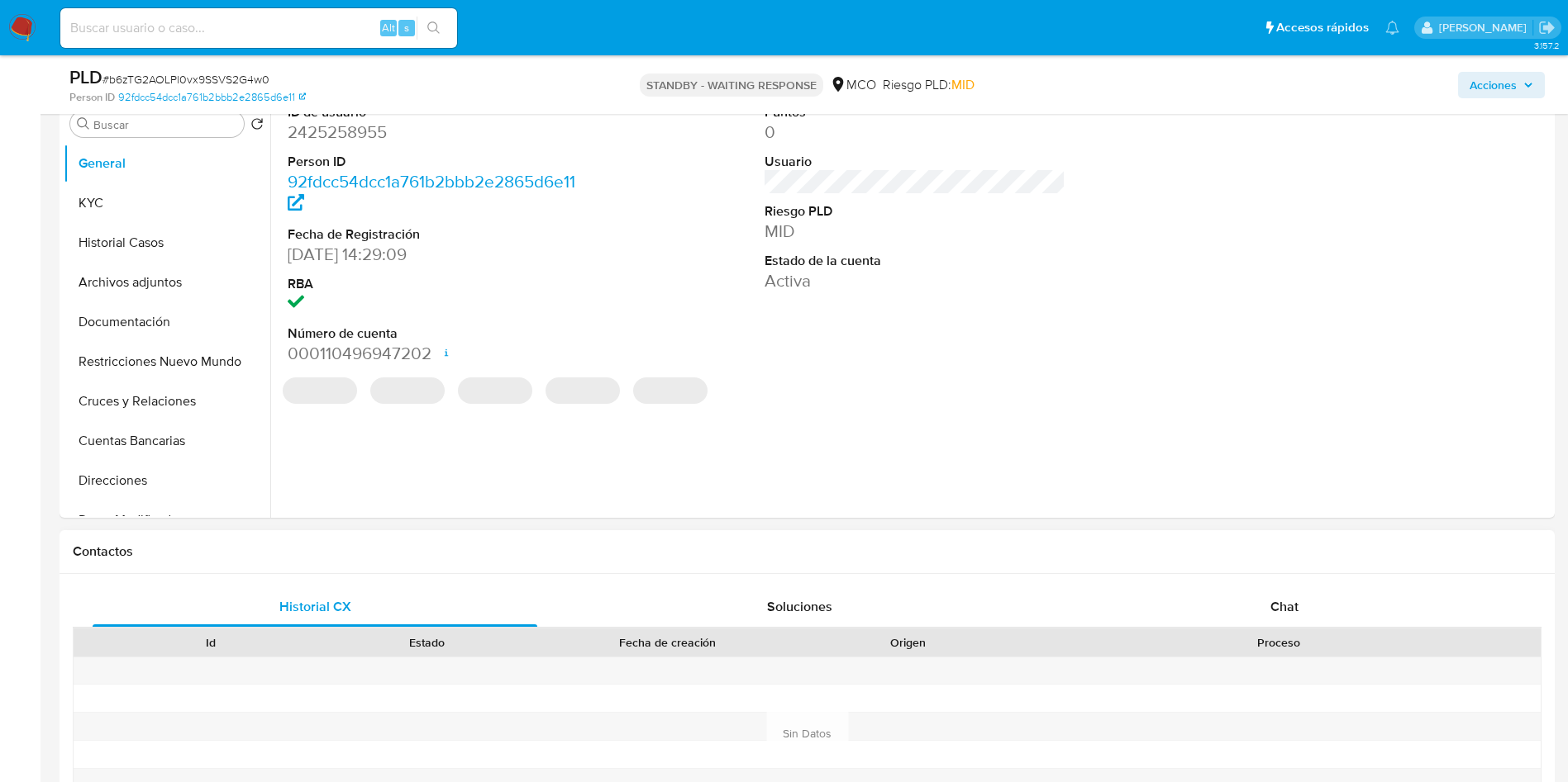
select select "10"
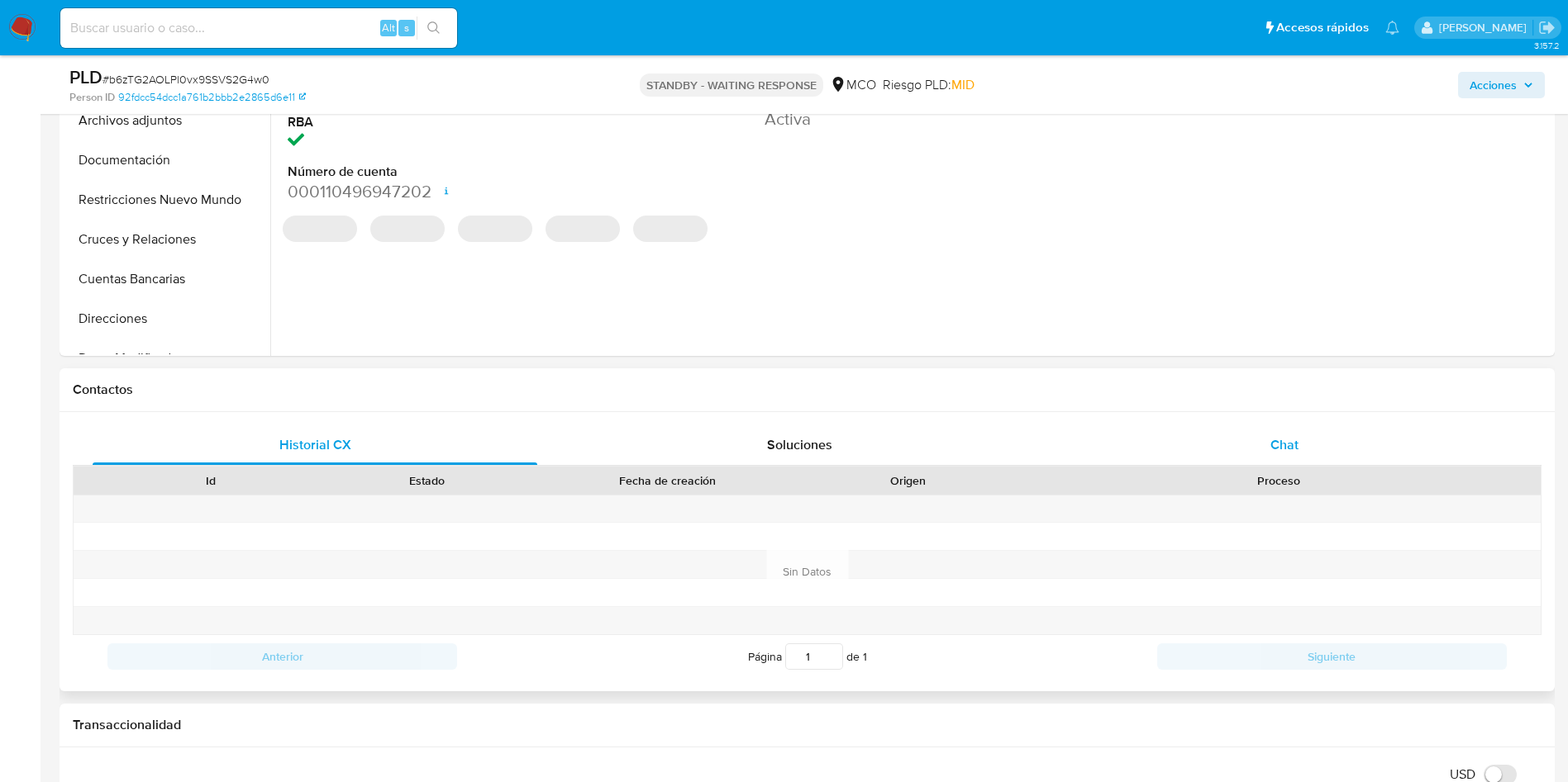
click at [1288, 450] on span "Chat" at bounding box center [1284, 445] width 28 height 19
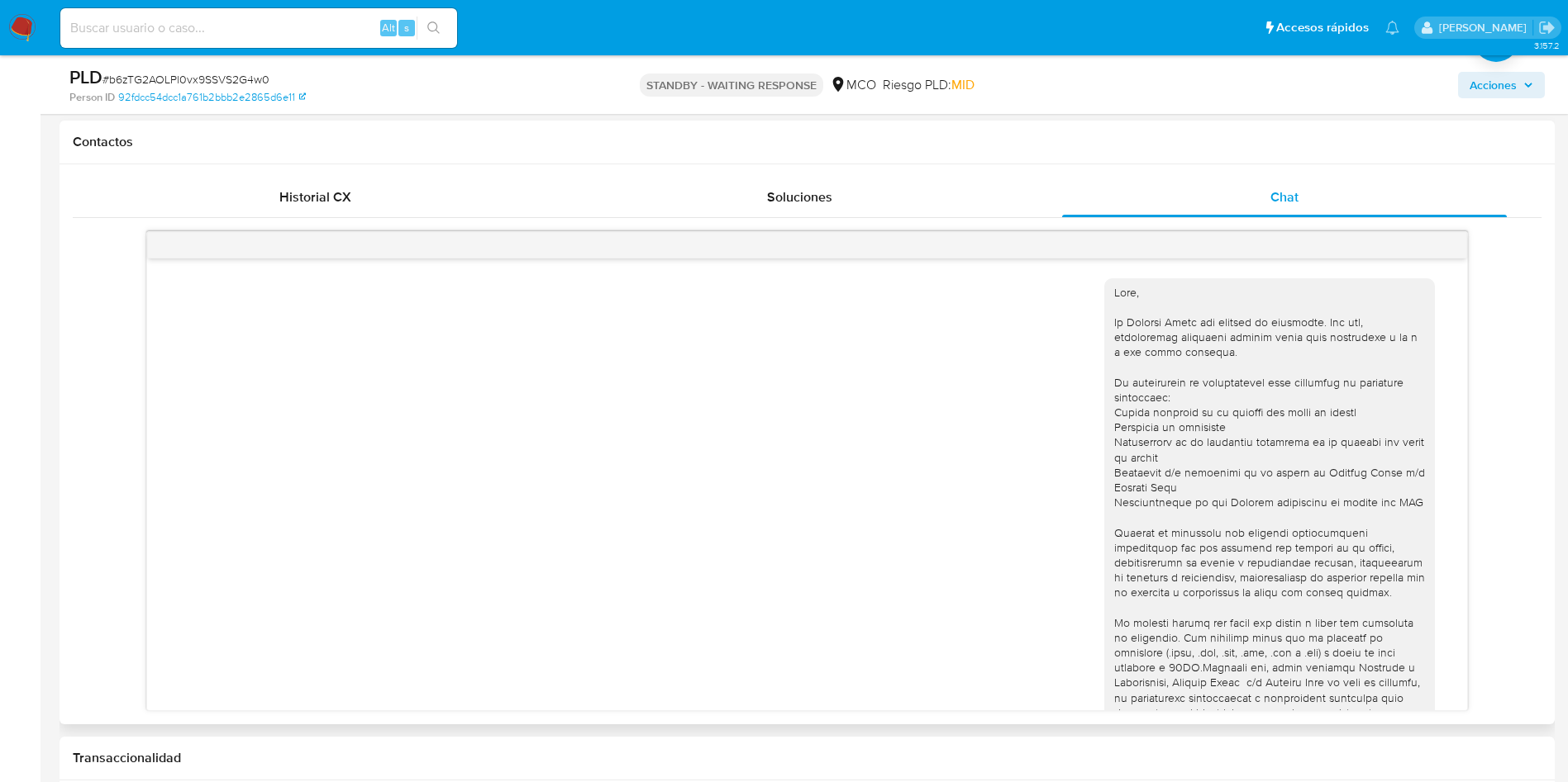
scroll to position [153, 0]
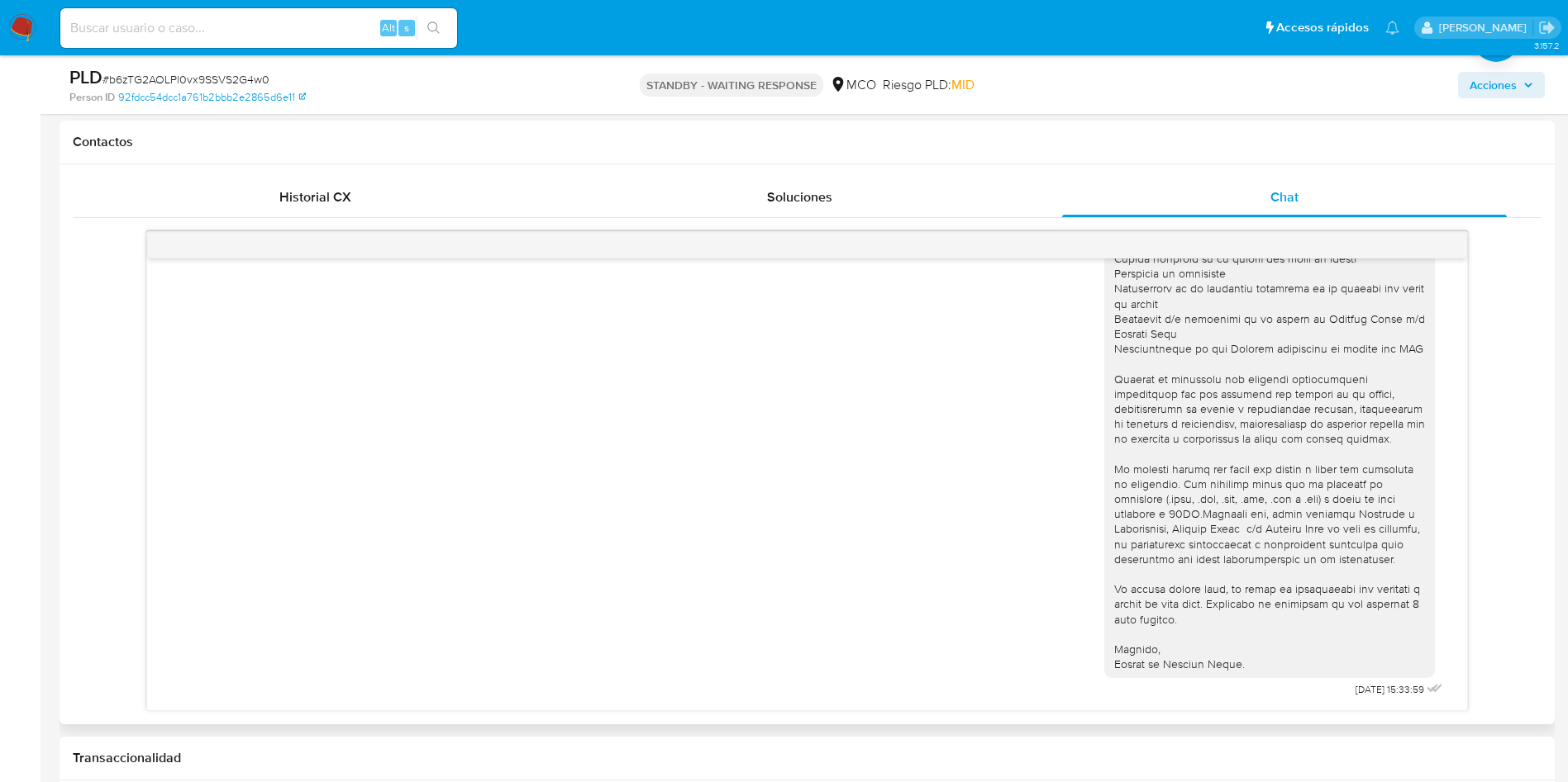
click at [1181, 467] on div at bounding box center [1269, 402] width 310 height 541
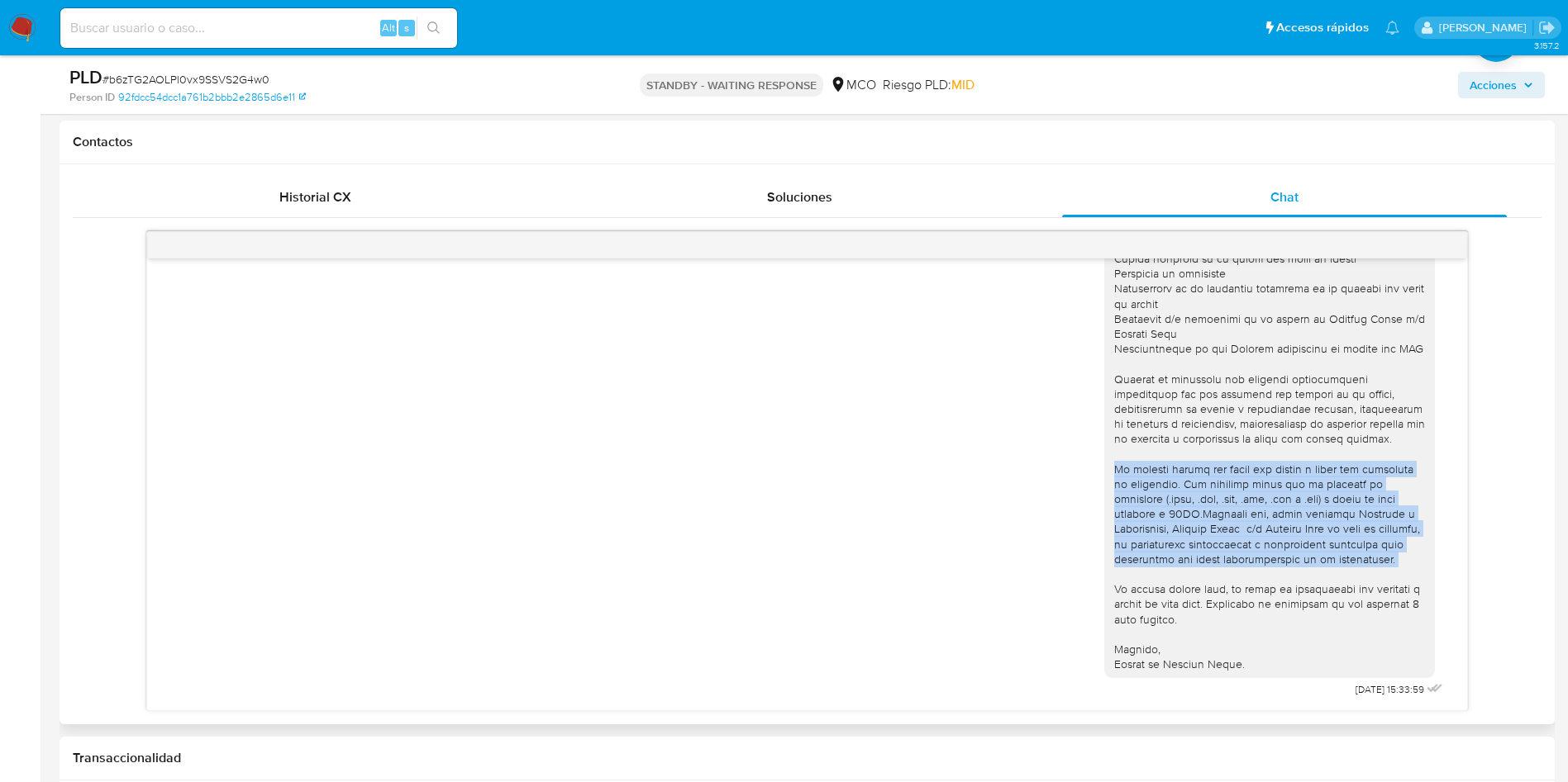
click at [1181, 467] on div at bounding box center [1269, 402] width 310 height 541
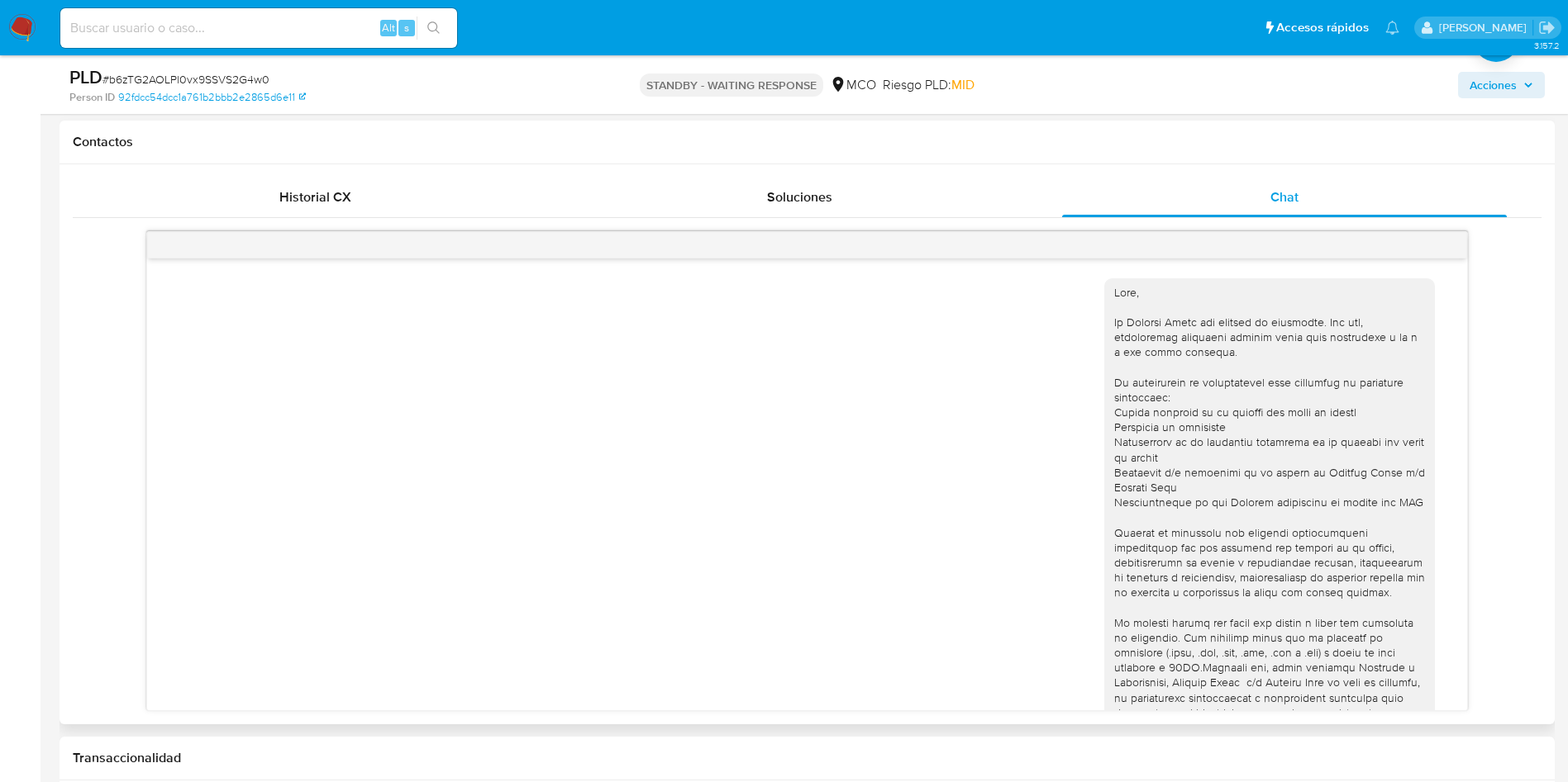
click at [1114, 290] on div at bounding box center [1269, 555] width 310 height 541
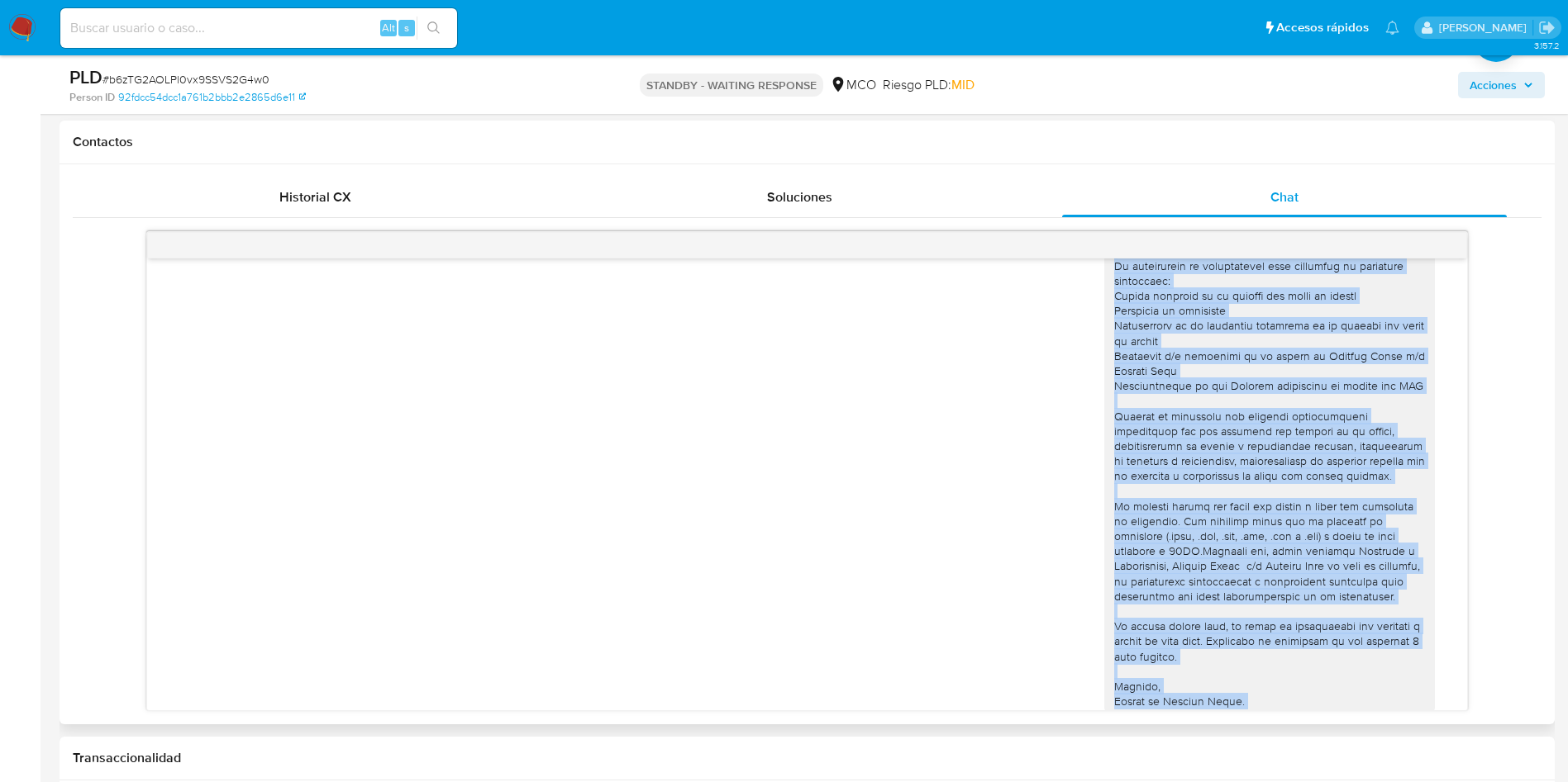
scroll to position [153, 0]
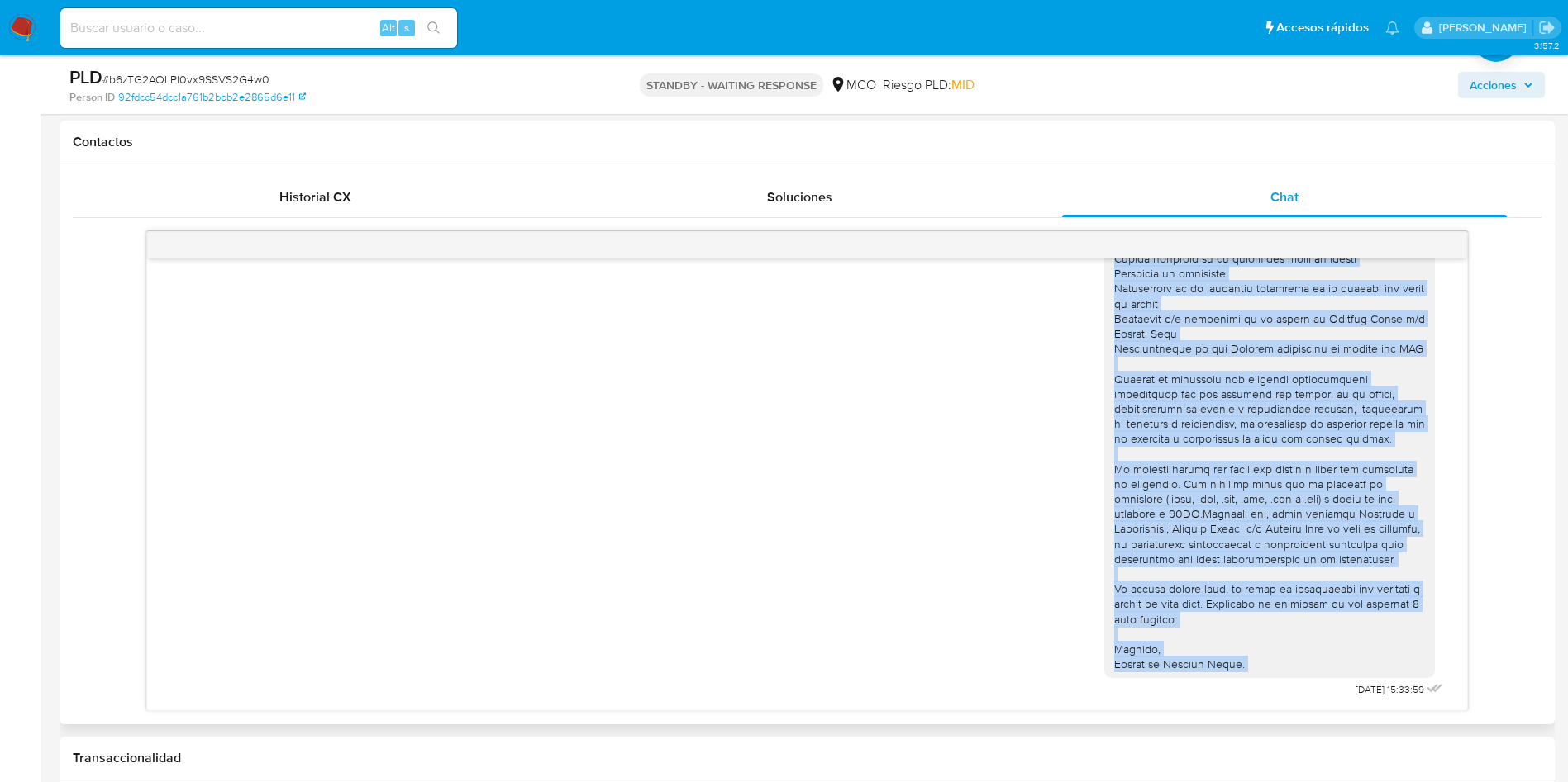
copy div "Hola, En Mercado Libre nos importa tu seguridad. Por eso, necesitamos verificar…"
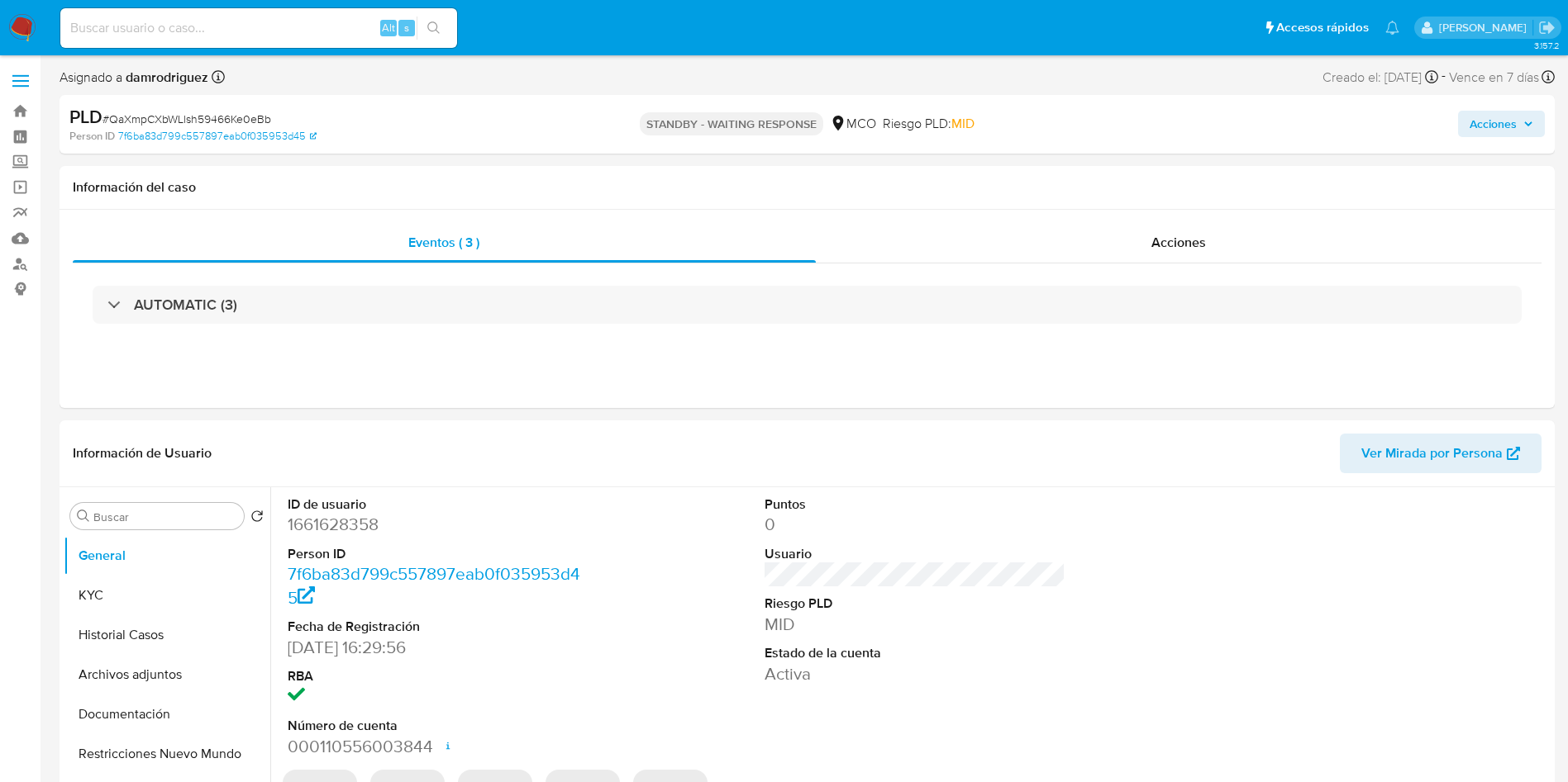
select select "10"
click at [30, 30] on img at bounding box center [22, 28] width 28 height 28
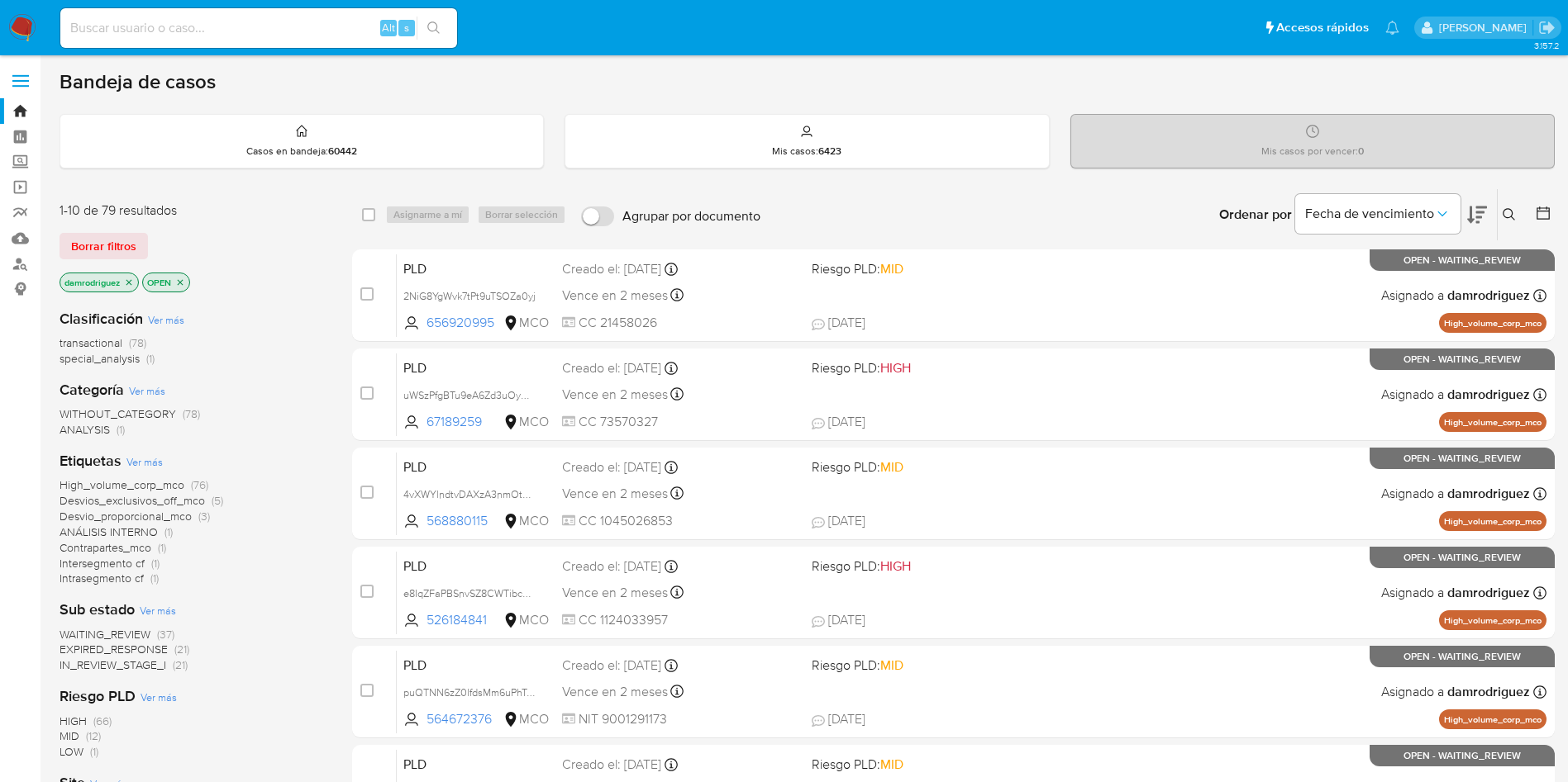
click at [1478, 214] on icon at bounding box center [1476, 214] width 20 height 20
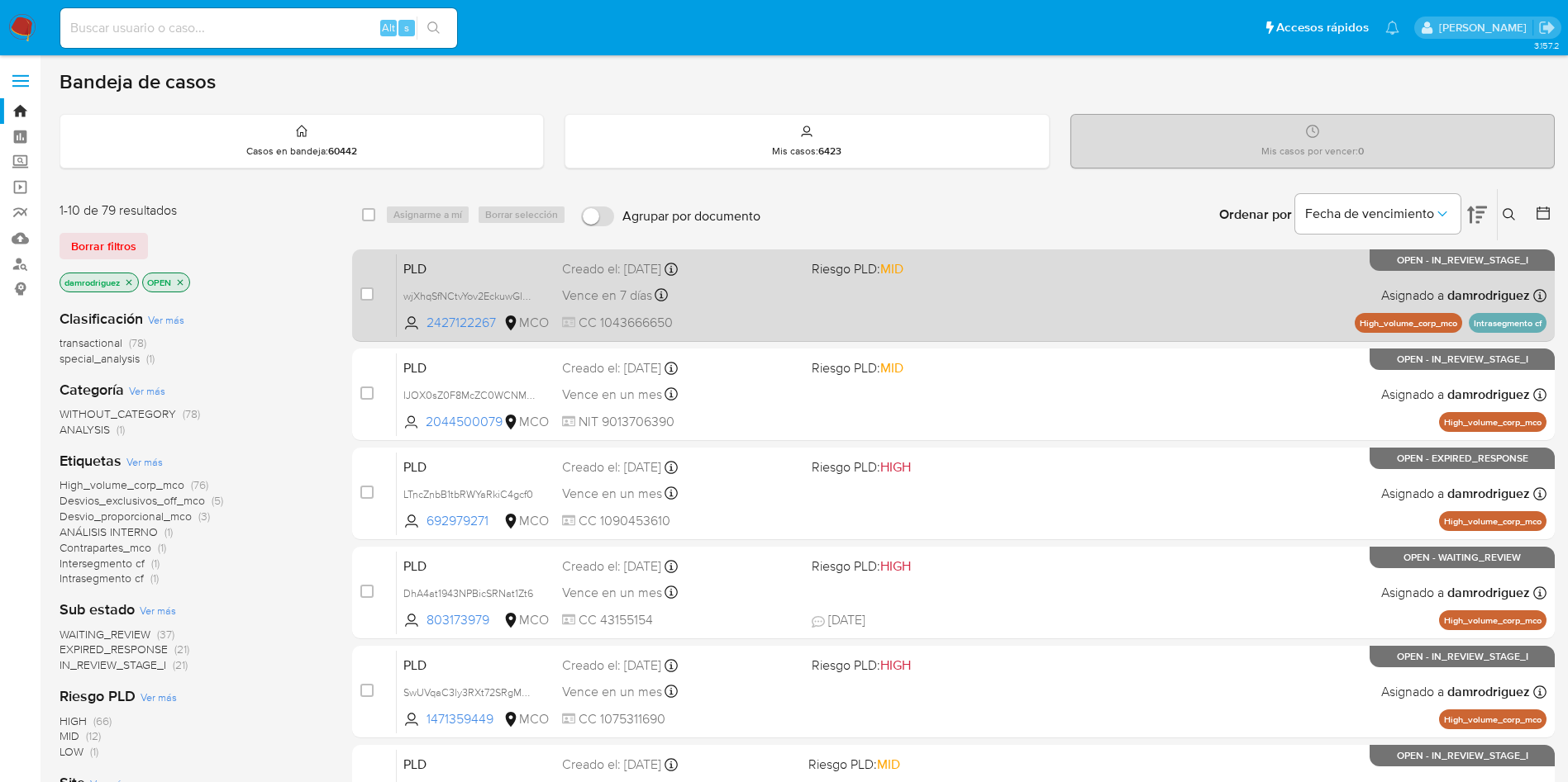
click at [763, 282] on div "PLD wjXhqSfNCtvYov2EckuwGlhW 2427122267 MCO Riesgo PLD: MID Creado el: [DATE] C…" at bounding box center [971, 294] width 1149 height 83
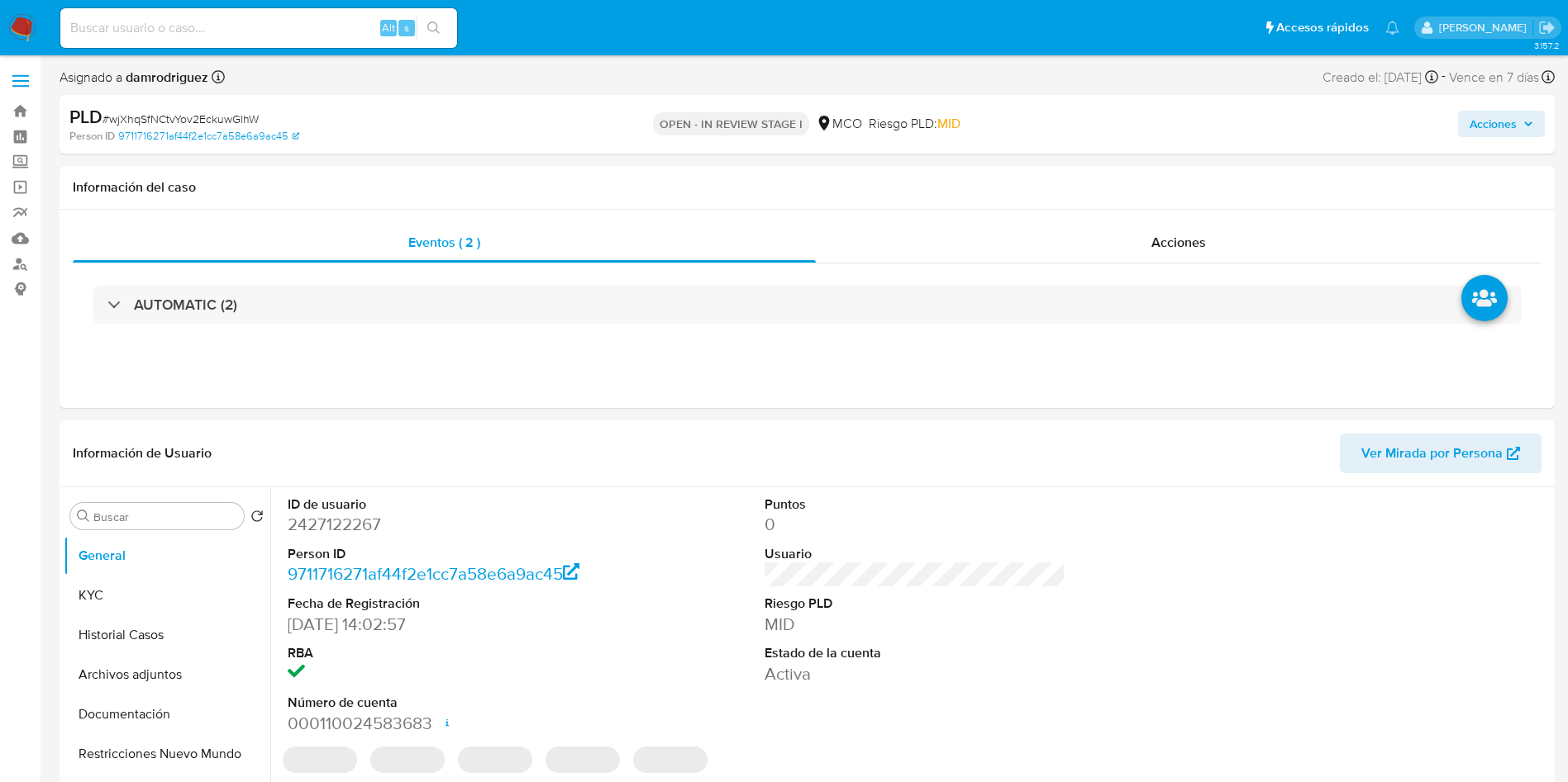
select select "10"
click at [326, 525] on dd "2427122267" at bounding box center [438, 524] width 302 height 23
copy dd "2427122267"
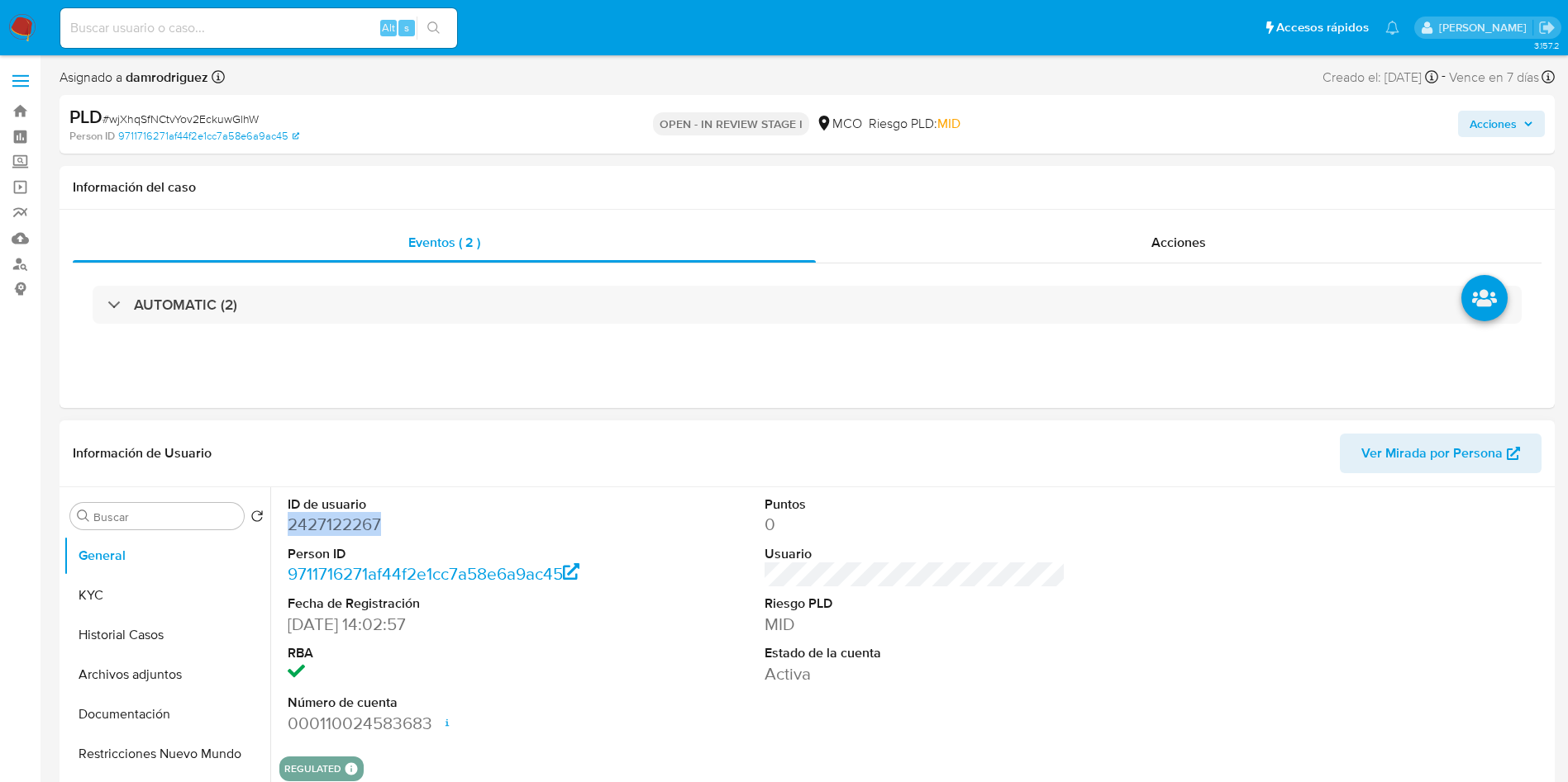
click at [324, 522] on dd "2427122267" at bounding box center [438, 524] width 302 height 23
